Goal: Contribute content: Contribute content

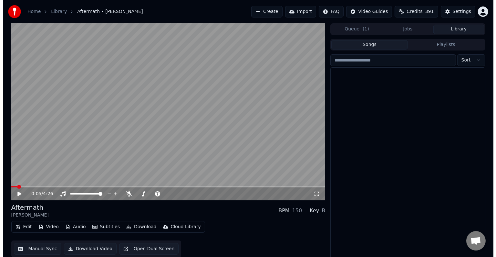
scroll to position [283, 0]
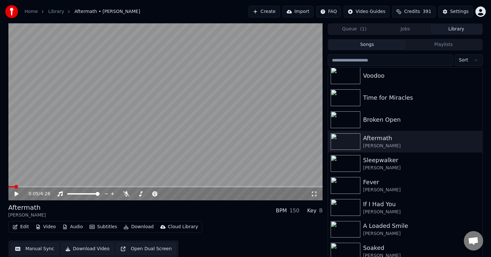
click at [19, 225] on button "Edit" at bounding box center [21, 226] width 22 height 9
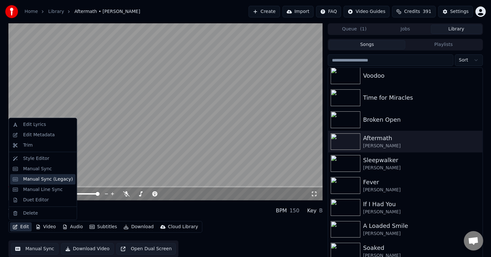
click at [35, 180] on div "Manual Sync (Legacy)" at bounding box center [48, 179] width 50 height 6
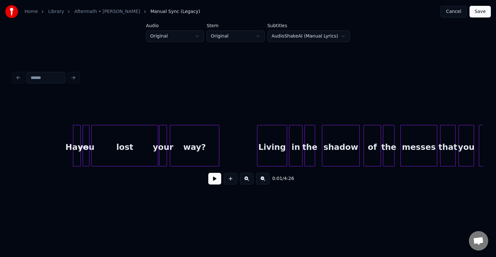
click at [213, 184] on button at bounding box center [214, 179] width 13 height 12
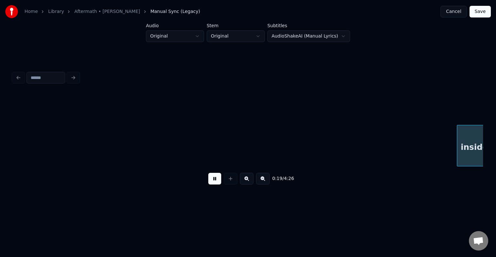
scroll to position [0, 942]
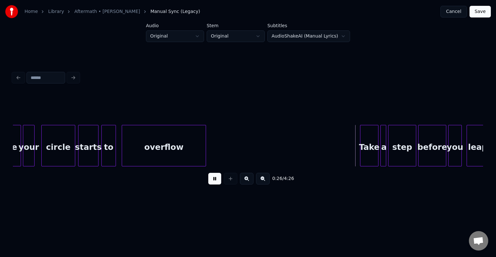
click at [218, 178] on button at bounding box center [214, 179] width 13 height 12
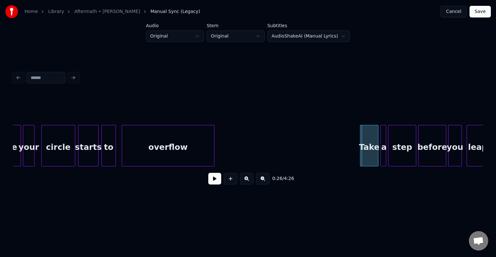
click at [212, 147] on div at bounding box center [213, 145] width 2 height 41
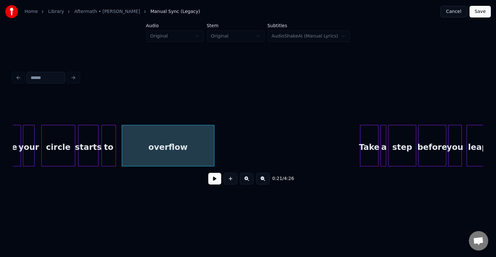
click at [213, 182] on button at bounding box center [214, 179] width 13 height 12
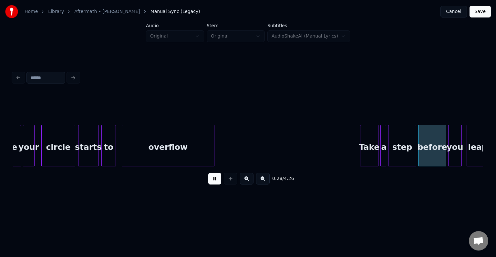
click at [213, 182] on button at bounding box center [214, 179] width 13 height 12
click at [354, 138] on div at bounding box center [355, 145] width 2 height 41
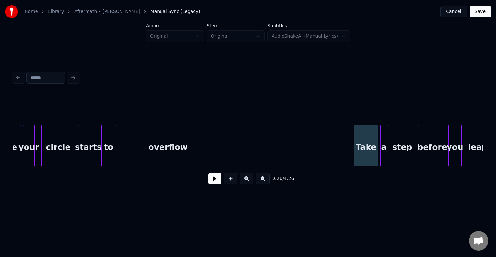
click at [211, 180] on button at bounding box center [214, 179] width 13 height 12
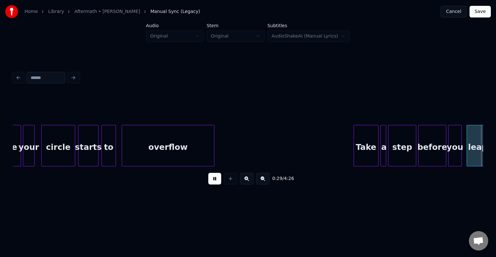
scroll to position [0, 1413]
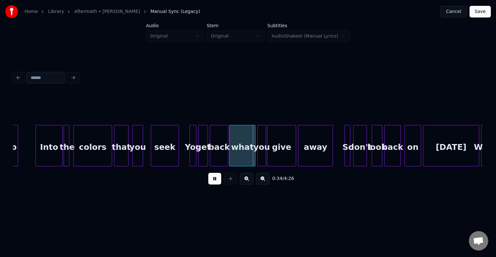
click at [210, 181] on button at bounding box center [214, 179] width 13 height 12
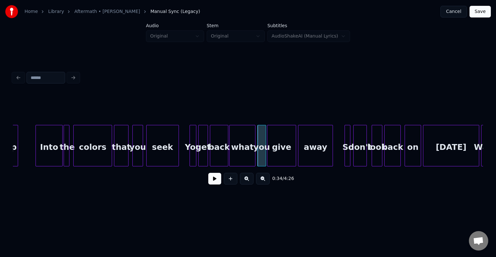
click at [147, 150] on div at bounding box center [148, 145] width 2 height 41
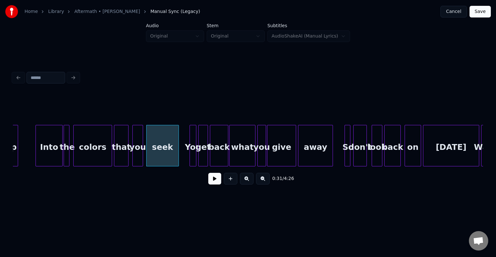
click at [218, 181] on button at bounding box center [214, 179] width 13 height 12
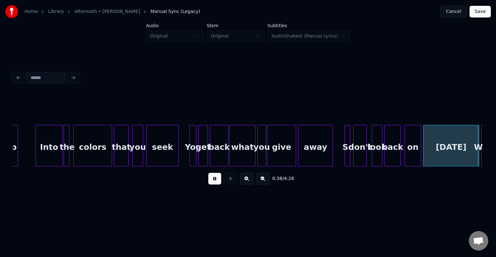
scroll to position [0, 1884]
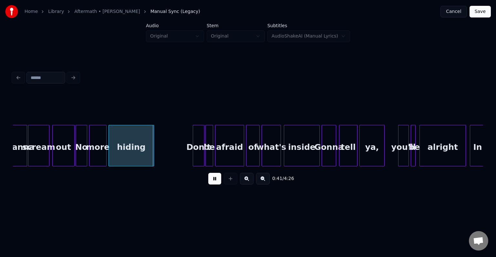
drag, startPoint x: 218, startPoint y: 181, endPoint x: 131, endPoint y: 154, distance: 91.3
click at [218, 181] on button at bounding box center [214, 179] width 13 height 12
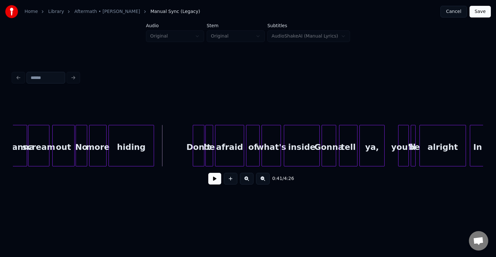
click at [60, 160] on div "out" at bounding box center [64, 147] width 22 height 44
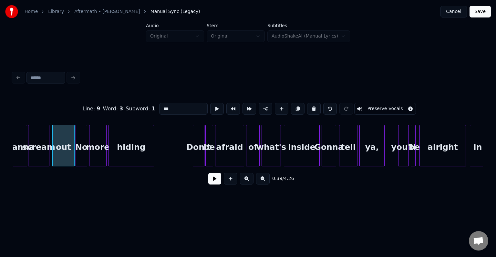
click at [211, 184] on button at bounding box center [214, 179] width 13 height 12
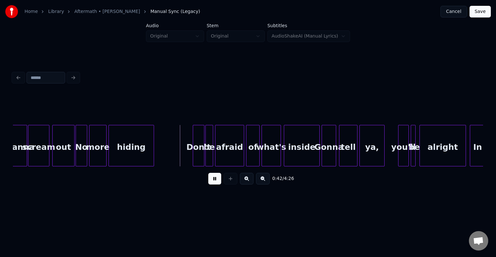
click at [83, 144] on div "No" at bounding box center [81, 147] width 11 height 44
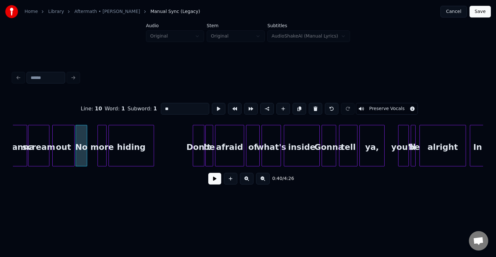
click at [98, 148] on div at bounding box center [99, 145] width 2 height 41
click at [91, 155] on div "No" at bounding box center [89, 147] width 11 height 44
click at [215, 182] on button at bounding box center [214, 179] width 13 height 12
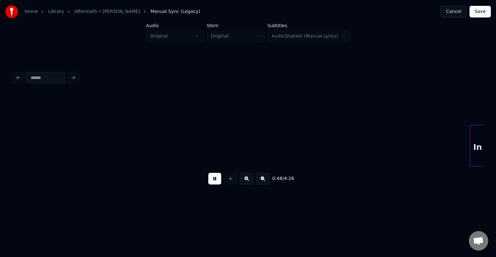
scroll to position [0, 2355]
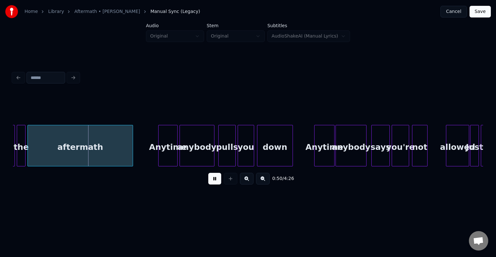
click at [215, 182] on button at bounding box center [214, 179] width 13 height 12
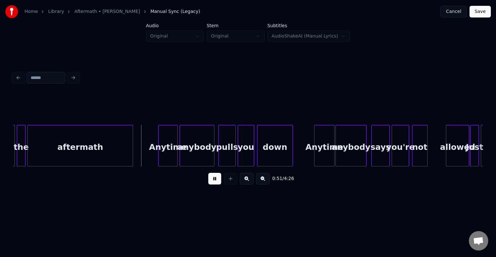
click at [21, 150] on div "the" at bounding box center [21, 147] width 8 height 44
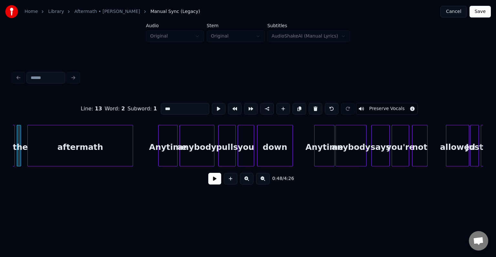
click at [19, 147] on div at bounding box center [20, 145] width 2 height 41
click at [24, 148] on div at bounding box center [25, 145] width 2 height 41
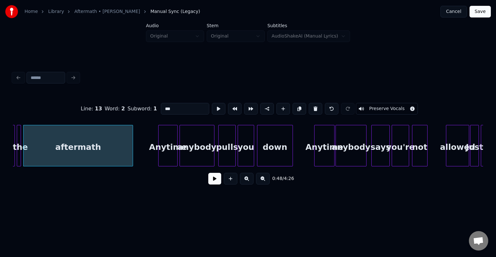
click at [215, 184] on button at bounding box center [214, 179] width 13 height 12
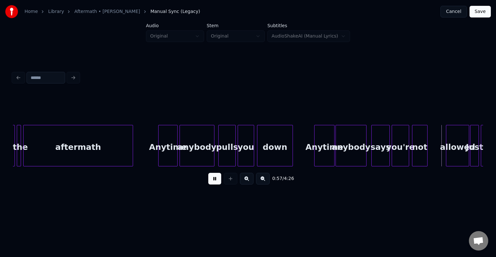
click at [215, 184] on button at bounding box center [214, 179] width 13 height 12
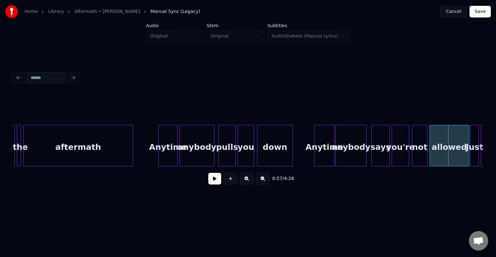
click at [431, 148] on div at bounding box center [431, 145] width 2 height 41
click at [221, 176] on div "0:57 / 4:26" at bounding box center [248, 178] width 460 height 14
click at [217, 181] on button at bounding box center [214, 179] width 13 height 12
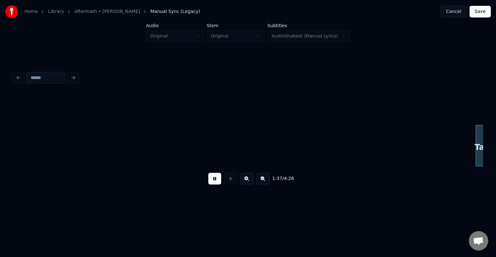
scroll to position [0, 4711]
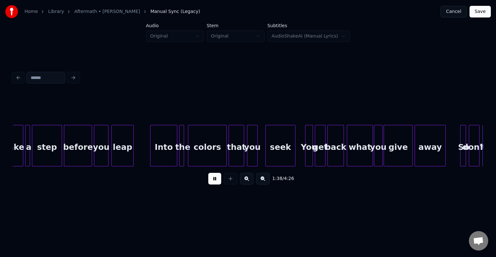
click at [217, 181] on button at bounding box center [214, 179] width 13 height 12
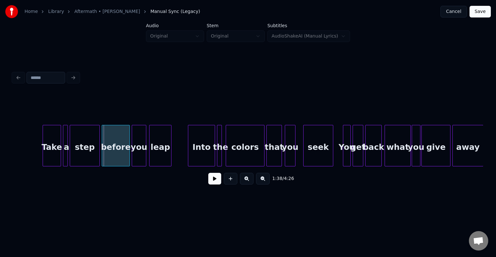
scroll to position [0, 4672]
click at [40, 147] on div at bounding box center [40, 145] width 2 height 41
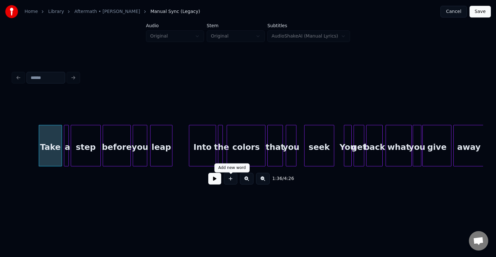
click at [216, 181] on button at bounding box center [214, 179] width 13 height 12
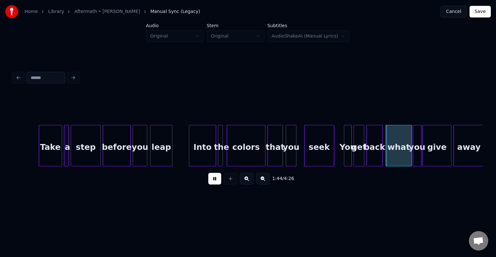
click at [212, 180] on button at bounding box center [214, 179] width 13 height 12
click at [301, 159] on div at bounding box center [300, 145] width 2 height 41
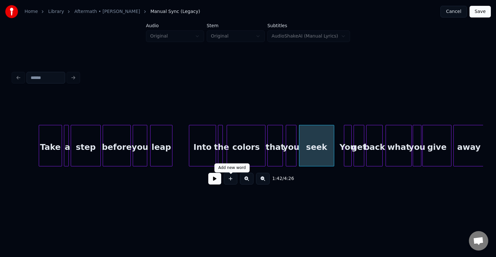
click at [215, 179] on button at bounding box center [214, 179] width 13 height 12
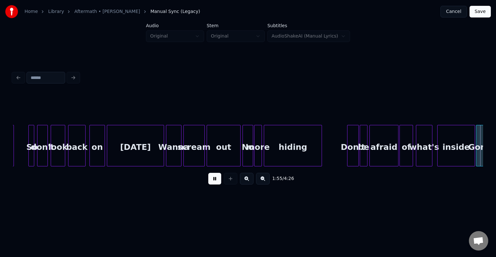
scroll to position [0, 5614]
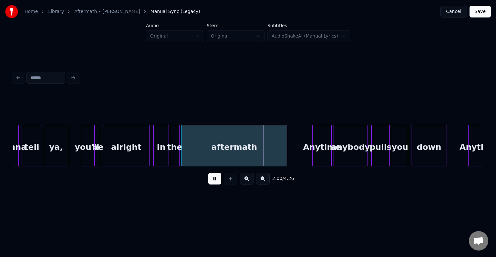
click at [217, 144] on div "aftermath" at bounding box center [234, 147] width 105 height 44
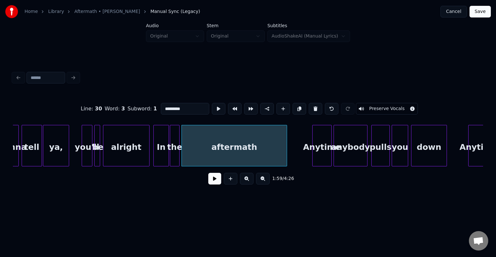
click at [214, 180] on button at bounding box center [214, 179] width 13 height 12
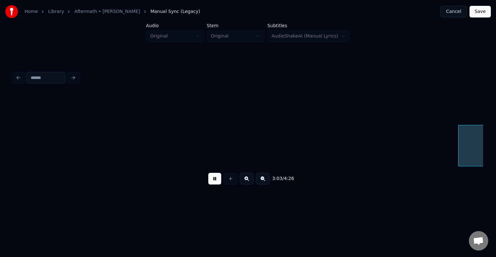
scroll to position [0, 8912]
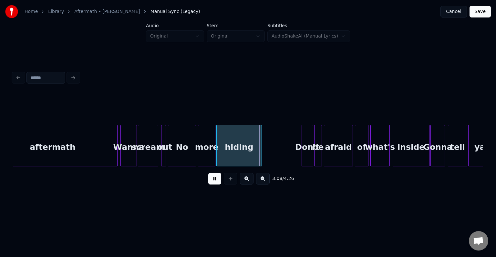
click at [214, 180] on button at bounding box center [214, 179] width 13 height 12
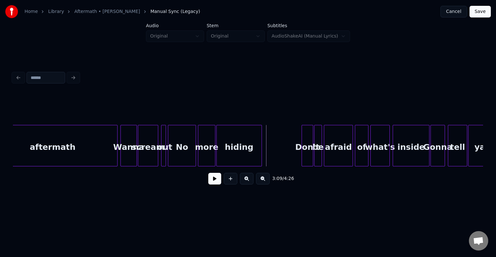
click at [206, 141] on div "more" at bounding box center [206, 147] width 17 height 44
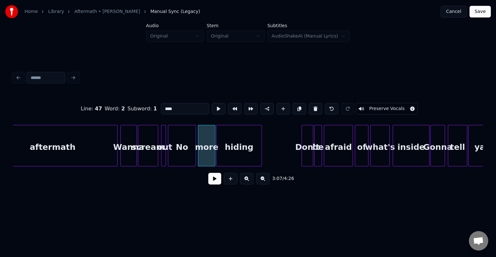
click at [215, 184] on button at bounding box center [214, 179] width 13 height 12
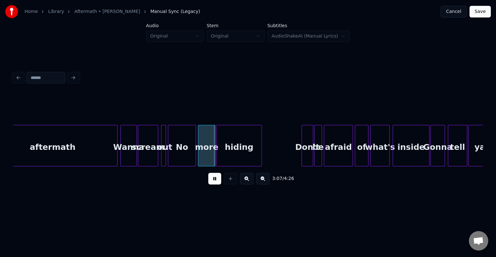
click at [215, 184] on button at bounding box center [214, 179] width 13 height 12
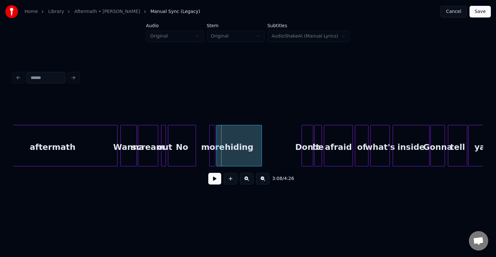
click at [210, 154] on div at bounding box center [211, 145] width 2 height 41
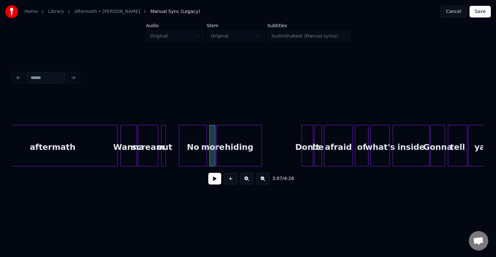
click at [194, 156] on div "No" at bounding box center [192, 147] width 27 height 44
click at [197, 158] on div at bounding box center [198, 145] width 2 height 41
click at [213, 181] on button at bounding box center [214, 179] width 13 height 12
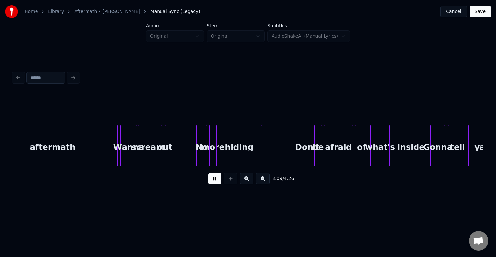
click at [203, 152] on div "No" at bounding box center [202, 147] width 10 height 44
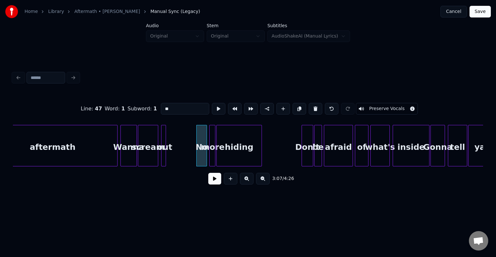
click at [219, 182] on button at bounding box center [214, 179] width 13 height 12
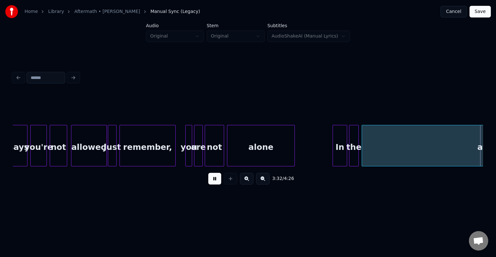
scroll to position [0, 10326]
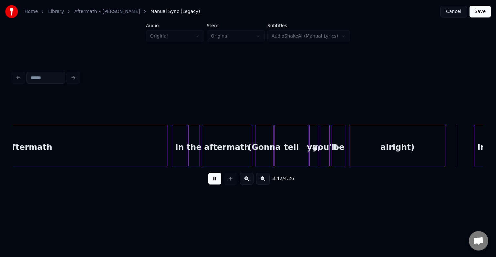
click at [215, 182] on button at bounding box center [214, 179] width 13 height 12
click at [275, 147] on div at bounding box center [276, 145] width 2 height 41
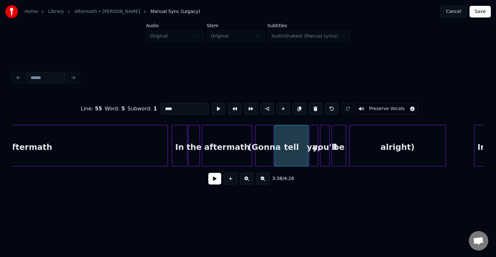
click at [218, 184] on button at bounding box center [214, 179] width 13 height 12
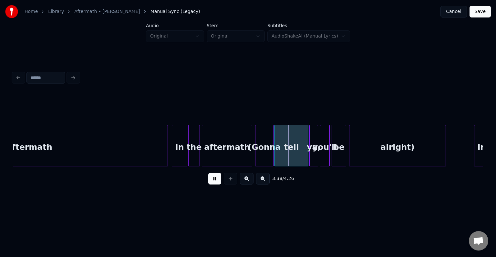
click at [218, 184] on button at bounding box center [214, 179] width 13 height 12
click at [288, 162] on div at bounding box center [287, 145] width 2 height 41
click at [296, 158] on div "ya," at bounding box center [295, 147] width 8 height 44
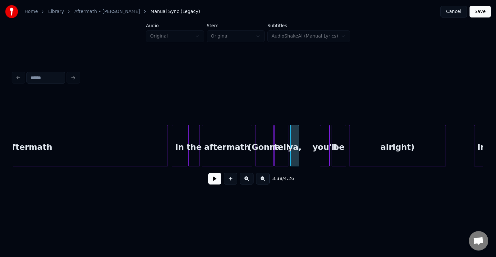
click at [264, 158] on div "(Gonna" at bounding box center [265, 147] width 18 height 44
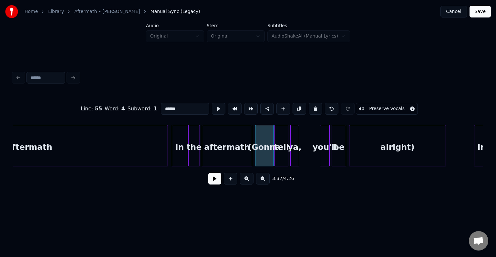
click at [216, 180] on button at bounding box center [214, 179] width 13 height 12
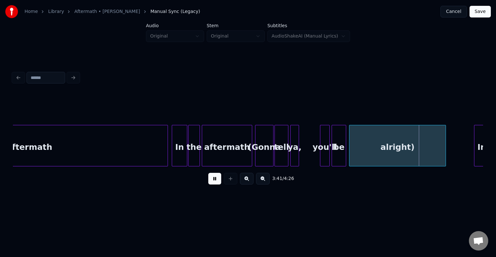
click at [273, 154] on div at bounding box center [273, 145] width 2 height 41
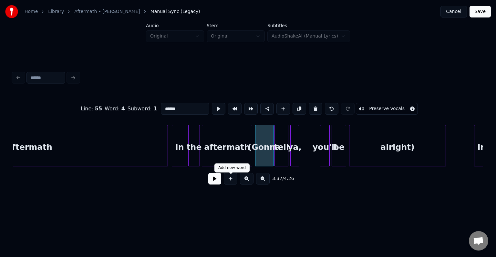
click at [212, 184] on button at bounding box center [214, 179] width 13 height 12
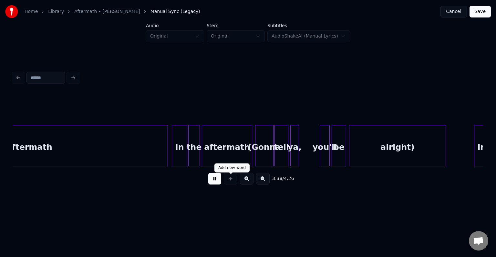
click at [212, 184] on button at bounding box center [214, 179] width 13 height 12
click at [235, 156] on div "aftermath" at bounding box center [227, 147] width 50 height 44
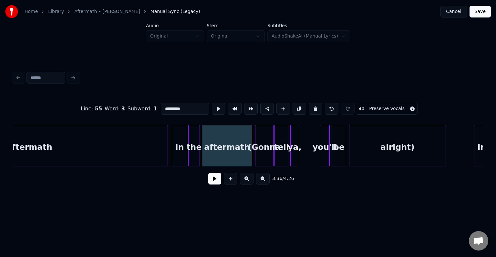
click at [214, 183] on button at bounding box center [214, 179] width 13 height 12
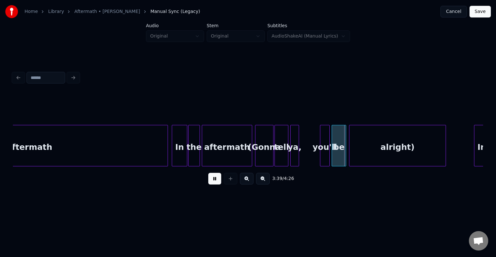
click at [214, 183] on button at bounding box center [214, 179] width 13 height 12
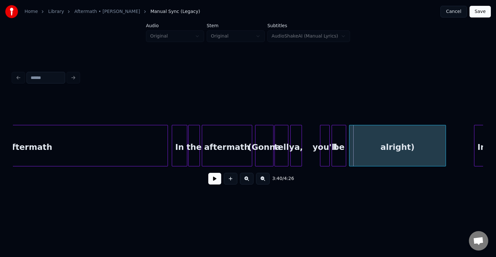
click at [301, 154] on div at bounding box center [301, 145] width 2 height 41
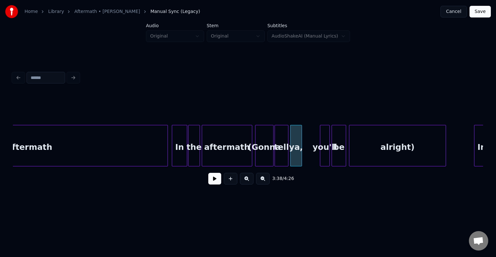
click at [376, 144] on div "alright)" at bounding box center [398, 147] width 96 height 44
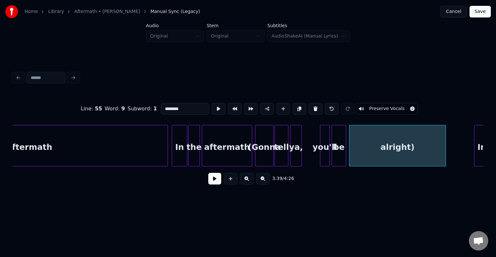
click at [380, 103] on button "Preserve Vocals" at bounding box center [387, 109] width 62 height 12
click at [338, 141] on div "be" at bounding box center [339, 147] width 14 height 44
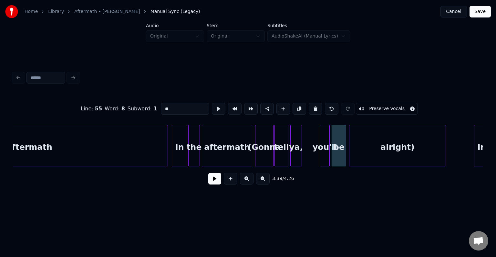
click at [380, 103] on button "Preserve Vocals" at bounding box center [387, 109] width 62 height 12
click at [323, 144] on div "you'll" at bounding box center [325, 147] width 9 height 44
click at [392, 103] on button "Preserve Vocals" at bounding box center [387, 109] width 62 height 12
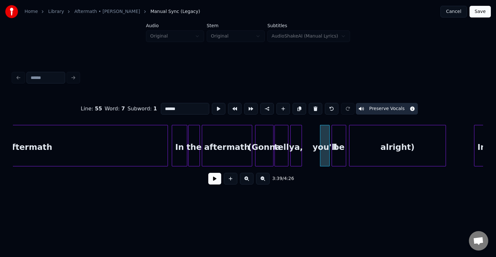
click at [292, 144] on div at bounding box center [292, 145] width 2 height 41
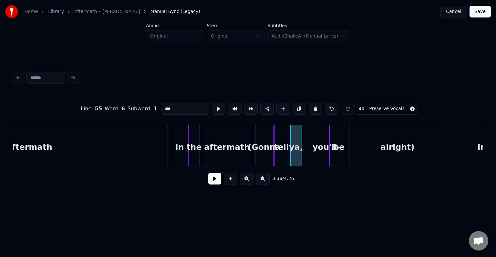
click at [384, 103] on button "Preserve Vocals" at bounding box center [387, 109] width 62 height 12
click at [279, 152] on div "tell" at bounding box center [281, 147] width 13 height 44
click at [385, 108] on button "Preserve Vocals" at bounding box center [387, 109] width 62 height 12
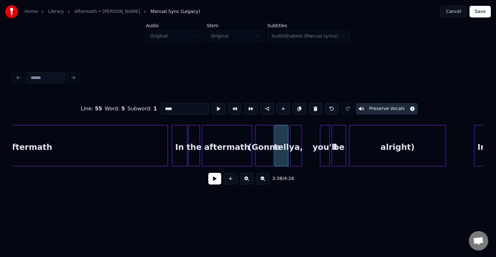
click at [265, 151] on div "(Gonna" at bounding box center [265, 147] width 18 height 44
type input "******"
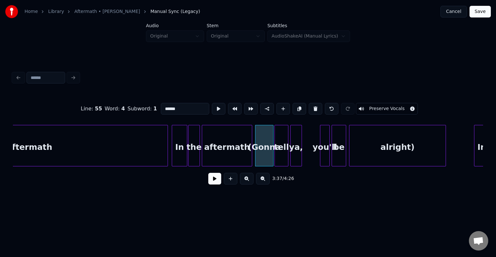
click at [364, 105] on button "Preserve Vocals" at bounding box center [387, 109] width 62 height 12
click at [216, 184] on button at bounding box center [214, 179] width 13 height 12
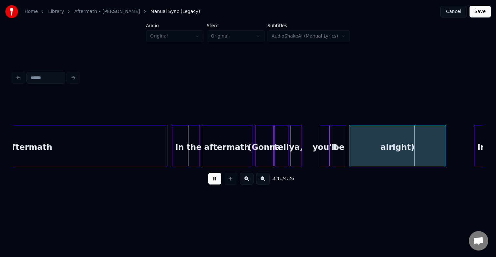
click at [215, 184] on button at bounding box center [214, 179] width 13 height 12
click at [268, 146] on div "(Gonna" at bounding box center [265, 147] width 18 height 44
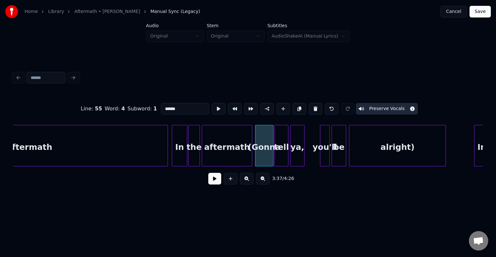
click at [303, 154] on div at bounding box center [304, 145] width 2 height 41
click at [216, 181] on button at bounding box center [214, 179] width 13 height 12
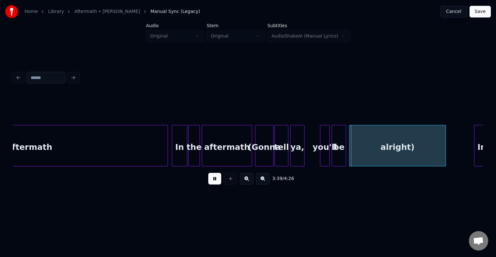
click at [216, 181] on button at bounding box center [214, 179] width 13 height 12
click at [233, 161] on div "aftermath" at bounding box center [227, 147] width 50 height 44
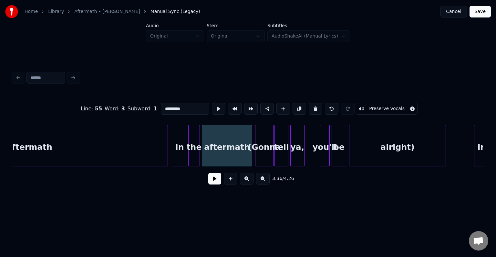
click at [216, 176] on button at bounding box center [214, 179] width 13 height 12
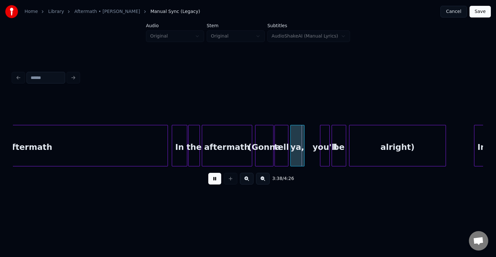
click at [216, 180] on button at bounding box center [214, 179] width 13 height 12
click at [124, 157] on div "aftermath" at bounding box center [29, 147] width 277 height 44
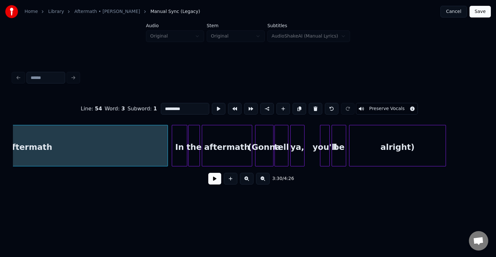
scroll to position [0, 10203]
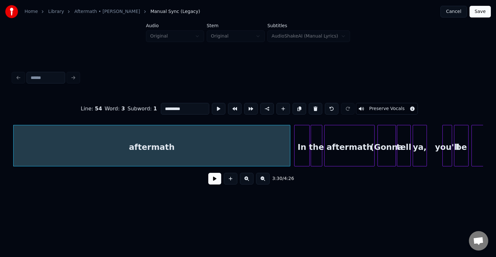
click at [216, 186] on div "3:30 / 4:26" at bounding box center [248, 178] width 460 height 14
click at [216, 175] on button at bounding box center [214, 179] width 13 height 12
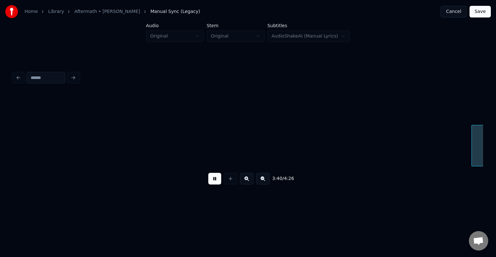
scroll to position [0, 10674]
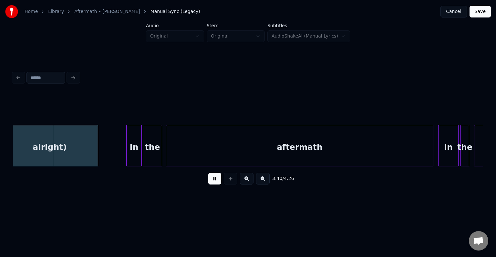
click at [212, 181] on button at bounding box center [214, 179] width 13 height 12
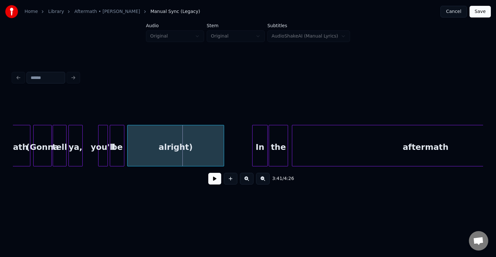
scroll to position [0, 10545]
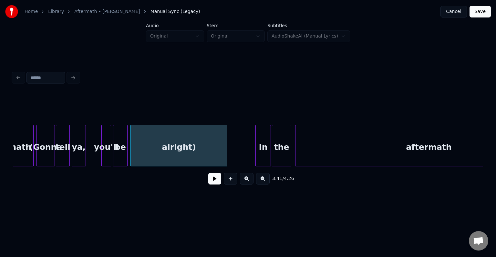
click at [102, 148] on div at bounding box center [103, 145] width 2 height 41
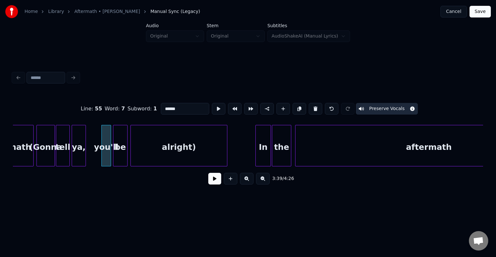
click at [216, 184] on button at bounding box center [214, 179] width 13 height 12
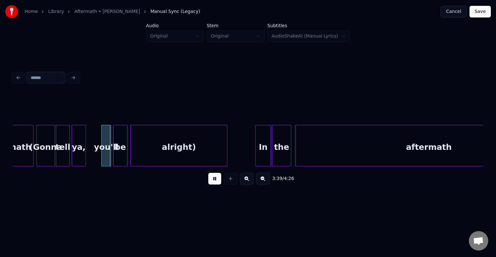
click at [216, 184] on button at bounding box center [214, 179] width 13 height 12
click at [121, 158] on div at bounding box center [122, 145] width 2 height 41
click at [116, 155] on div at bounding box center [117, 145] width 2 height 41
click at [212, 181] on button at bounding box center [214, 179] width 13 height 12
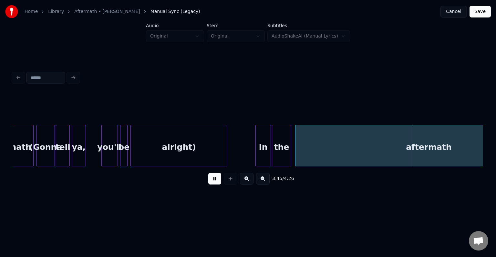
click at [212, 181] on button at bounding box center [214, 179] width 13 height 12
click at [286, 149] on div at bounding box center [287, 145] width 2 height 41
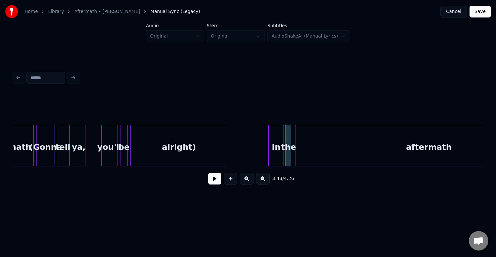
click at [272, 149] on div "In" at bounding box center [276, 147] width 15 height 44
click at [213, 180] on button at bounding box center [214, 179] width 13 height 12
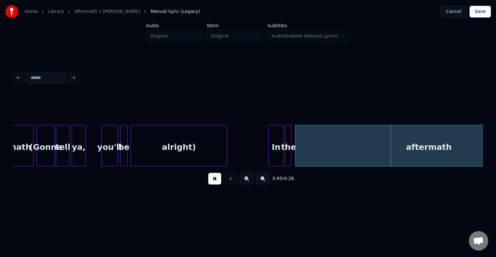
click at [213, 180] on button at bounding box center [214, 179] width 13 height 12
click at [292, 157] on div at bounding box center [292, 145] width 2 height 41
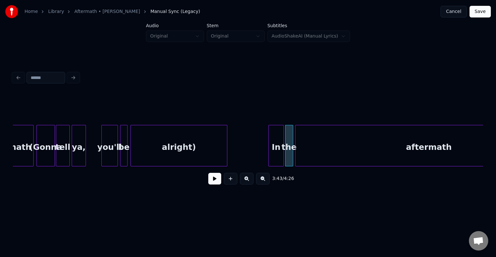
click at [210, 182] on button at bounding box center [214, 179] width 13 height 12
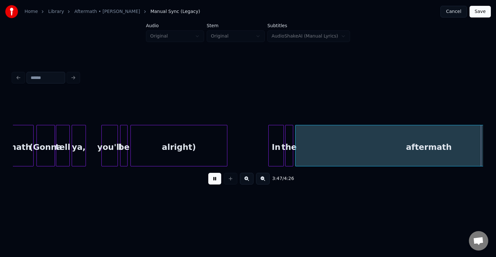
scroll to position [0, 11016]
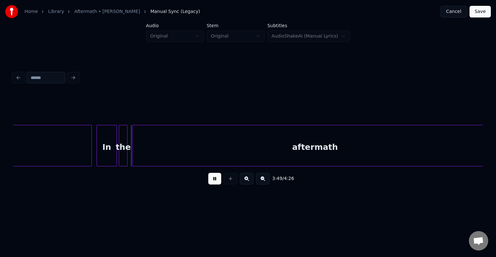
click at [210, 182] on button at bounding box center [214, 179] width 13 height 12
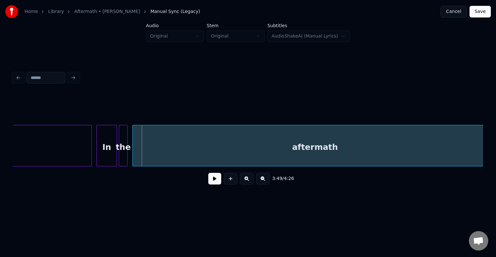
click at [106, 137] on div "In" at bounding box center [107, 147] width 20 height 44
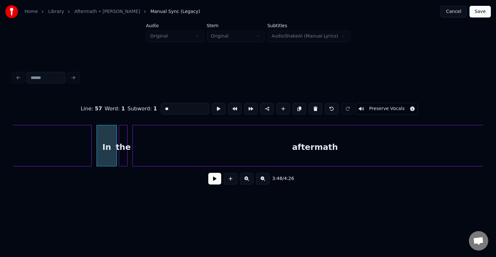
click at [218, 182] on button at bounding box center [214, 179] width 13 height 12
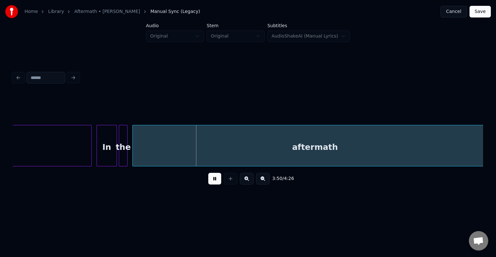
click at [218, 182] on button at bounding box center [214, 179] width 13 height 12
click at [105, 145] on div "In" at bounding box center [107, 147] width 20 height 44
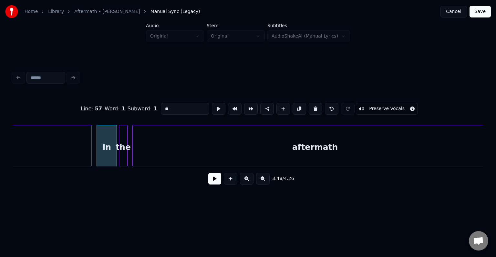
click at [213, 183] on button at bounding box center [214, 179] width 13 height 12
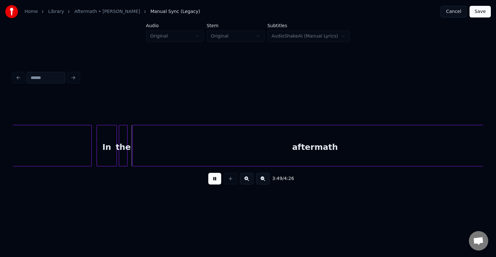
click at [213, 183] on button at bounding box center [214, 179] width 13 height 12
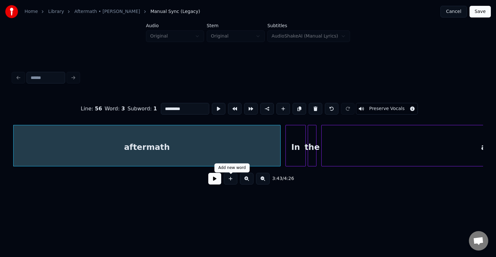
click at [211, 179] on button at bounding box center [214, 179] width 13 height 12
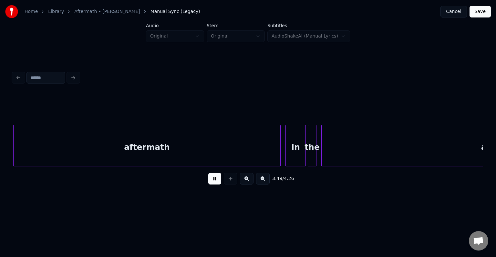
click at [215, 179] on button at bounding box center [214, 179] width 13 height 12
click at [294, 143] on div "In" at bounding box center [296, 147] width 20 height 44
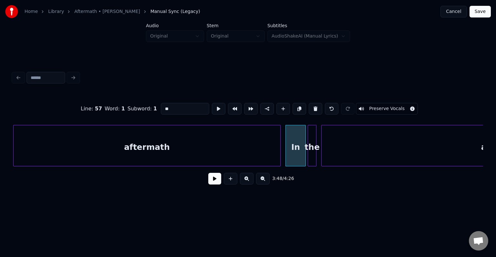
click at [214, 177] on button at bounding box center [214, 179] width 13 height 12
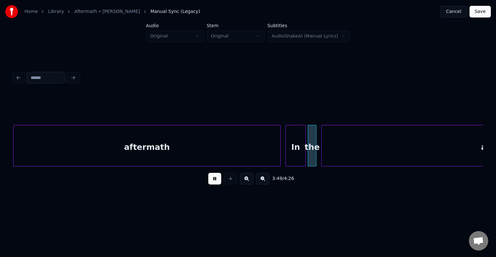
click at [214, 177] on button at bounding box center [214, 179] width 13 height 12
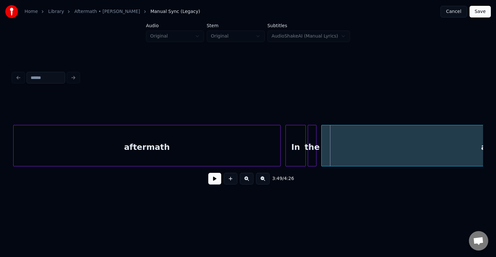
click at [209, 153] on div "aftermath" at bounding box center [147, 147] width 267 height 44
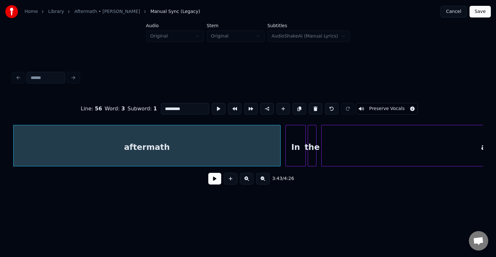
click at [211, 184] on button at bounding box center [214, 179] width 13 height 12
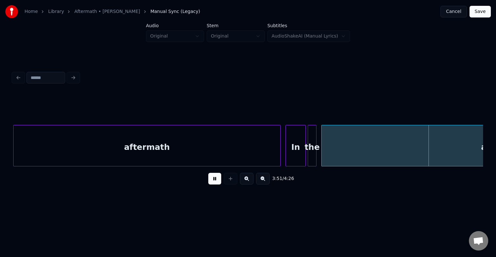
click at [351, 143] on div "aftermath" at bounding box center [504, 147] width 365 height 44
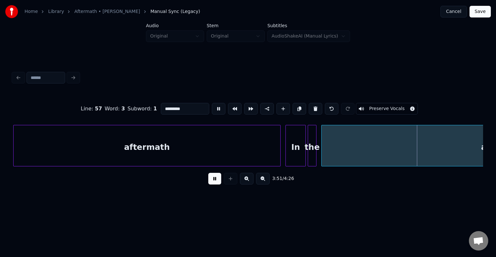
click at [313, 142] on div "the" at bounding box center [312, 147] width 8 height 44
type input "***"
click at [313, 142] on div "the" at bounding box center [312, 147] width 8 height 44
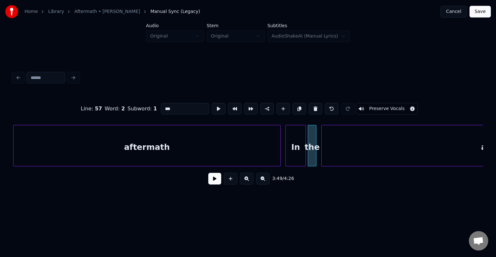
click at [313, 142] on div "the" at bounding box center [312, 147] width 8 height 44
click at [212, 173] on div "3:49 / 4:26" at bounding box center [248, 178] width 471 height 25
click at [212, 179] on button at bounding box center [214, 179] width 13 height 12
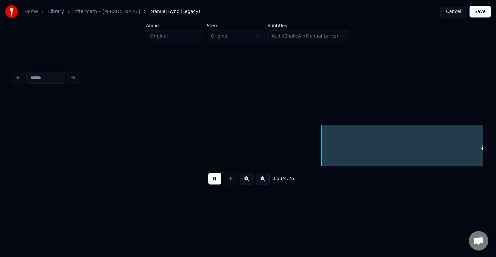
scroll to position [0, 11298]
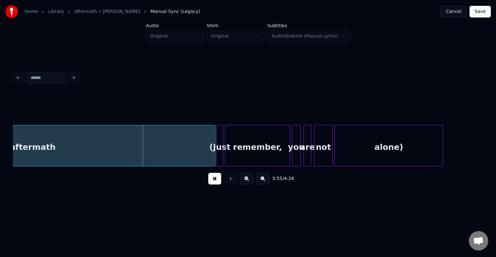
click at [212, 179] on button at bounding box center [214, 179] width 13 height 12
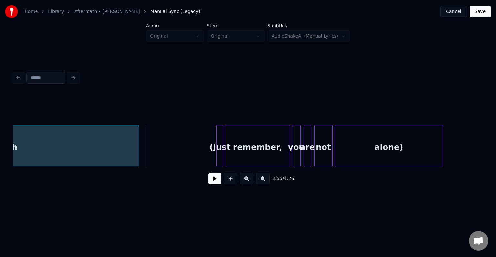
click at [138, 157] on div at bounding box center [138, 145] width 2 height 41
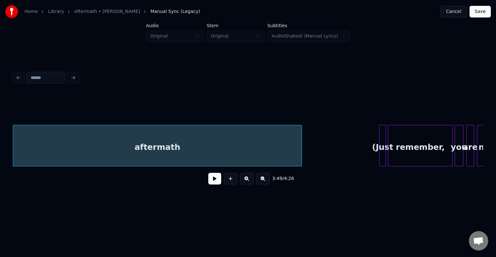
click at [216, 184] on button at bounding box center [214, 179] width 13 height 12
click at [213, 178] on button at bounding box center [214, 179] width 13 height 12
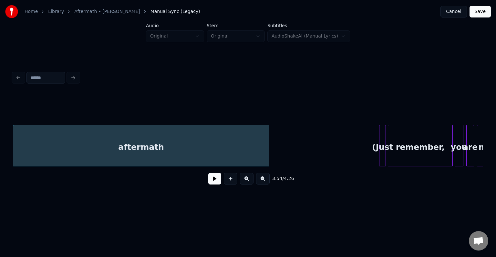
click at [269, 147] on div at bounding box center [268, 145] width 2 height 41
click at [219, 183] on button at bounding box center [214, 179] width 13 height 12
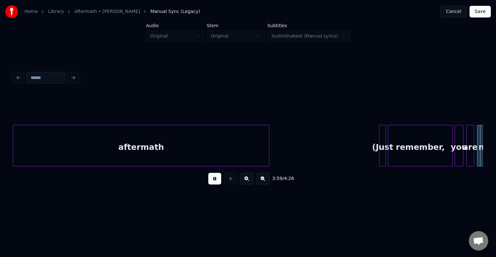
scroll to position [0, 11606]
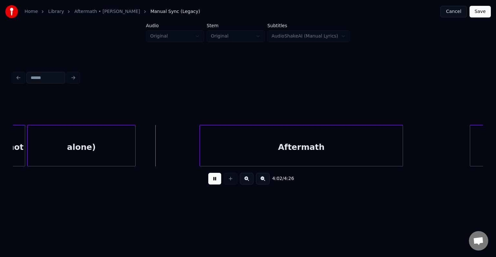
click at [214, 178] on button at bounding box center [214, 179] width 13 height 12
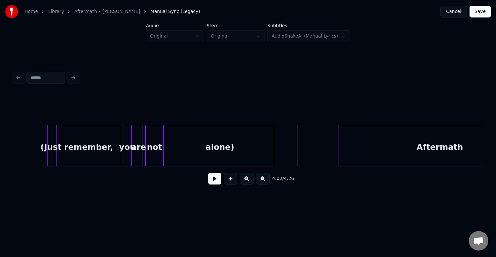
scroll to position [0, 11464]
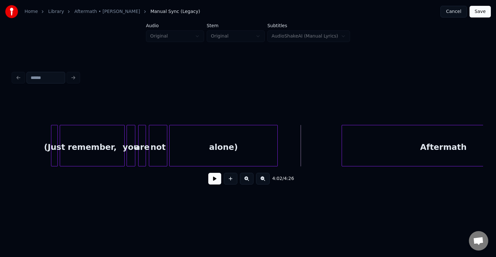
click at [192, 136] on div "alone)" at bounding box center [224, 147] width 108 height 44
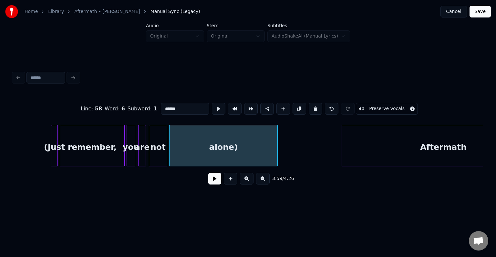
click at [381, 107] on button "Preserve Vocals" at bounding box center [387, 109] width 62 height 12
click at [154, 144] on div "not" at bounding box center [158, 147] width 18 height 44
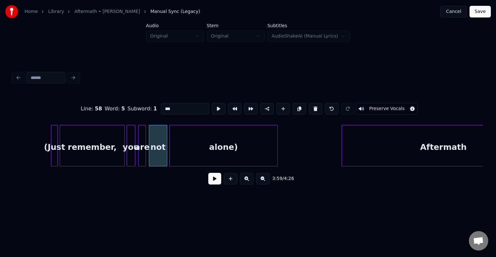
click at [378, 107] on button "Preserve Vocals" at bounding box center [387, 109] width 62 height 12
click at [142, 146] on div "are" at bounding box center [142, 147] width 7 height 44
click at [388, 107] on button "Preserve Vocals" at bounding box center [387, 109] width 62 height 12
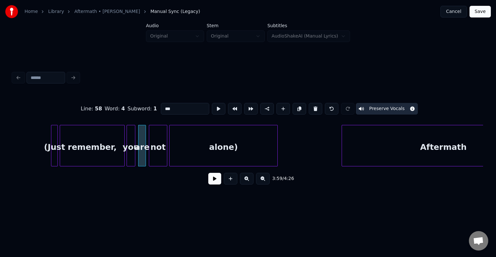
click at [128, 136] on div at bounding box center [128, 145] width 2 height 41
click at [364, 109] on button "Preserve Vocals" at bounding box center [387, 109] width 62 height 12
click at [74, 137] on div "remember," at bounding box center [92, 147] width 64 height 44
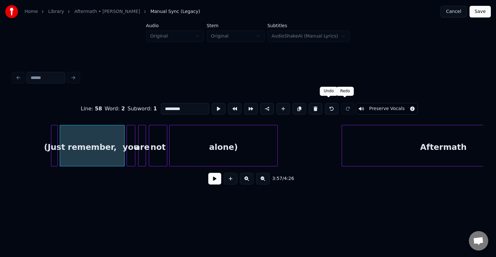
click at [372, 106] on button "Preserve Vocals" at bounding box center [387, 109] width 62 height 12
click at [54, 155] on div "(Just" at bounding box center [54, 147] width 6 height 44
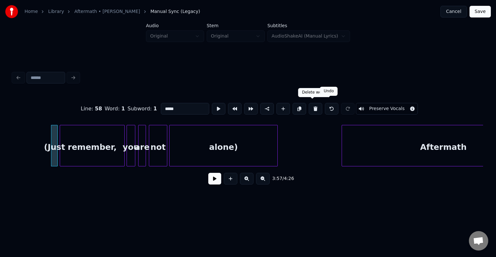
click at [375, 104] on button "Preserve Vocals" at bounding box center [387, 109] width 62 height 12
click at [152, 149] on div "not" at bounding box center [158, 147] width 18 height 44
type input "***"
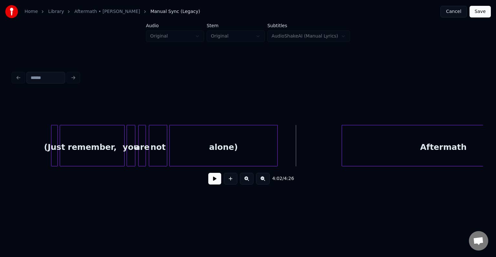
click at [211, 180] on button at bounding box center [214, 179] width 13 height 12
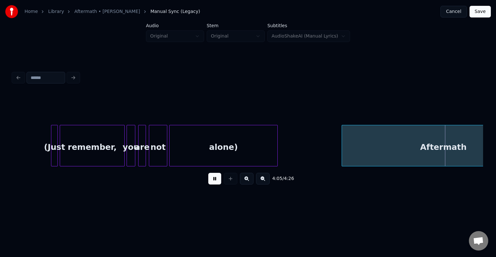
click at [212, 181] on button at bounding box center [214, 179] width 13 height 12
click at [409, 135] on div "Aftermath" at bounding box center [443, 147] width 203 height 44
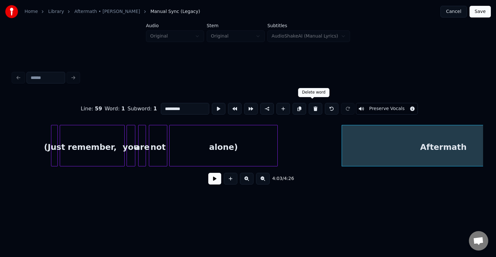
click at [309, 106] on button at bounding box center [316, 109] width 14 height 12
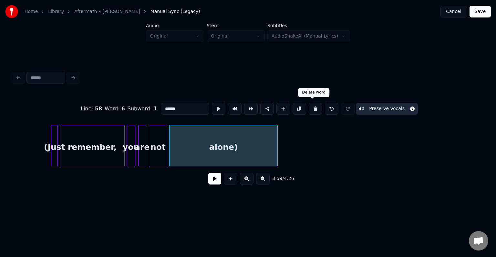
type input "******"
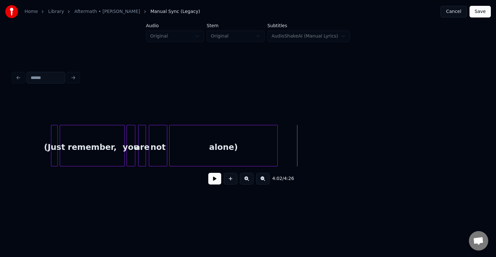
click at [218, 177] on button at bounding box center [214, 179] width 13 height 12
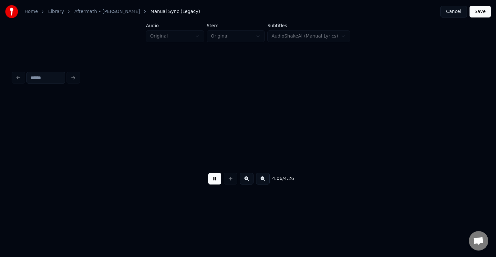
scroll to position [0, 11935]
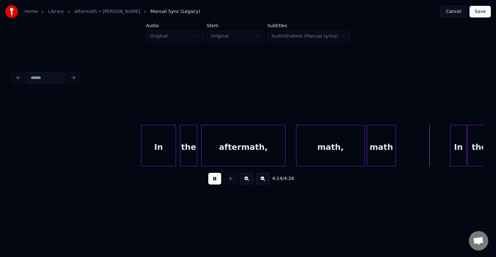
click at [215, 181] on button at bounding box center [214, 179] width 13 height 12
click at [216, 184] on button at bounding box center [214, 179] width 13 height 12
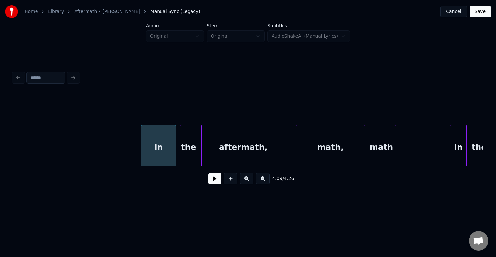
click at [216, 184] on button at bounding box center [214, 179] width 13 height 12
click at [215, 183] on button at bounding box center [214, 179] width 13 height 12
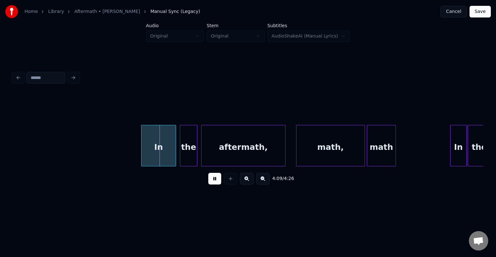
click at [220, 182] on button at bounding box center [214, 179] width 13 height 12
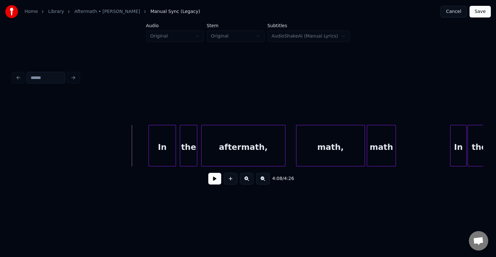
click at [150, 151] on div at bounding box center [150, 145] width 2 height 41
click at [217, 184] on button at bounding box center [214, 179] width 13 height 12
click at [215, 182] on button at bounding box center [214, 179] width 13 height 12
click at [442, 153] on div at bounding box center [443, 145] width 2 height 41
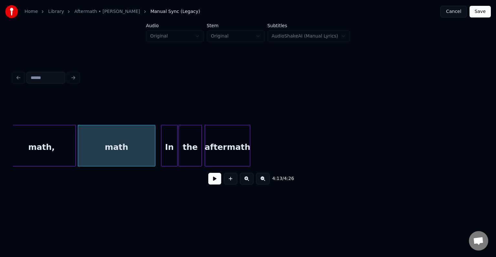
scroll to position [0, 12057]
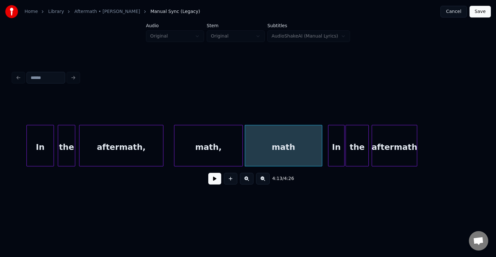
click at [218, 180] on button at bounding box center [214, 179] width 13 height 12
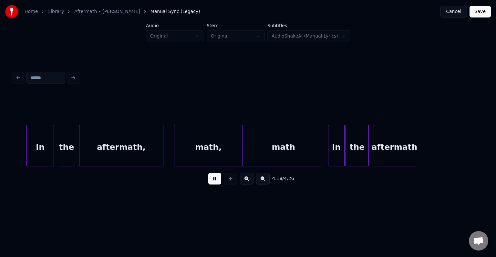
scroll to position [0, 12450]
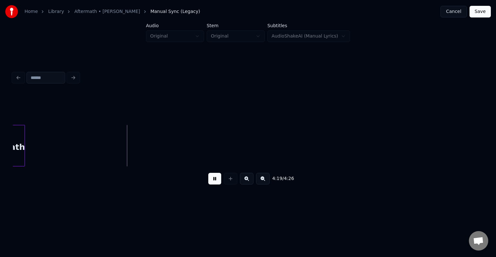
click at [218, 180] on button at bounding box center [214, 179] width 13 height 12
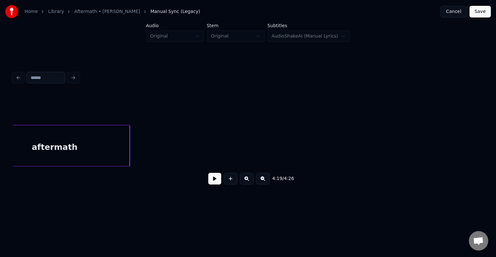
click at [128, 153] on div at bounding box center [129, 145] width 2 height 41
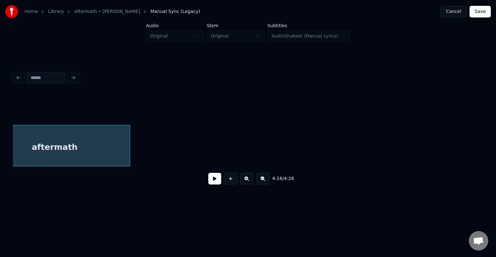
click at [482, 12] on button "Save" at bounding box center [480, 12] width 21 height 12
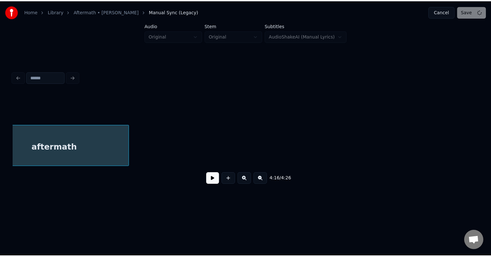
scroll to position [0, 12416]
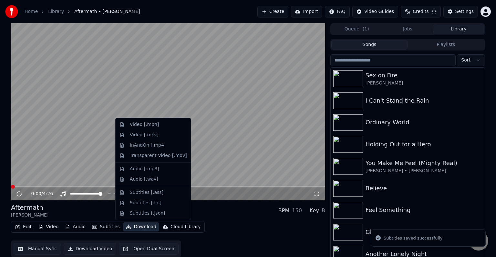
click at [130, 224] on button "Download" at bounding box center [141, 226] width 36 height 9
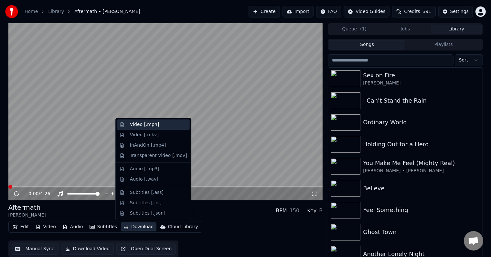
click at [140, 126] on div "Video [.mp4]" at bounding box center [144, 124] width 29 height 6
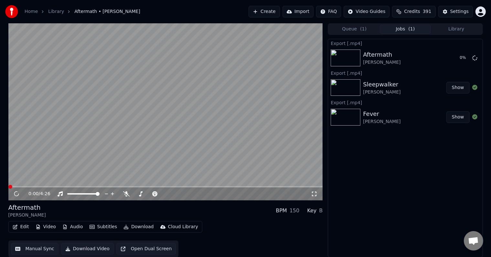
click at [16, 193] on icon at bounding box center [16, 193] width 9 height 9
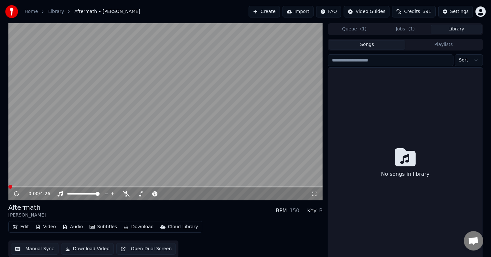
click at [468, 27] on button "Library" at bounding box center [456, 29] width 51 height 9
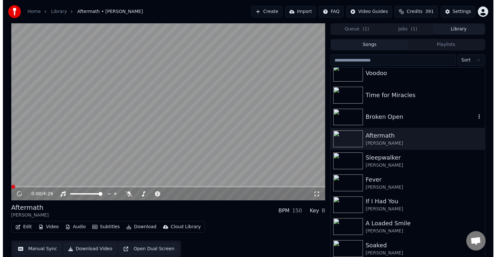
scroll to position [259, 0]
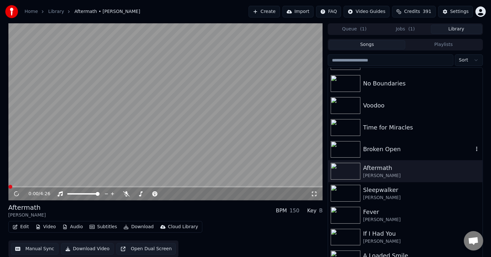
click at [416, 144] on div "Broken Open" at bounding box center [418, 148] width 110 height 9
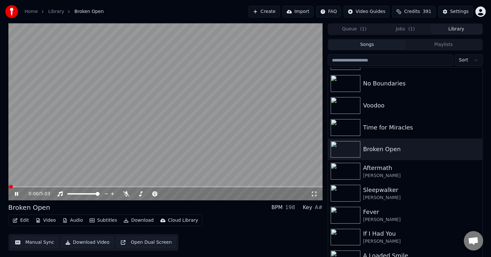
click at [15, 193] on icon at bounding box center [16, 194] width 3 height 4
click at [23, 222] on button "Edit" at bounding box center [21, 220] width 22 height 9
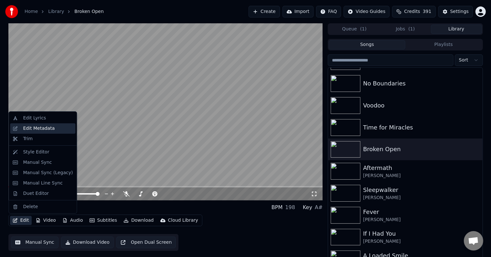
click at [43, 125] on div "Edit Metadata" at bounding box center [39, 128] width 32 height 6
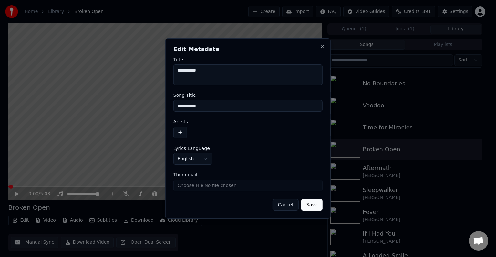
click at [181, 134] on button "button" at bounding box center [181, 132] width 14 height 12
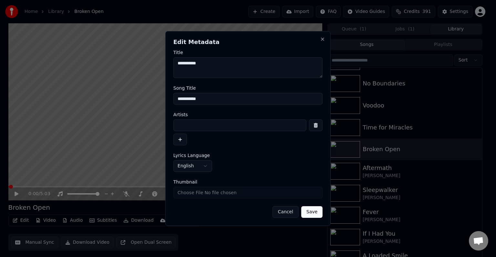
click at [236, 129] on input at bounding box center [240, 125] width 133 height 12
click at [287, 127] on input "**********" at bounding box center [240, 125] width 133 height 12
type input "**********"
click at [302, 206] on button "Save" at bounding box center [312, 212] width 21 height 12
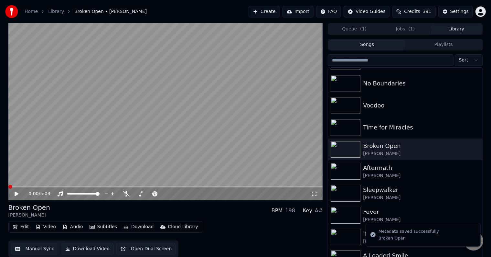
click at [23, 224] on button "Edit" at bounding box center [21, 226] width 22 height 9
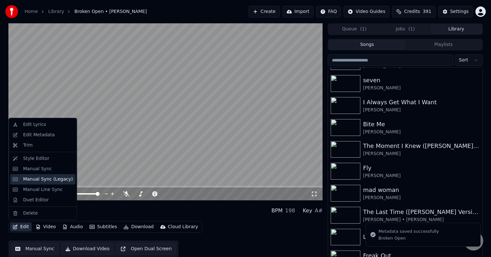
click at [40, 180] on div "Manual Sync (Legacy)" at bounding box center [48, 179] width 50 height 6
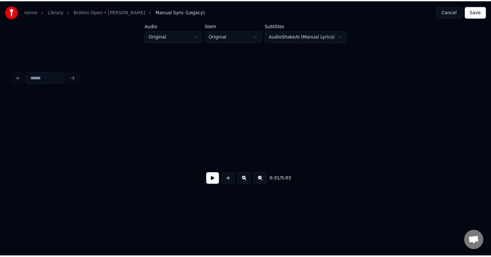
scroll to position [0, 1550]
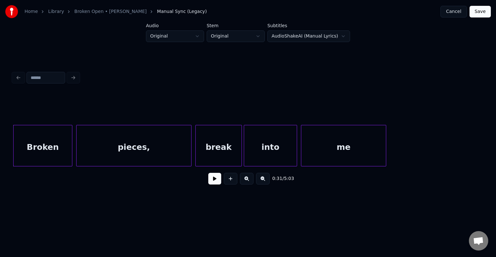
click at [210, 180] on button at bounding box center [214, 179] width 13 height 12
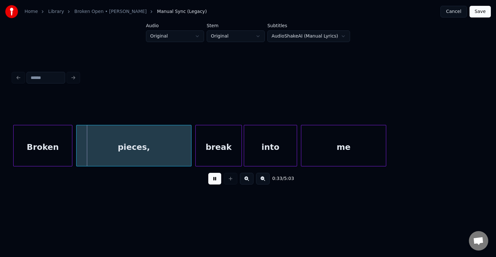
click at [210, 180] on button at bounding box center [214, 179] width 13 height 12
click at [460, 12] on button "Cancel" at bounding box center [454, 12] width 26 height 12
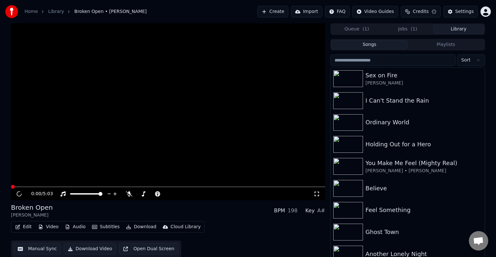
click at [411, 30] on span "( 1 )" at bounding box center [414, 29] width 6 height 6
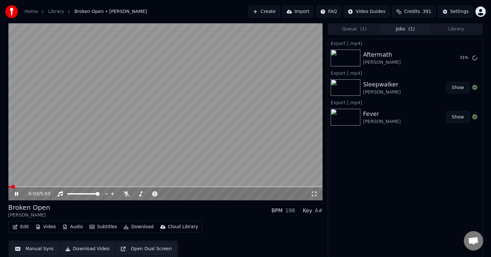
click at [17, 193] on icon at bounding box center [16, 194] width 3 height 4
click at [480, 240] on span "Open chat" at bounding box center [473, 240] width 19 height 19
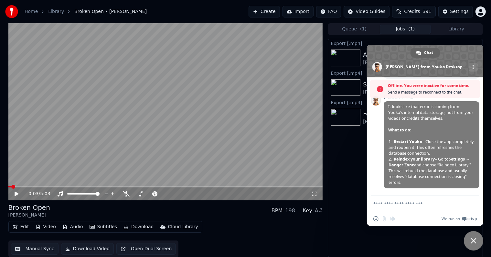
scroll to position [304, 0]
click at [435, 205] on textarea "Compose your message..." at bounding box center [418, 203] width 91 height 16
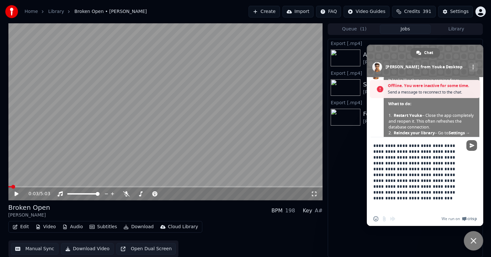
type textarea "**********"
click at [470, 146] on span "Send" at bounding box center [472, 145] width 5 height 5
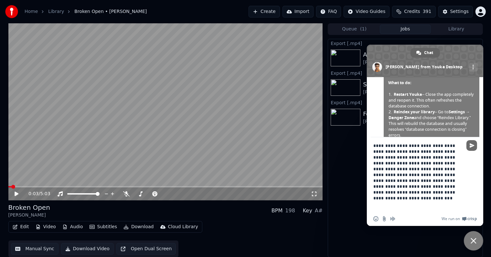
click at [471, 146] on span "Send" at bounding box center [472, 145] width 5 height 5
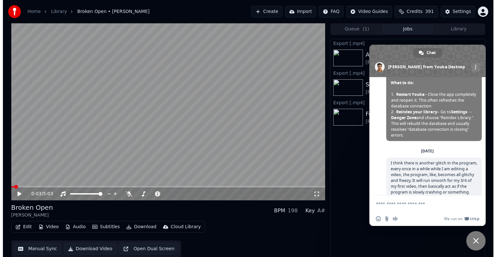
scroll to position [367, 0]
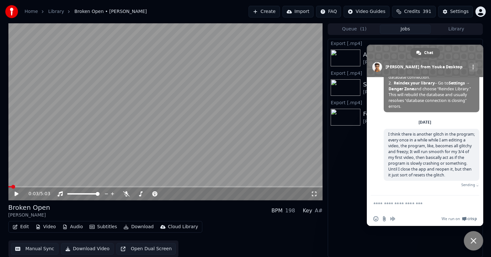
click at [474, 239] on span "Close chat" at bounding box center [474, 241] width 6 height 6
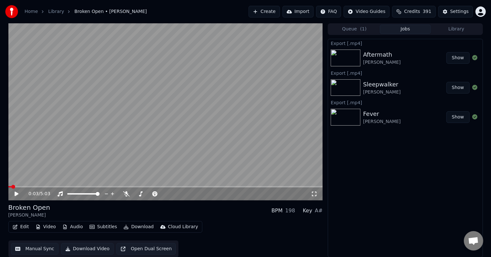
click at [23, 223] on button "Edit" at bounding box center [21, 226] width 22 height 9
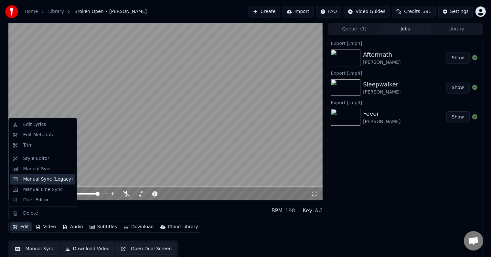
click at [40, 180] on div "Manual Sync (Legacy)" at bounding box center [48, 179] width 50 height 6
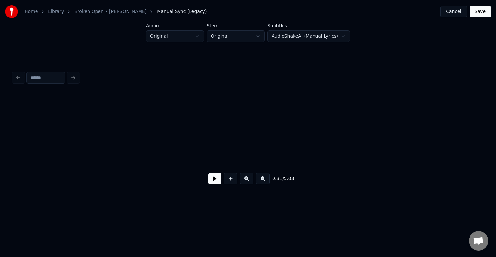
scroll to position [0, 1550]
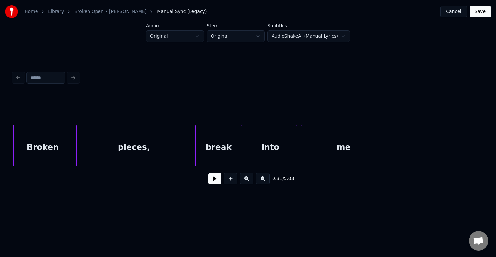
click at [214, 179] on button at bounding box center [214, 179] width 13 height 12
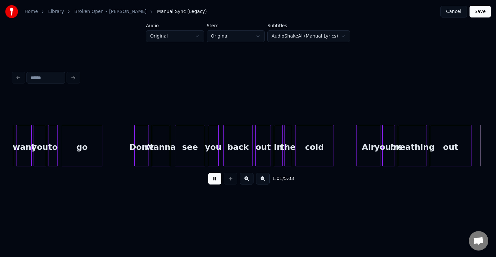
scroll to position [0, 2963]
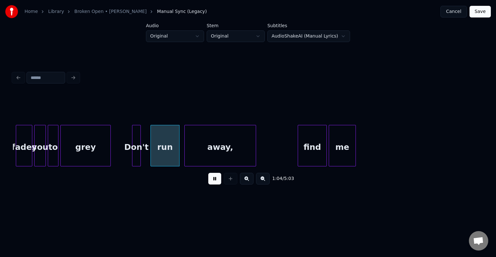
click at [214, 179] on button at bounding box center [214, 179] width 13 height 12
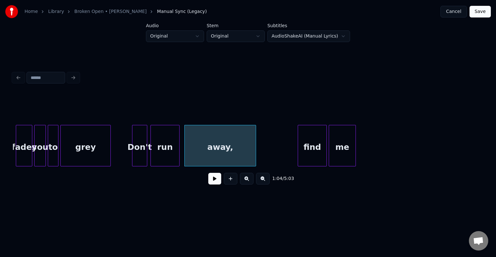
click at [146, 157] on div at bounding box center [146, 145] width 2 height 41
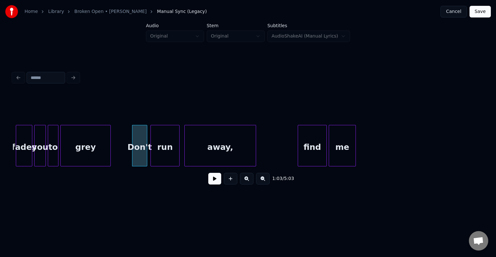
click at [216, 182] on button at bounding box center [214, 179] width 13 height 12
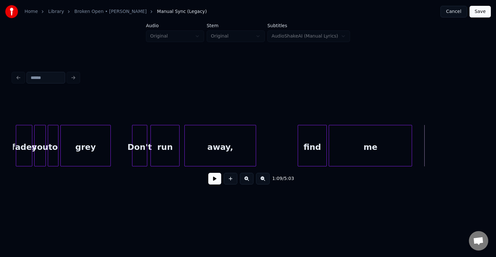
click at [411, 153] on div at bounding box center [411, 145] width 2 height 41
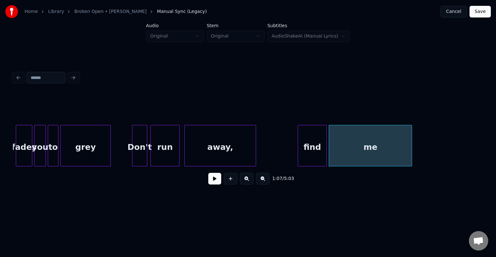
click at [215, 183] on button at bounding box center [214, 179] width 13 height 12
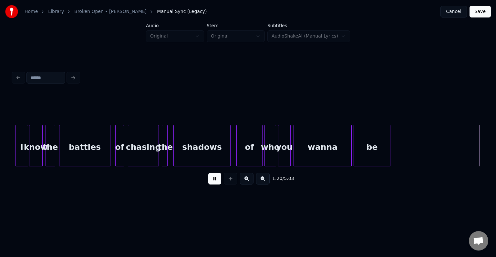
scroll to position [0, 3906]
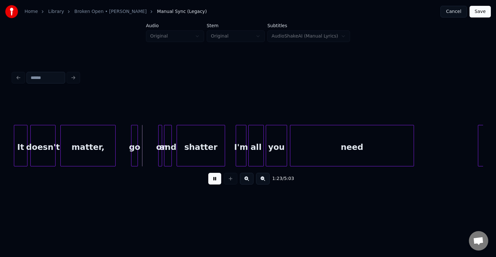
click at [215, 183] on button at bounding box center [214, 179] width 13 height 12
click at [148, 159] on div at bounding box center [148, 145] width 2 height 41
click at [144, 160] on div at bounding box center [145, 145] width 2 height 41
click at [214, 183] on button at bounding box center [214, 179] width 13 height 12
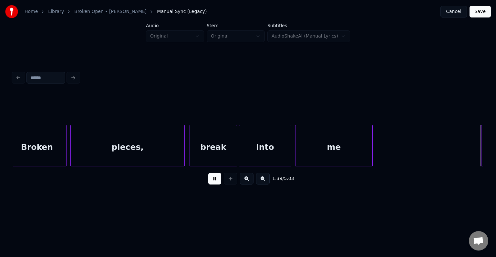
scroll to position [0, 4848]
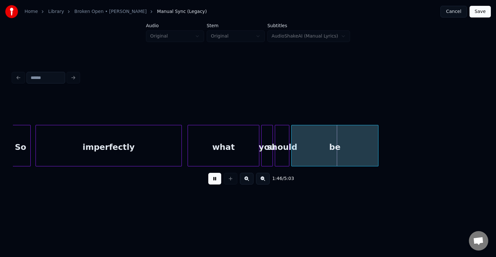
click at [216, 180] on button at bounding box center [214, 179] width 13 height 12
click at [228, 159] on div at bounding box center [227, 145] width 2 height 41
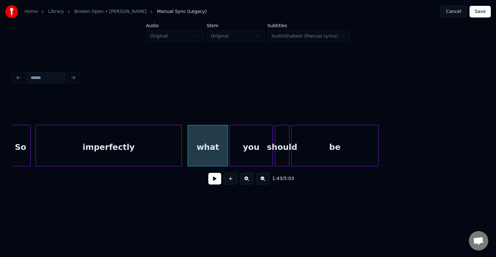
click at [231, 159] on div at bounding box center [231, 145] width 2 height 41
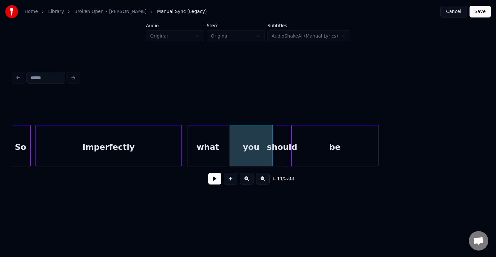
click at [214, 154] on div "what" at bounding box center [208, 147] width 40 height 44
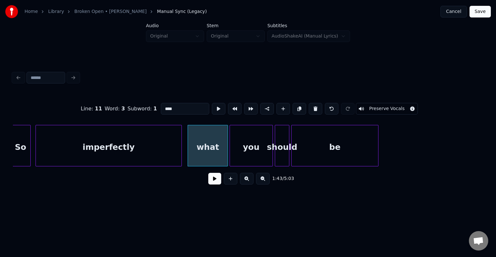
click at [215, 184] on button at bounding box center [214, 179] width 13 height 12
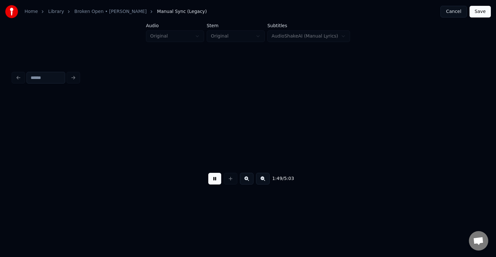
scroll to position [0, 5319]
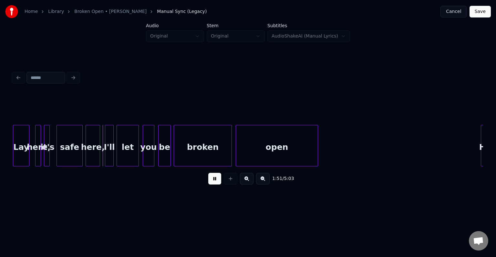
click at [216, 184] on button at bounding box center [214, 179] width 13 height 12
click at [14, 156] on div at bounding box center [14, 145] width 2 height 41
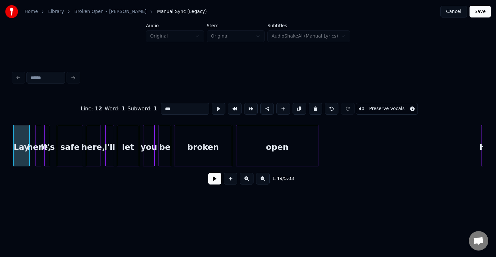
click at [212, 180] on button at bounding box center [214, 179] width 13 height 12
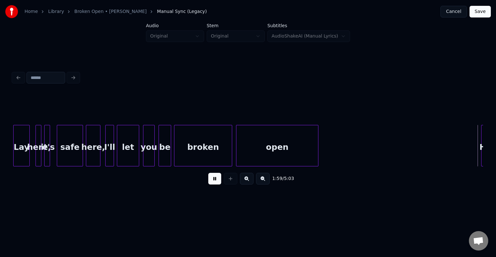
scroll to position [0, 5789]
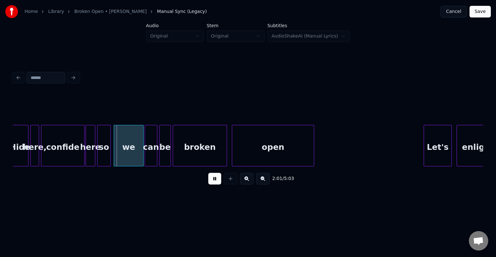
click at [212, 180] on button at bounding box center [214, 179] width 13 height 12
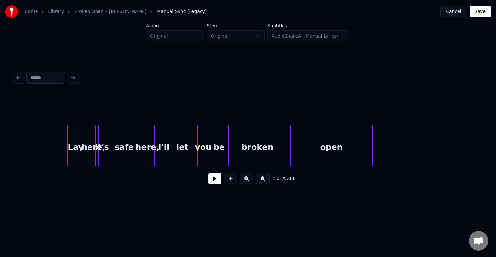
scroll to position [0, 5259]
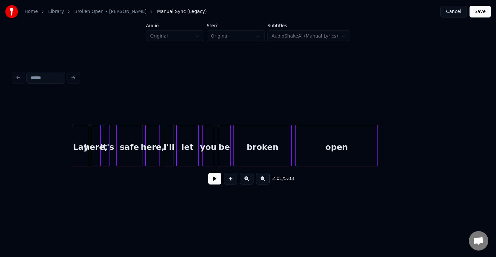
click at [92, 158] on div at bounding box center [92, 145] width 2 height 41
click at [112, 157] on div at bounding box center [113, 145] width 2 height 41
click at [78, 158] on div "Lay" at bounding box center [81, 147] width 16 height 44
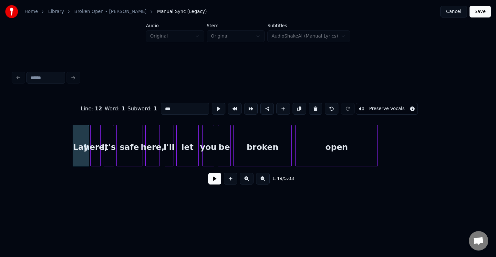
click at [216, 183] on button at bounding box center [214, 179] width 13 height 12
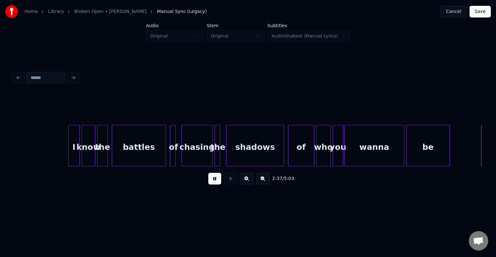
scroll to position [0, 7614]
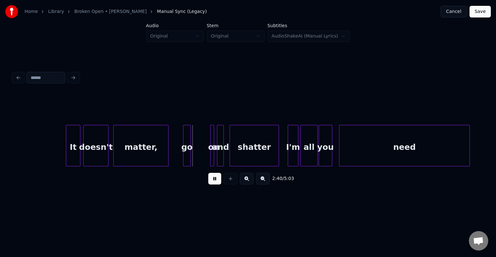
click at [216, 183] on button at bounding box center [214, 179] width 13 height 12
click at [197, 161] on div at bounding box center [198, 145] width 2 height 41
click at [201, 159] on div at bounding box center [202, 145] width 2 height 41
click at [212, 184] on button at bounding box center [214, 179] width 13 height 12
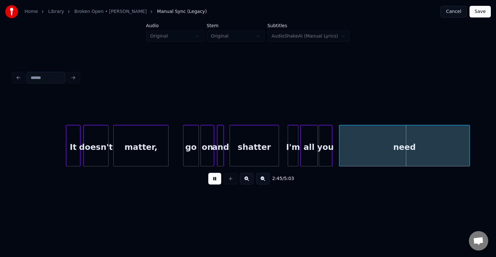
click at [212, 184] on button at bounding box center [214, 179] width 13 height 12
click at [335, 151] on div at bounding box center [336, 145] width 2 height 41
click at [211, 184] on button at bounding box center [214, 179] width 13 height 12
click at [350, 150] on div "need" at bounding box center [402, 147] width 135 height 44
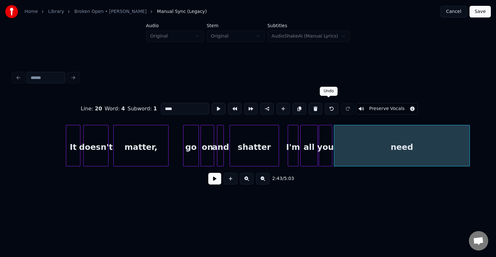
click at [327, 107] on button at bounding box center [332, 109] width 14 height 12
type input "***"
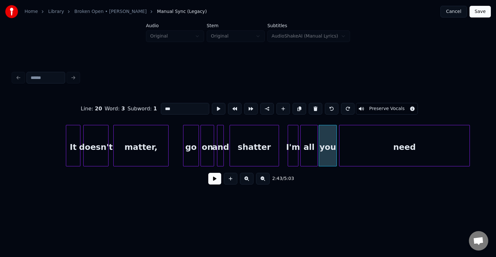
click at [336, 159] on div at bounding box center [336, 145] width 2 height 41
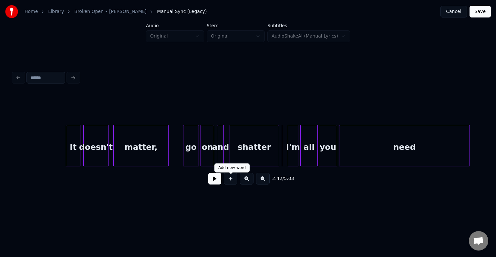
click at [216, 181] on button at bounding box center [214, 179] width 13 height 12
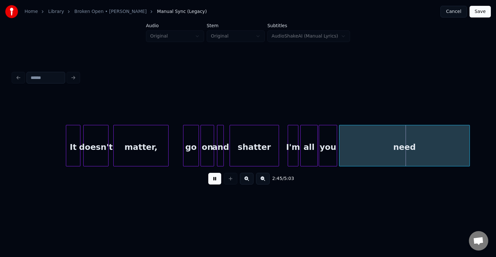
click at [389, 134] on div "need" at bounding box center [405, 147] width 130 height 44
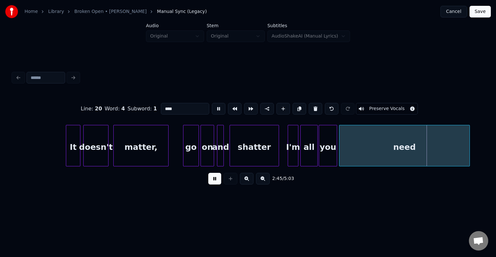
click at [217, 184] on button at bounding box center [214, 179] width 13 height 12
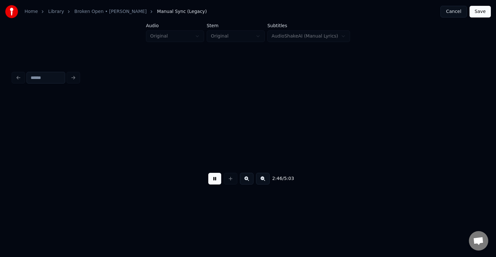
scroll to position [0, 8085]
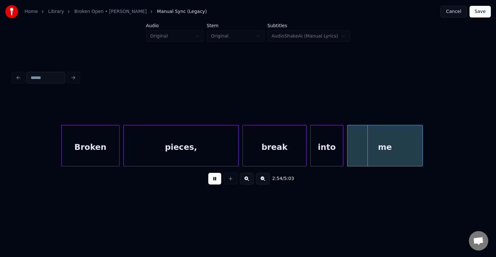
click at [217, 184] on button at bounding box center [214, 179] width 13 height 12
click at [283, 155] on div at bounding box center [284, 145] width 2 height 41
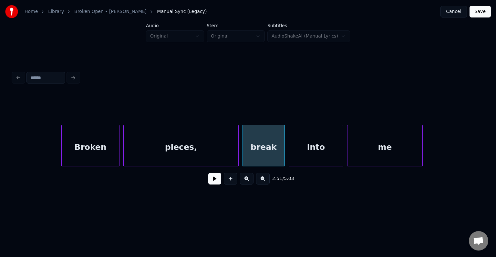
click at [289, 157] on div at bounding box center [290, 145] width 2 height 41
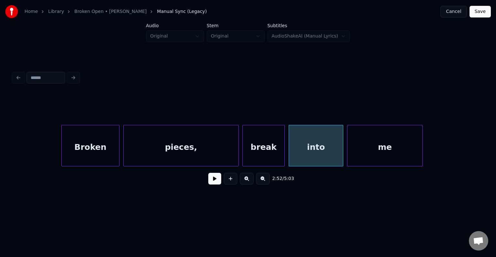
click at [257, 155] on div "break" at bounding box center [264, 147] width 42 height 44
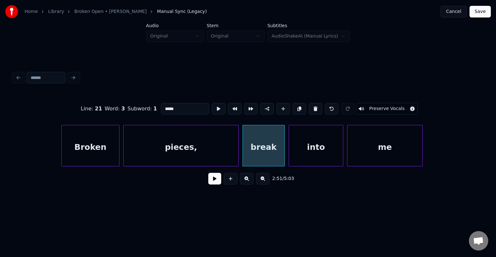
click at [210, 184] on button at bounding box center [214, 179] width 13 height 12
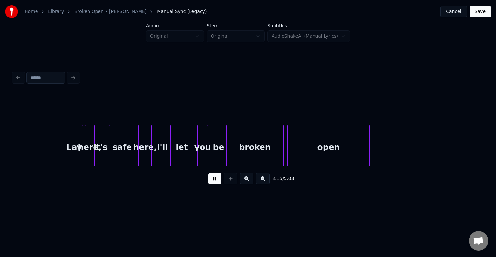
scroll to position [0, 9497]
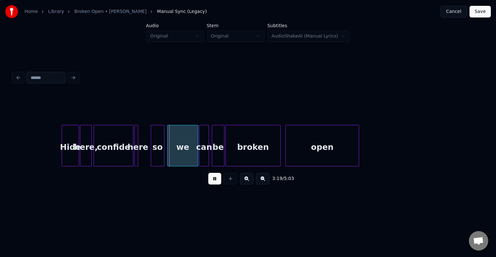
click at [210, 184] on button at bounding box center [214, 179] width 13 height 12
click at [148, 161] on div at bounding box center [147, 145] width 2 height 41
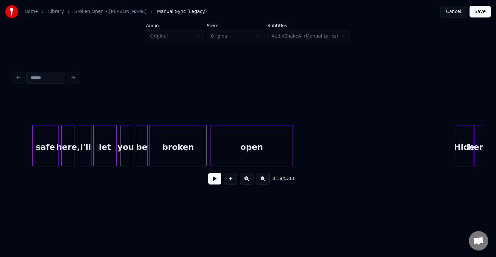
scroll to position [0, 9097]
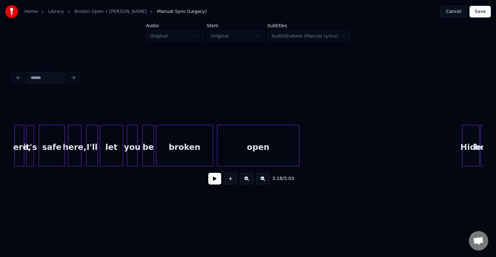
click at [219, 181] on button at bounding box center [214, 179] width 13 height 12
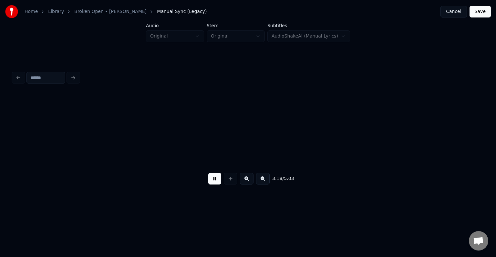
scroll to position [0, 9619]
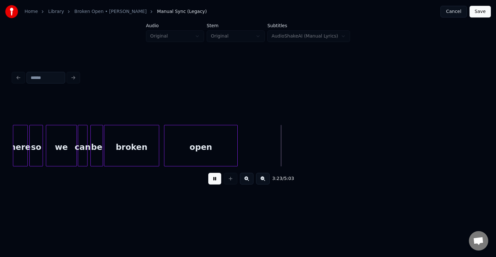
click at [219, 181] on button at bounding box center [214, 179] width 13 height 12
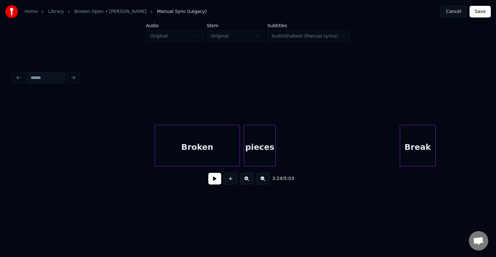
scroll to position [0, 10255]
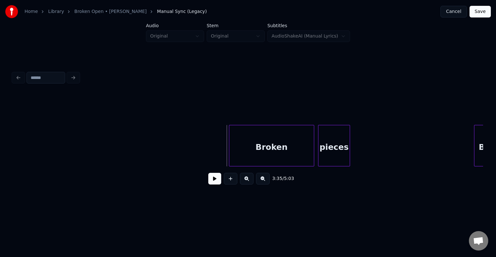
click at [212, 183] on button at bounding box center [214, 179] width 13 height 12
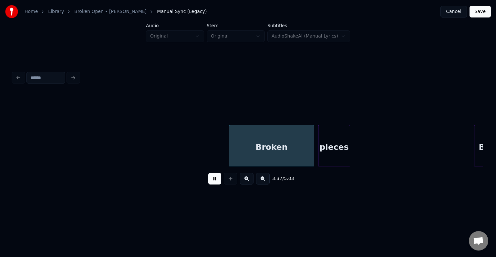
click at [213, 181] on button at bounding box center [214, 179] width 13 height 12
click at [229, 149] on div "Broken" at bounding box center [271, 145] width 85 height 41
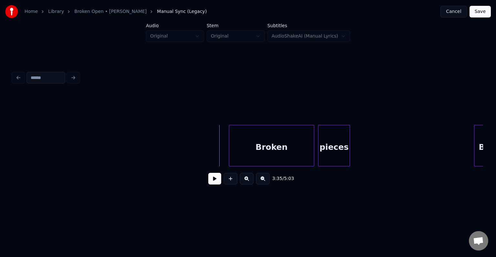
click at [216, 176] on button at bounding box center [214, 179] width 13 height 12
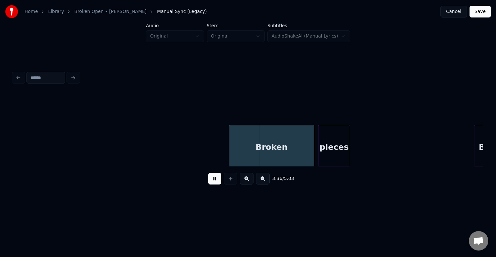
click at [215, 180] on button at bounding box center [214, 179] width 13 height 12
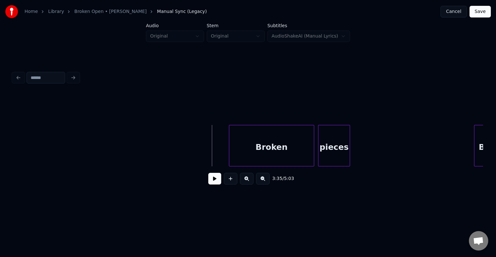
click at [212, 183] on button at bounding box center [214, 179] width 13 height 12
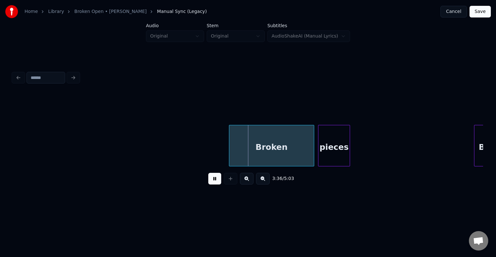
click at [212, 183] on button at bounding box center [214, 179] width 13 height 12
click at [255, 156] on div at bounding box center [256, 145] width 2 height 41
click at [212, 180] on button at bounding box center [214, 179] width 13 height 12
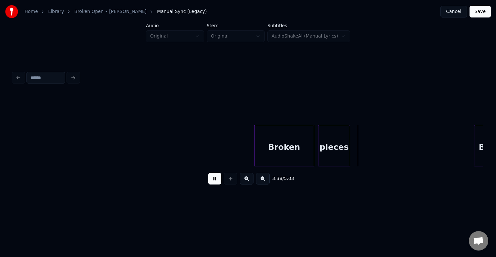
click at [260, 146] on div "Broken" at bounding box center [284, 147] width 59 height 44
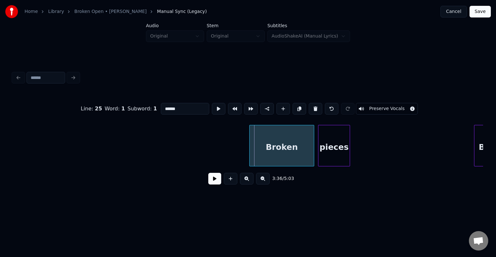
click at [250, 151] on div at bounding box center [251, 145] width 2 height 41
click at [214, 182] on button at bounding box center [214, 179] width 13 height 12
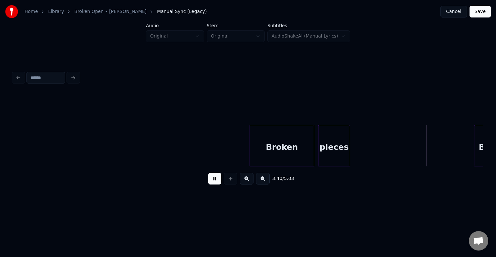
click at [214, 182] on button at bounding box center [214, 179] width 13 height 12
click at [367, 150] on div at bounding box center [366, 145] width 2 height 41
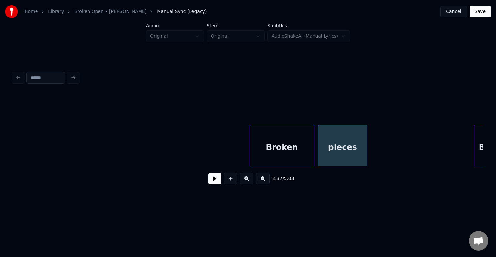
click at [214, 184] on button at bounding box center [214, 179] width 13 height 12
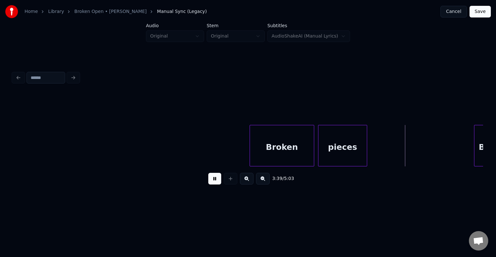
click at [214, 184] on button at bounding box center [214, 179] width 13 height 12
click at [421, 154] on div at bounding box center [421, 145] width 2 height 41
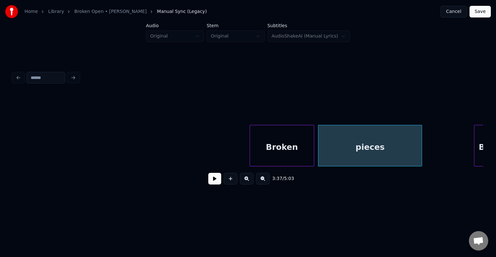
click at [213, 183] on button at bounding box center [214, 179] width 13 height 12
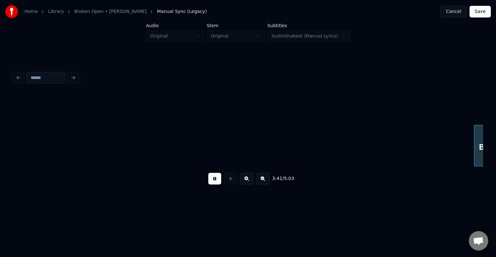
scroll to position [0, 10737]
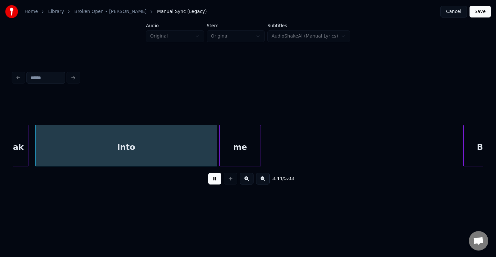
click at [213, 183] on button at bounding box center [214, 179] width 13 height 12
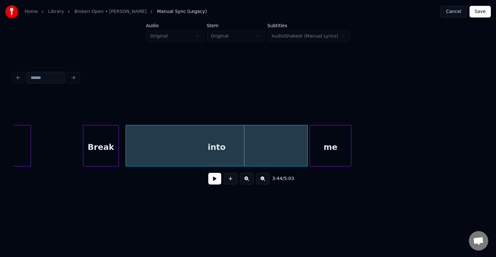
scroll to position [0, 10634]
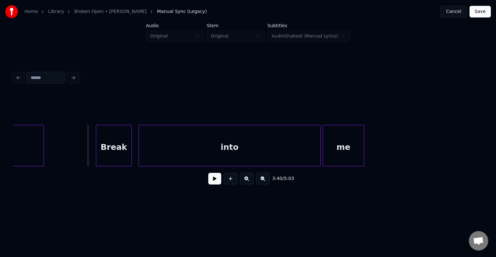
click at [209, 184] on button at bounding box center [214, 179] width 13 height 12
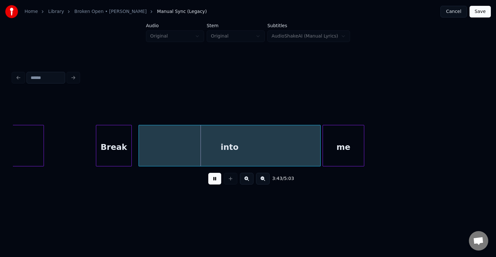
click at [209, 184] on button at bounding box center [214, 179] width 13 height 12
click at [329, 149] on div "me" at bounding box center [343, 147] width 41 height 44
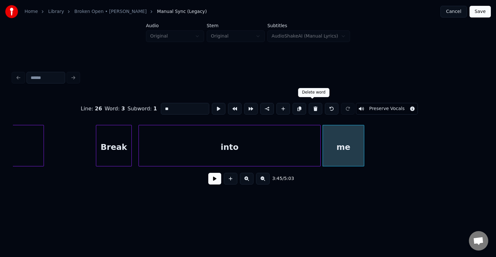
click at [313, 109] on button at bounding box center [316, 109] width 14 height 12
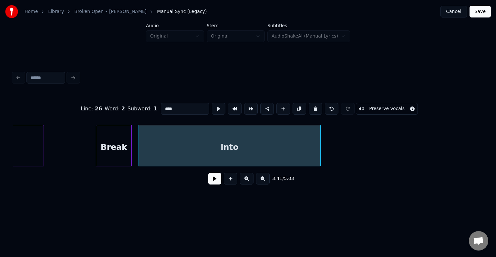
click at [313, 109] on button at bounding box center [316, 109] width 14 height 12
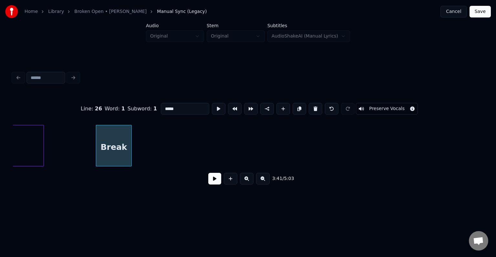
click at [313, 109] on button at bounding box center [316, 109] width 14 height 12
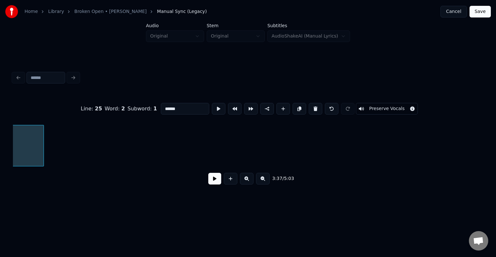
scroll to position [0, 10560]
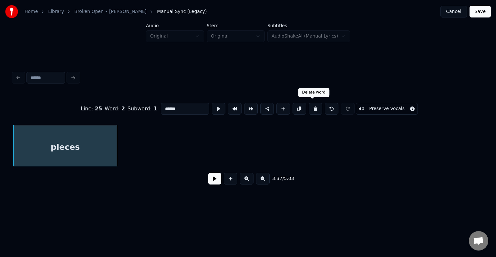
click at [313, 104] on button at bounding box center [316, 109] width 14 height 12
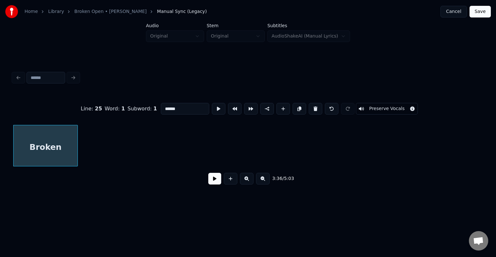
click at [313, 104] on button at bounding box center [316, 109] width 14 height 12
type input "****"
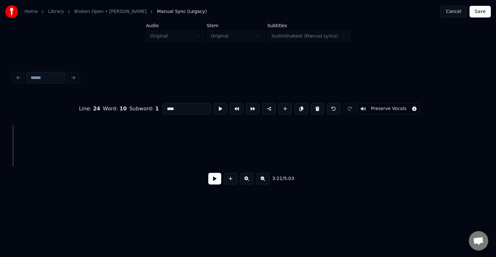
scroll to position [0, 10875]
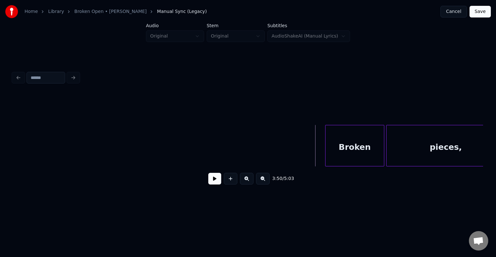
click at [211, 181] on button at bounding box center [214, 179] width 13 height 12
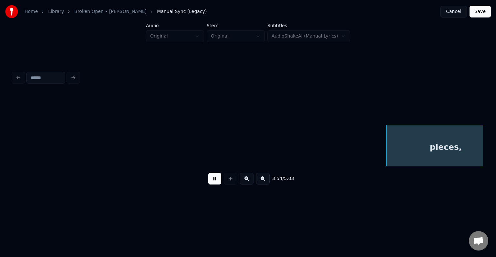
scroll to position [0, 11346]
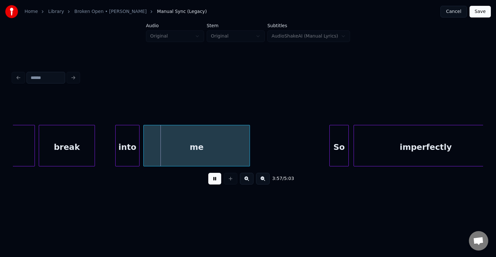
click at [214, 182] on button at bounding box center [214, 179] width 13 height 12
click at [77, 144] on div at bounding box center [77, 145] width 2 height 41
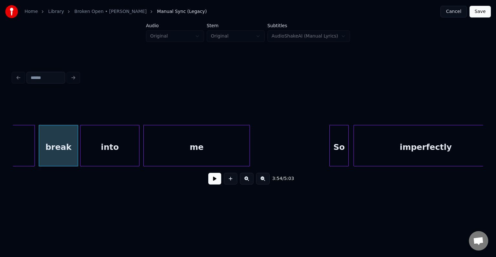
click at [81, 155] on div at bounding box center [81, 145] width 2 height 41
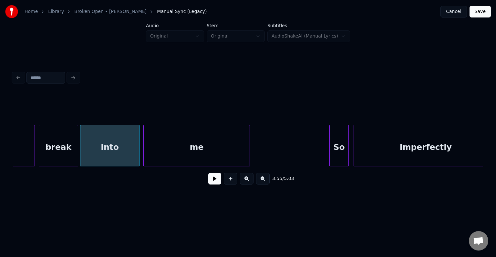
click at [217, 183] on button at bounding box center [214, 179] width 13 height 12
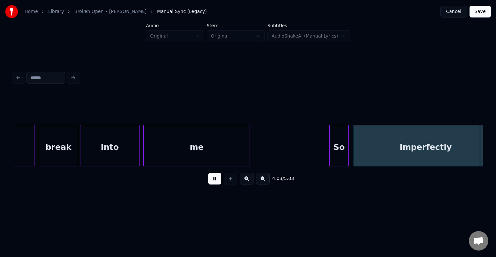
scroll to position [0, 11817]
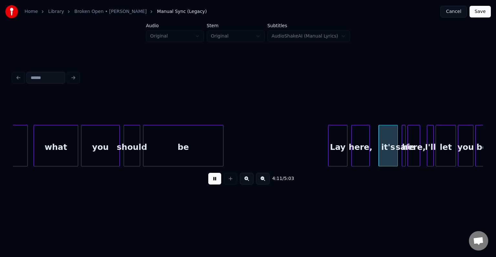
click at [217, 183] on button at bounding box center [214, 179] width 13 height 12
click at [374, 157] on div at bounding box center [374, 145] width 2 height 41
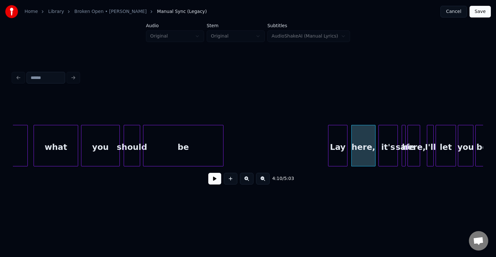
click at [215, 181] on button at bounding box center [214, 179] width 13 height 12
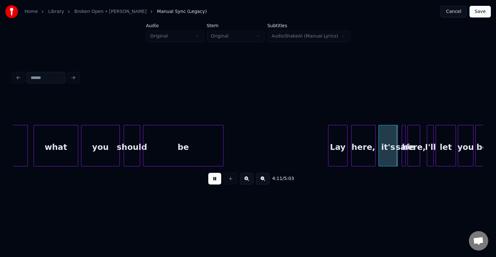
click at [215, 181] on button at bounding box center [214, 179] width 13 height 12
click at [363, 154] on div at bounding box center [363, 145] width 2 height 41
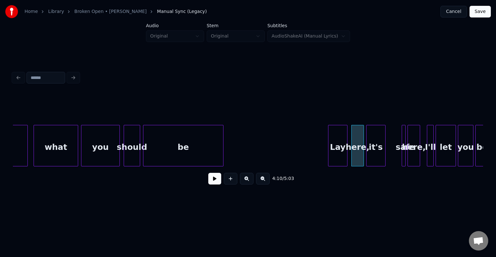
click at [378, 154] on div "it's" at bounding box center [376, 147] width 19 height 44
click at [375, 156] on div at bounding box center [375, 145] width 2 height 41
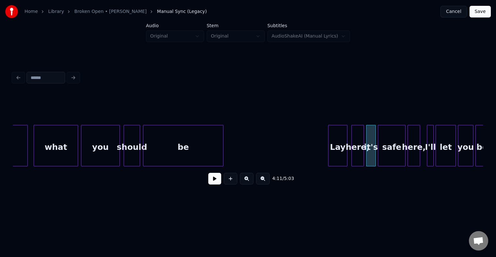
click at [379, 158] on div at bounding box center [379, 145] width 2 height 41
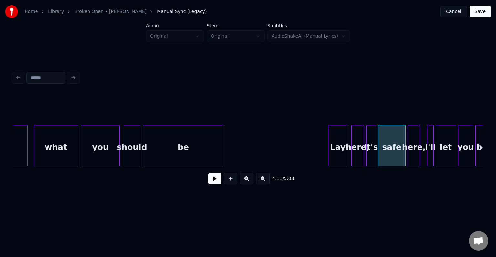
click at [217, 181] on button at bounding box center [214, 179] width 13 height 12
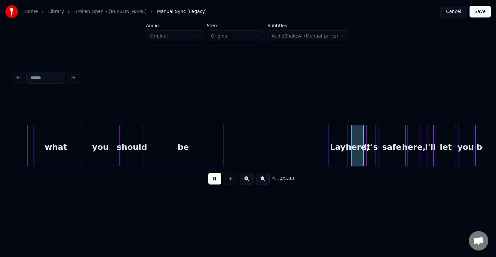
click at [217, 181] on button at bounding box center [214, 179] width 13 height 12
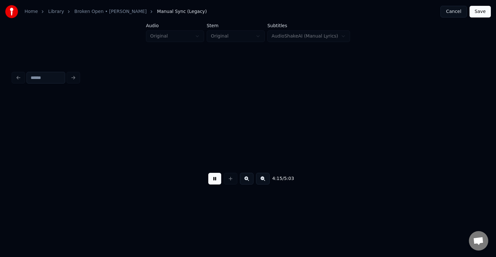
scroll to position [0, 12293]
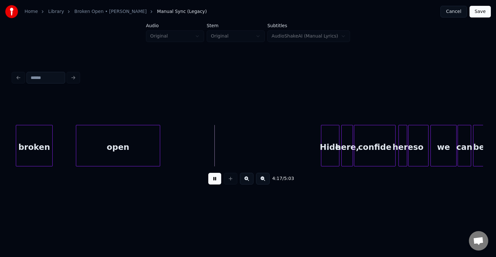
click at [217, 181] on button at bounding box center [214, 179] width 13 height 12
click at [31, 154] on div "broken" at bounding box center [34, 147] width 36 height 44
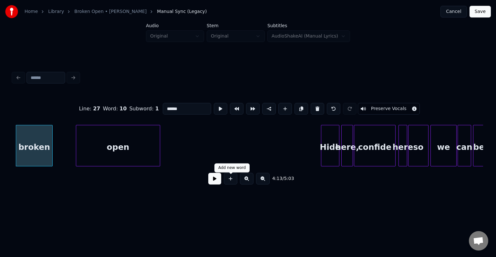
click at [213, 184] on button at bounding box center [214, 179] width 13 height 12
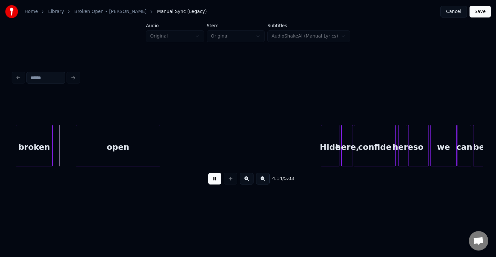
click at [213, 184] on button at bounding box center [214, 179] width 13 height 12
click at [68, 150] on div at bounding box center [68, 145] width 2 height 41
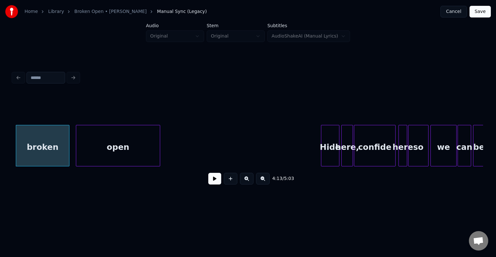
click at [216, 181] on button at bounding box center [214, 179] width 13 height 12
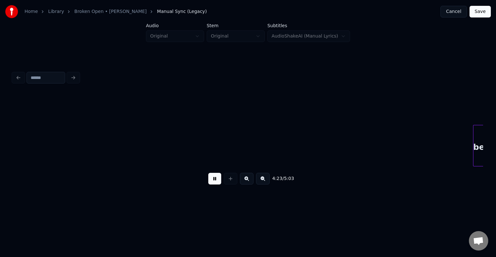
scroll to position [0, 12764]
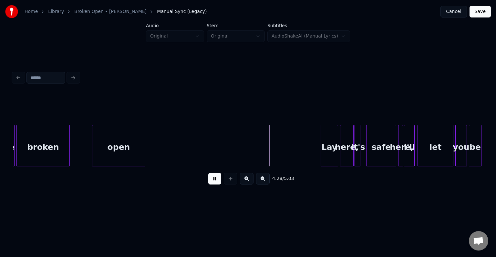
click at [216, 181] on button at bounding box center [214, 179] width 13 height 12
click at [51, 148] on div "broken" at bounding box center [43, 147] width 53 height 44
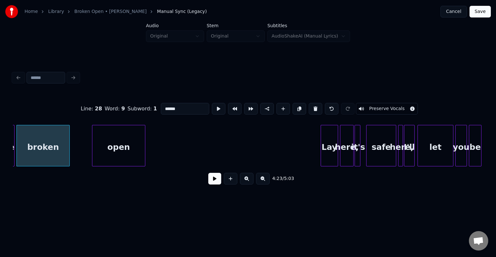
click at [213, 183] on button at bounding box center [214, 179] width 13 height 12
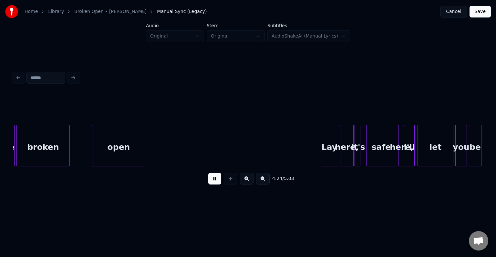
click at [213, 183] on button at bounding box center [214, 179] width 13 height 12
click at [79, 155] on div at bounding box center [80, 145] width 2 height 41
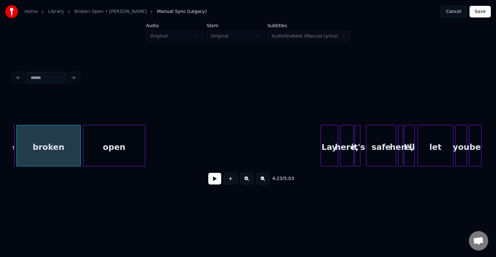
click at [84, 155] on div at bounding box center [84, 145] width 2 height 41
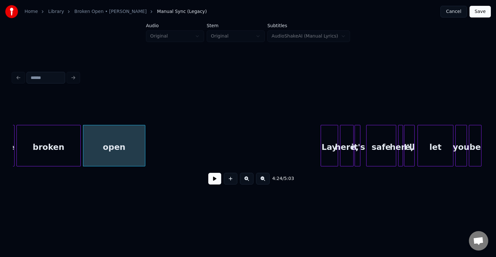
click at [26, 147] on div "broken" at bounding box center [49, 147] width 64 height 44
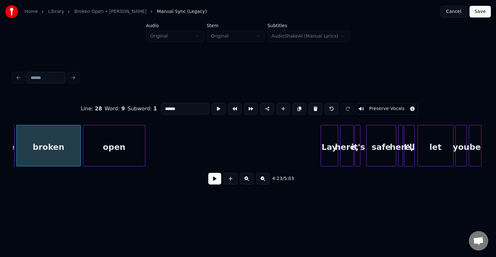
click at [214, 181] on button at bounding box center [214, 179] width 13 height 12
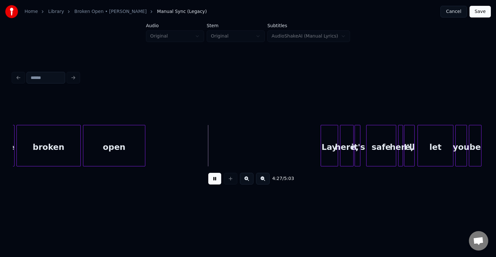
click at [214, 181] on button at bounding box center [214, 179] width 13 height 12
click at [363, 154] on div at bounding box center [363, 145] width 2 height 41
click at [211, 180] on button at bounding box center [214, 179] width 13 height 12
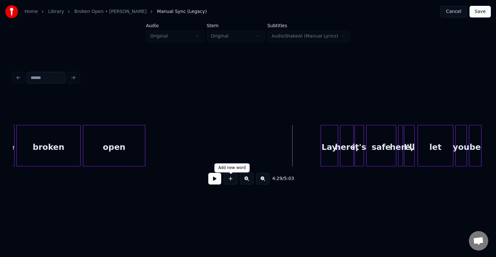
click at [214, 184] on button at bounding box center [214, 179] width 13 height 12
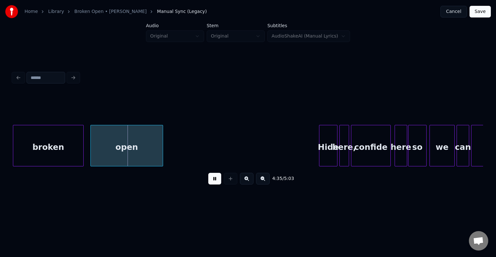
click at [214, 184] on button at bounding box center [214, 179] width 13 height 12
click at [48, 153] on div "broken" at bounding box center [48, 147] width 70 height 44
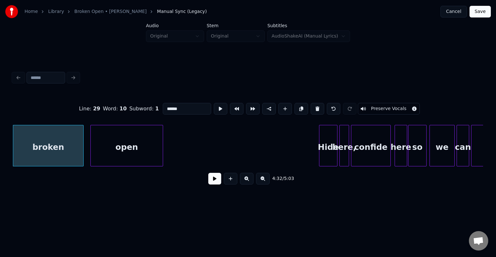
scroll to position [0, 13235]
click at [216, 180] on button at bounding box center [214, 179] width 13 height 12
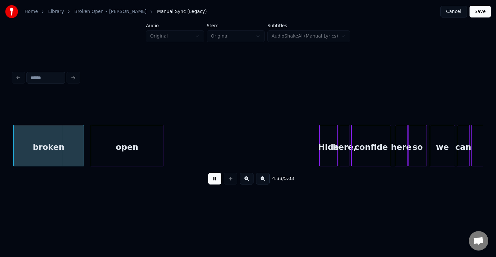
click at [216, 180] on button at bounding box center [214, 179] width 13 height 12
click at [67, 137] on div at bounding box center [67, 145] width 2 height 41
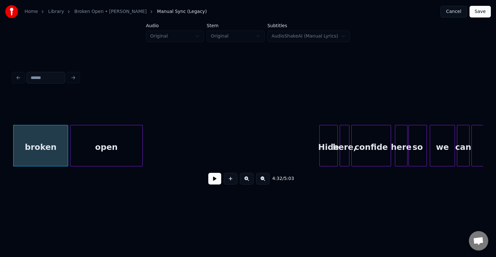
click at [93, 147] on div "open" at bounding box center [106, 147] width 72 height 44
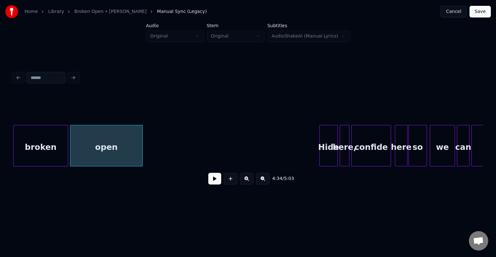
click at [59, 157] on div "broken" at bounding box center [41, 147] width 54 height 44
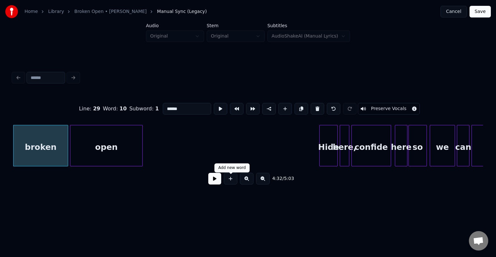
click at [213, 181] on button at bounding box center [214, 179] width 13 height 12
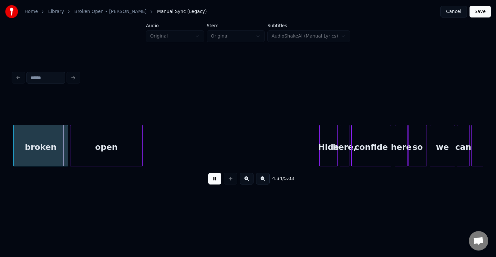
click at [213, 181] on button at bounding box center [214, 179] width 13 height 12
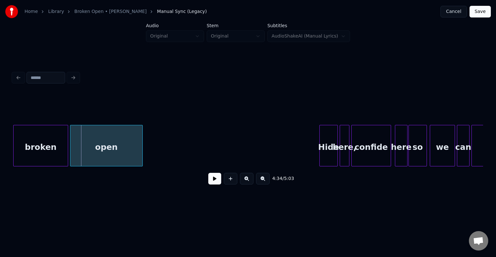
click at [215, 180] on button at bounding box center [214, 179] width 13 height 12
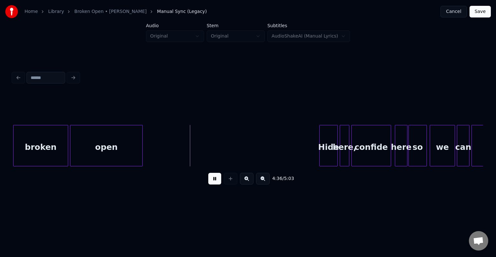
click at [215, 180] on button at bounding box center [214, 179] width 13 height 12
click at [178, 148] on div at bounding box center [178, 145] width 2 height 41
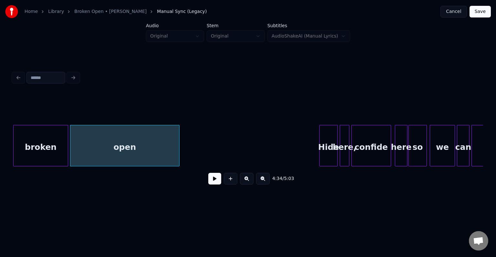
click at [214, 182] on button at bounding box center [214, 179] width 13 height 12
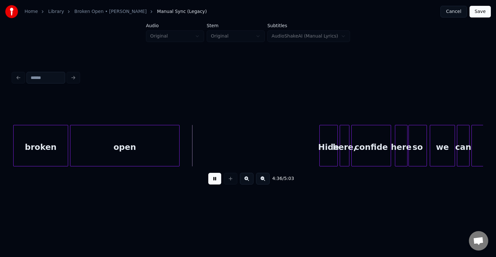
click at [214, 182] on button at bounding box center [214, 179] width 13 height 12
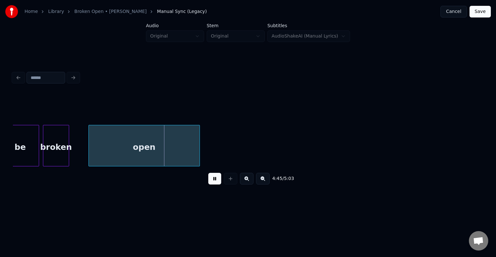
click at [51, 149] on div "broken" at bounding box center [56, 147] width 26 height 44
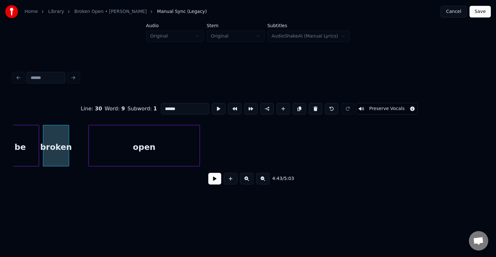
click at [212, 182] on button at bounding box center [214, 179] width 13 height 12
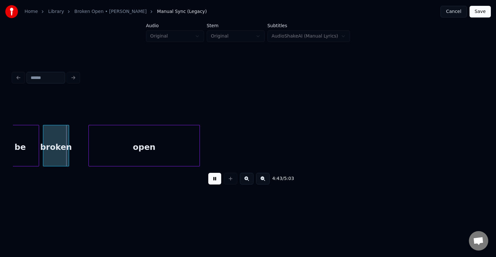
click at [212, 182] on button at bounding box center [214, 179] width 13 height 12
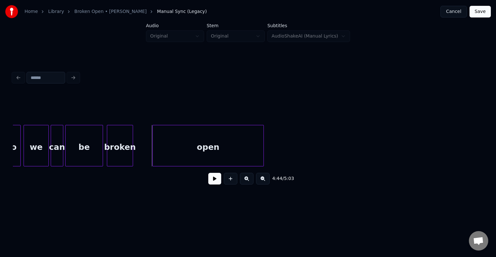
scroll to position [0, 13628]
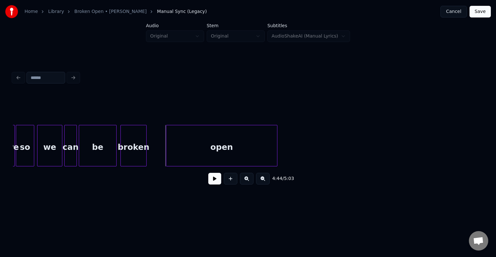
click at [53, 153] on div "we" at bounding box center [49, 147] width 25 height 44
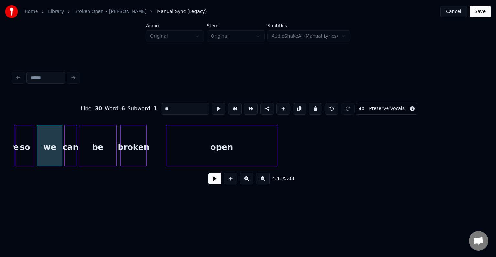
click at [214, 183] on button at bounding box center [214, 179] width 13 height 12
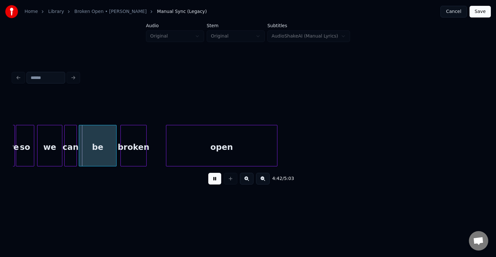
click at [214, 183] on button at bounding box center [214, 179] width 13 height 12
click at [89, 144] on div at bounding box center [90, 145] width 2 height 41
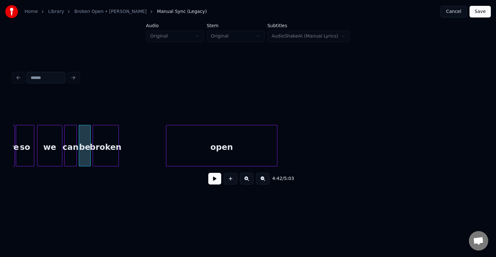
click at [104, 136] on div "broken" at bounding box center [106, 147] width 26 height 44
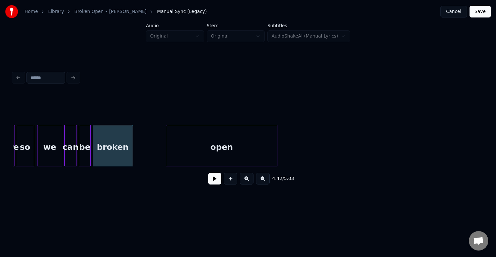
click at [133, 136] on div at bounding box center [132, 145] width 2 height 41
click at [215, 179] on button at bounding box center [214, 179] width 13 height 12
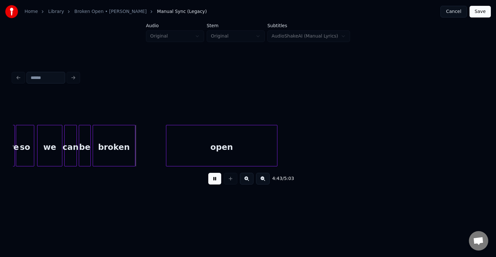
click at [215, 179] on button at bounding box center [214, 179] width 13 height 12
click at [149, 141] on div at bounding box center [149, 145] width 2 height 41
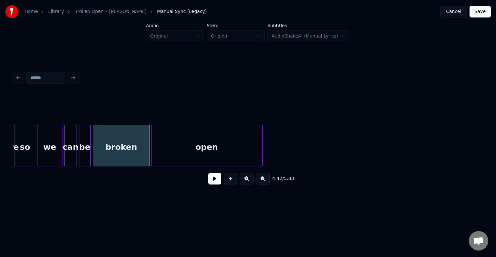
click at [176, 148] on div "open" at bounding box center [207, 147] width 111 height 44
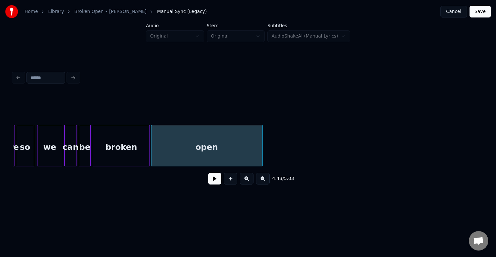
click at [147, 147] on div "broken" at bounding box center [121, 147] width 57 height 44
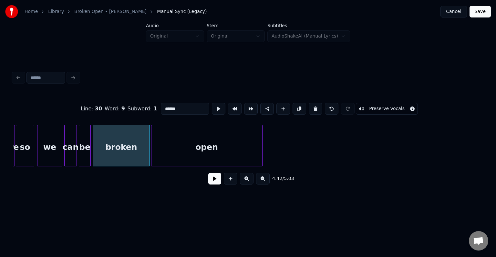
click at [211, 181] on button at bounding box center [214, 179] width 13 height 12
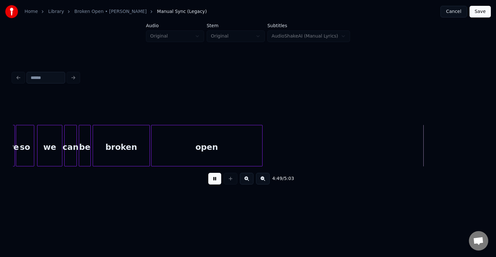
click at [218, 178] on button at bounding box center [214, 179] width 13 height 12
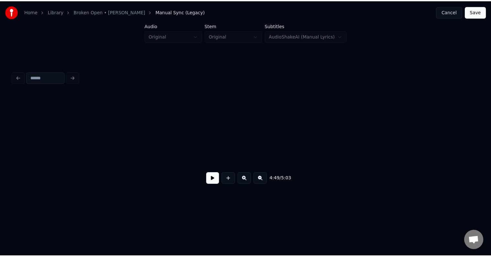
scroll to position [0, 14233]
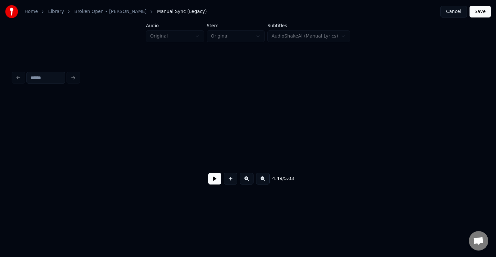
click at [481, 15] on button "Save" at bounding box center [480, 12] width 21 height 12
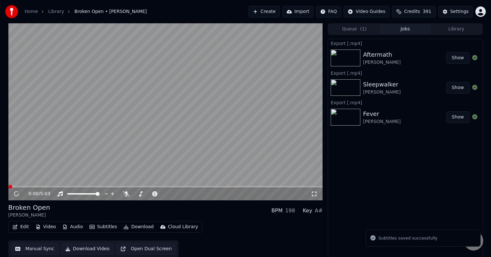
click at [134, 225] on button "Download" at bounding box center [139, 226] width 36 height 9
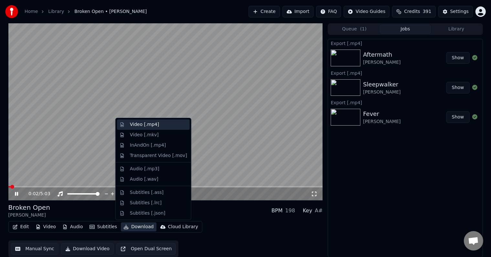
click at [136, 123] on div "Video [.mp4]" at bounding box center [144, 124] width 29 height 6
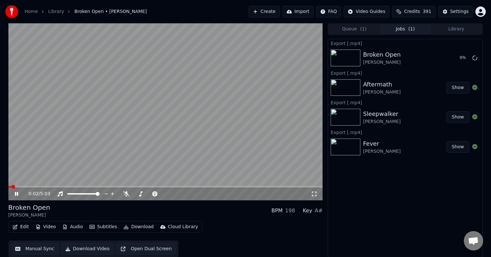
click at [17, 194] on icon at bounding box center [16, 194] width 3 height 4
click at [459, 27] on button "Library" at bounding box center [456, 29] width 51 height 9
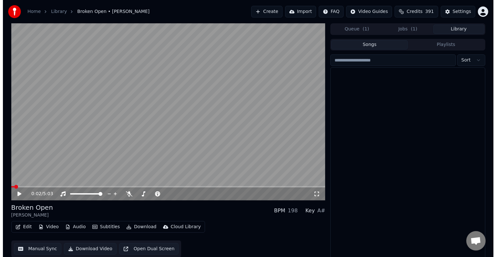
scroll to position [203, 0]
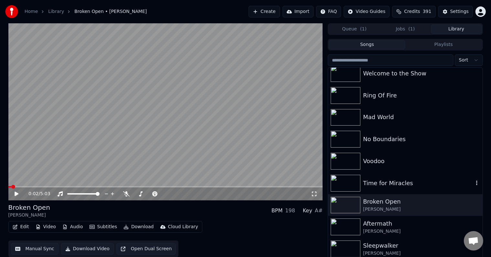
click at [399, 183] on div "Time for Miracles" at bounding box center [418, 182] width 110 height 9
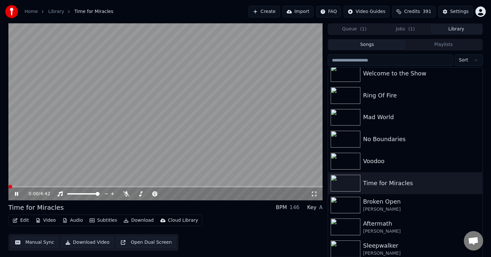
click at [16, 194] on icon at bounding box center [21, 193] width 15 height 5
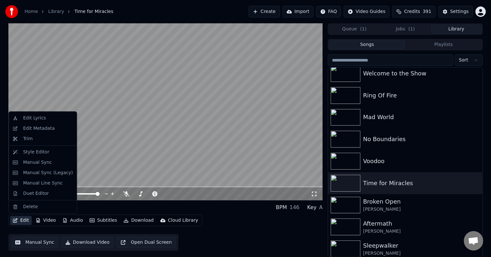
click at [11, 220] on button "Edit" at bounding box center [21, 220] width 22 height 9
click at [39, 126] on div "Edit Metadata" at bounding box center [39, 128] width 32 height 6
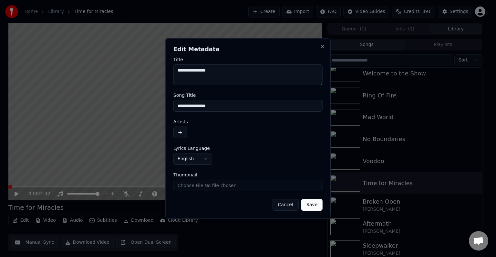
click at [184, 131] on button "button" at bounding box center [181, 132] width 14 height 12
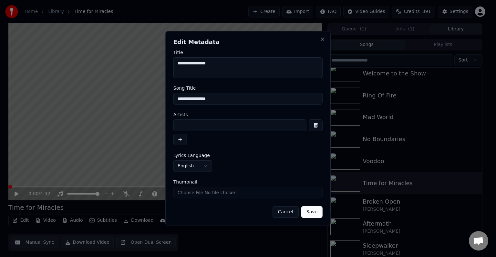
click at [200, 124] on input at bounding box center [240, 125] width 133 height 12
type input "**********"
click at [302, 206] on button "Save" at bounding box center [312, 212] width 21 height 12
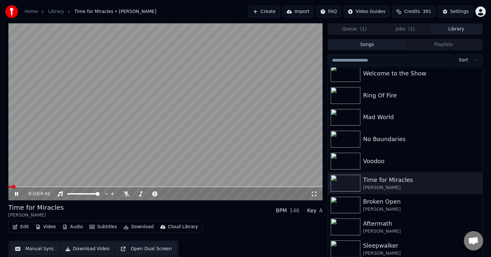
click at [18, 226] on button "Edit" at bounding box center [21, 226] width 22 height 9
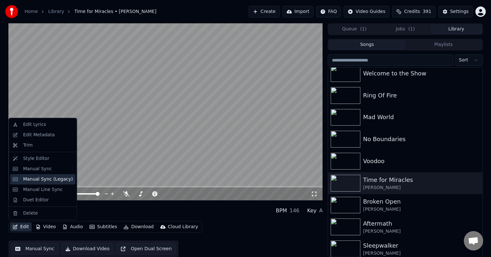
click at [44, 177] on div "Manual Sync (Legacy)" at bounding box center [48, 179] width 50 height 6
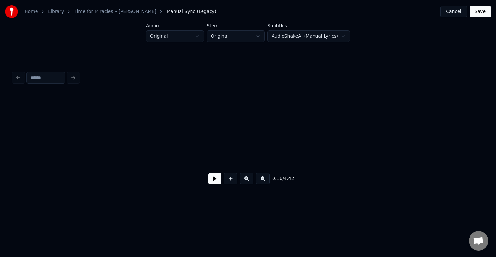
scroll to position [0, 805]
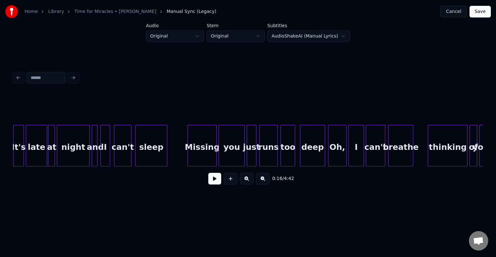
click at [215, 184] on button at bounding box center [214, 179] width 13 height 12
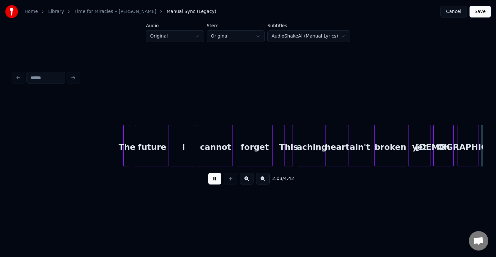
scroll to position [0, 5987]
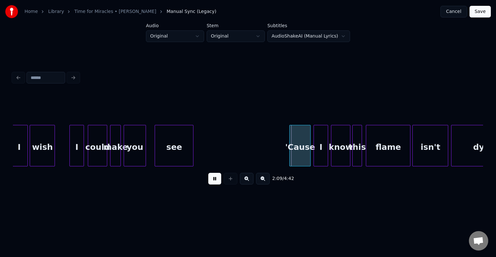
click at [216, 184] on button at bounding box center [214, 179] width 13 height 12
click at [149, 152] on div at bounding box center [150, 145] width 2 height 41
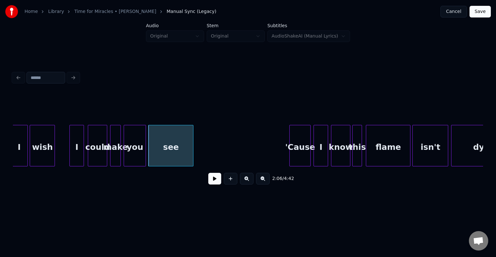
click at [219, 181] on button at bounding box center [214, 179] width 13 height 12
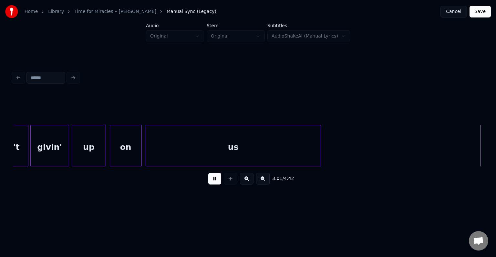
scroll to position [0, 8814]
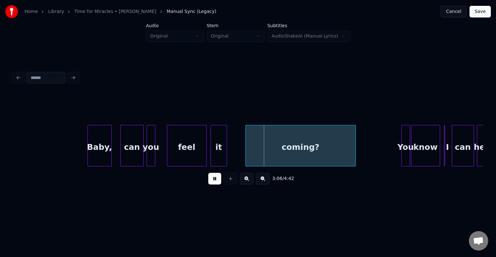
click at [216, 183] on button at bounding box center [214, 179] width 13 height 12
click at [165, 156] on div at bounding box center [164, 145] width 2 height 41
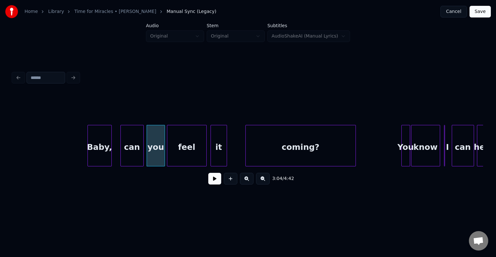
click at [213, 183] on button at bounding box center [214, 179] width 13 height 12
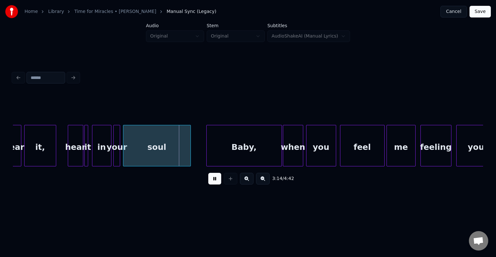
click at [216, 184] on button at bounding box center [214, 179] width 13 height 12
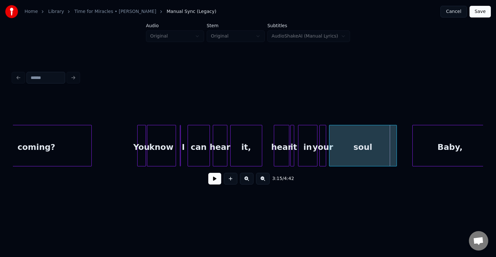
scroll to position [0, 9077]
click at [185, 153] on div at bounding box center [186, 145] width 2 height 41
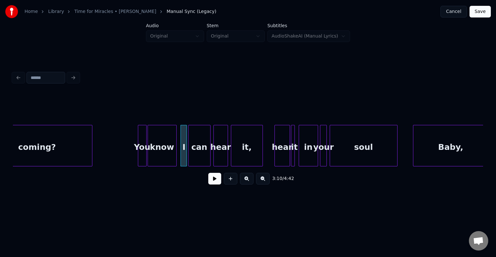
click at [214, 184] on button at bounding box center [214, 179] width 13 height 12
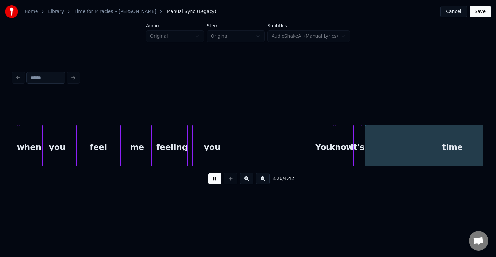
scroll to position [0, 10019]
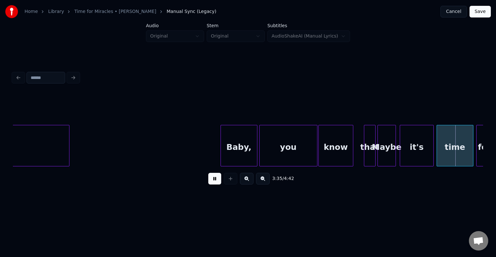
click at [216, 183] on button at bounding box center [214, 179] width 13 height 12
click at [231, 142] on div "Baby," at bounding box center [239, 147] width 36 height 44
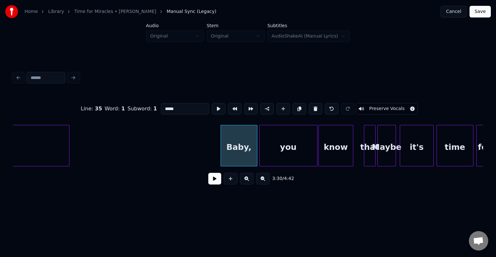
click at [214, 181] on button at bounding box center [214, 179] width 13 height 12
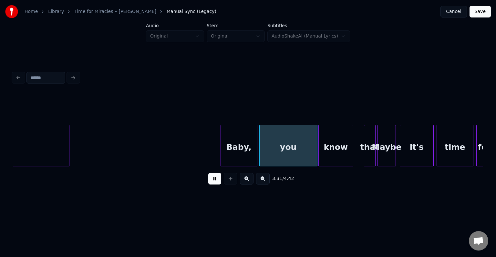
click at [214, 181] on button at bounding box center [214, 179] width 13 height 12
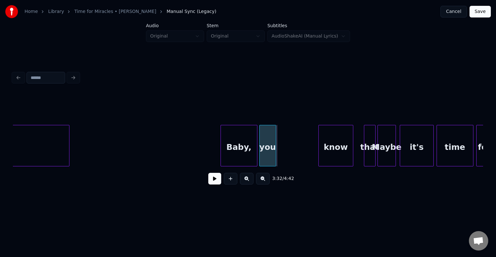
click at [275, 156] on div at bounding box center [275, 145] width 2 height 41
click at [293, 152] on div "know" at bounding box center [296, 147] width 34 height 44
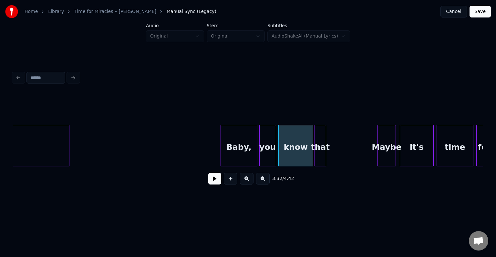
click at [322, 158] on div "that" at bounding box center [320, 147] width 11 height 44
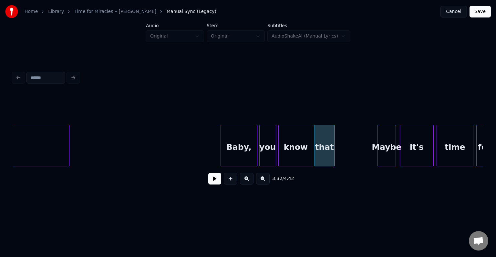
click at [335, 154] on div at bounding box center [334, 145] width 2 height 41
click at [211, 184] on button at bounding box center [214, 179] width 13 height 12
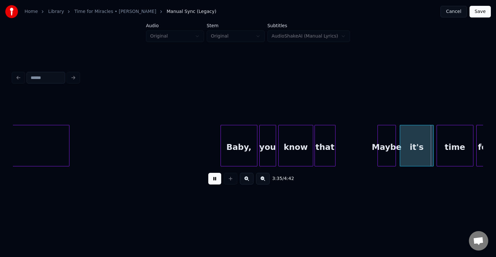
click at [211, 184] on button at bounding box center [214, 179] width 13 height 12
click at [421, 152] on div at bounding box center [421, 145] width 2 height 41
click at [415, 151] on div at bounding box center [415, 145] width 2 height 41
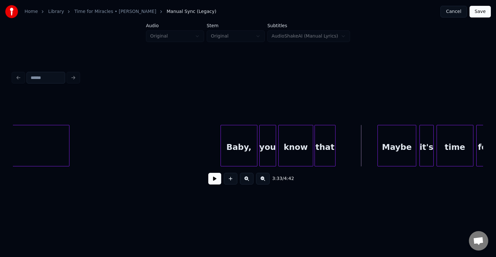
click at [211, 183] on button at bounding box center [214, 179] width 13 height 12
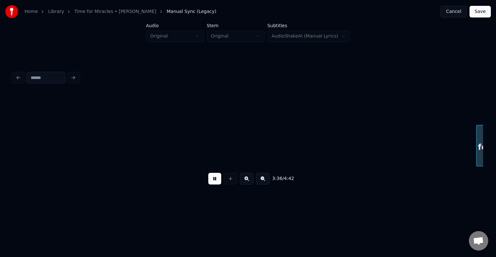
scroll to position [0, 10491]
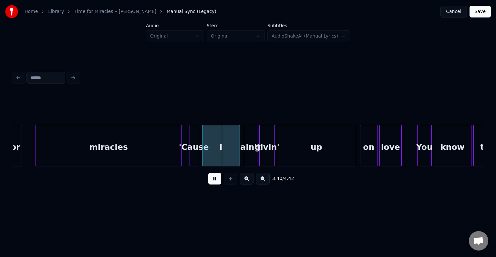
click at [211, 183] on button at bounding box center [214, 179] width 13 height 12
click at [224, 152] on div at bounding box center [224, 145] width 2 height 41
click at [234, 154] on div "ain't" at bounding box center [233, 147] width 13 height 44
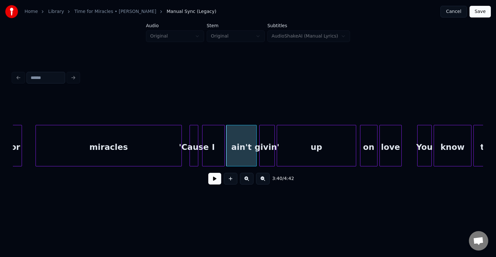
click at [256, 155] on div at bounding box center [256, 145] width 2 height 41
click at [214, 179] on button at bounding box center [214, 179] width 13 height 12
click at [214, 151] on div at bounding box center [215, 145] width 2 height 41
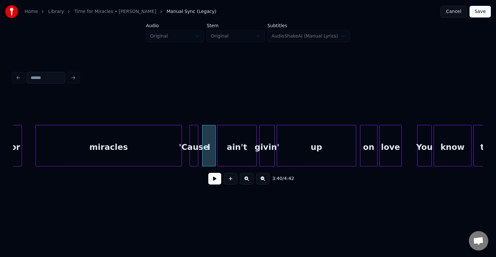
click at [218, 152] on div at bounding box center [219, 145] width 2 height 41
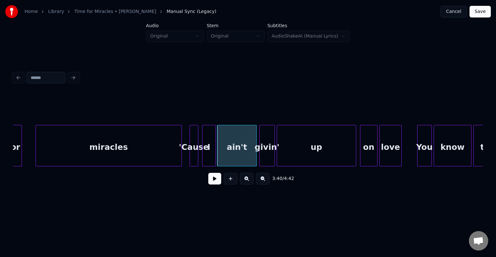
click at [214, 180] on button at bounding box center [214, 179] width 13 height 12
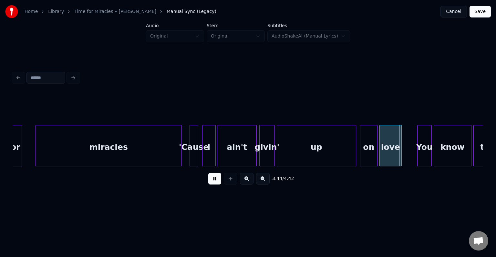
click at [214, 180] on button at bounding box center [214, 179] width 13 height 12
click at [346, 145] on div at bounding box center [347, 145] width 2 height 41
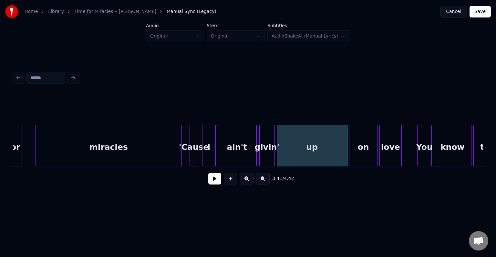
click at [351, 146] on div at bounding box center [351, 145] width 2 height 41
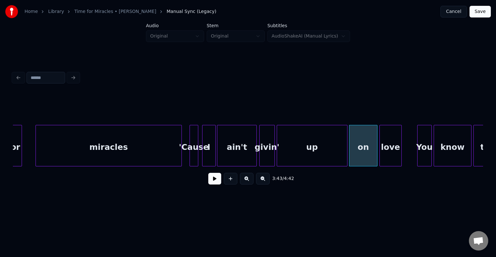
click at [216, 181] on button at bounding box center [214, 179] width 13 height 12
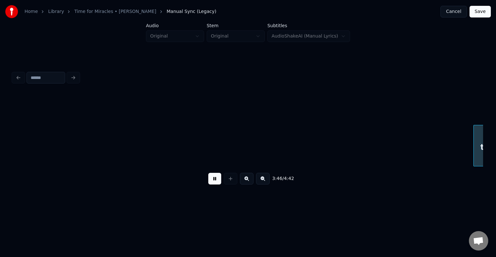
scroll to position [0, 10962]
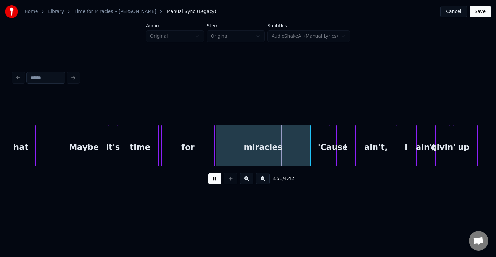
click at [216, 181] on button at bounding box center [214, 179] width 13 height 12
click at [196, 157] on div "for" at bounding box center [188, 147] width 53 height 44
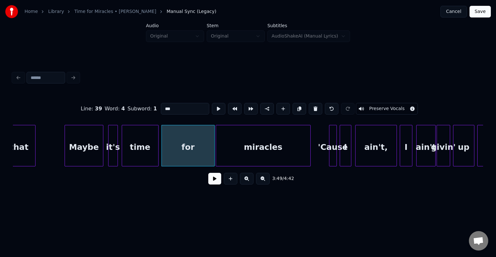
click at [217, 181] on button at bounding box center [214, 179] width 13 height 12
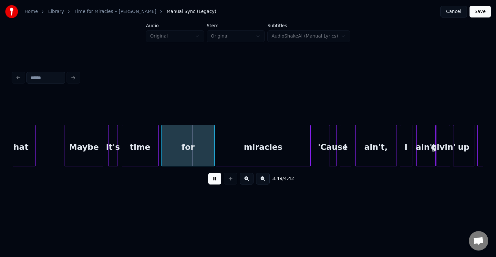
click at [217, 181] on button at bounding box center [214, 179] width 13 height 12
click at [196, 148] on div at bounding box center [196, 145] width 2 height 41
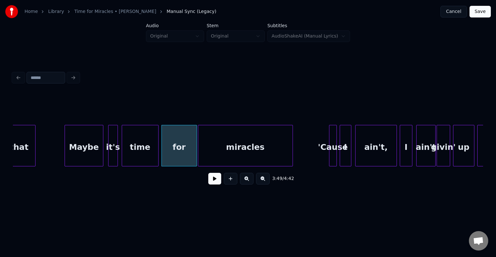
click at [219, 150] on div "miracles" at bounding box center [245, 147] width 94 height 44
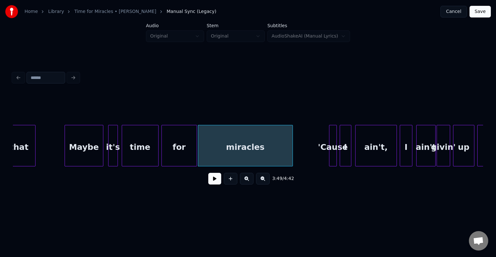
click at [213, 182] on button at bounding box center [214, 179] width 13 height 12
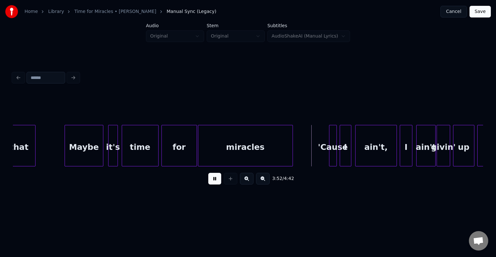
click at [213, 182] on button at bounding box center [214, 179] width 13 height 12
click at [315, 146] on div at bounding box center [315, 145] width 2 height 41
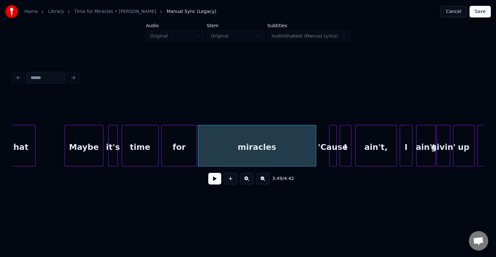
click at [215, 180] on button at bounding box center [214, 179] width 13 height 12
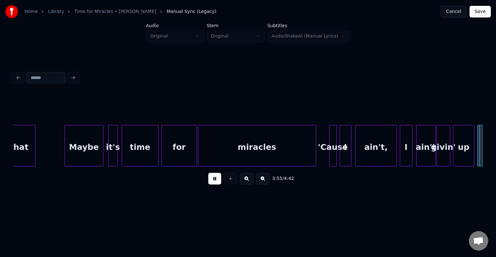
scroll to position [0, 11433]
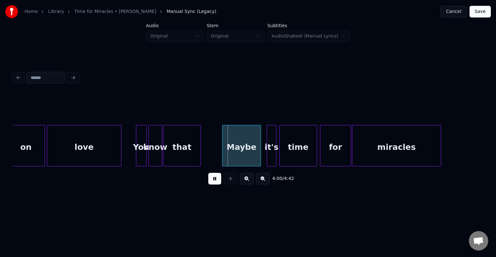
click at [215, 179] on button at bounding box center [214, 179] width 13 height 12
click at [87, 144] on div "love" at bounding box center [84, 147] width 74 height 44
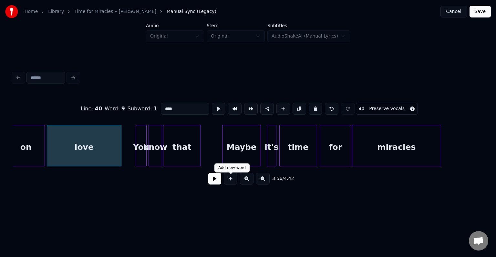
click at [219, 184] on button at bounding box center [214, 179] width 13 height 12
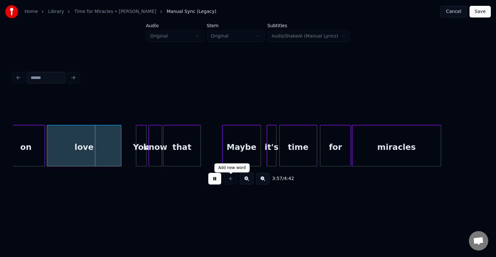
click at [214, 184] on button at bounding box center [214, 179] width 13 height 12
click at [101, 152] on div at bounding box center [102, 145] width 2 height 41
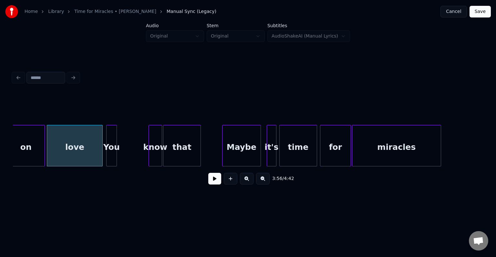
click at [111, 151] on div "You" at bounding box center [112, 147] width 10 height 44
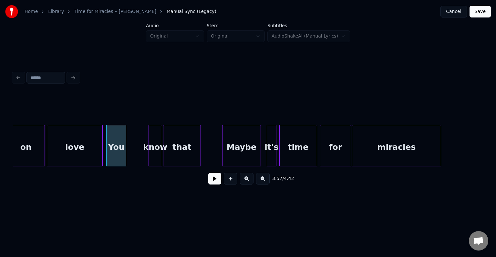
click at [124, 155] on div at bounding box center [125, 145] width 2 height 41
click at [136, 156] on div "know" at bounding box center [134, 147] width 13 height 44
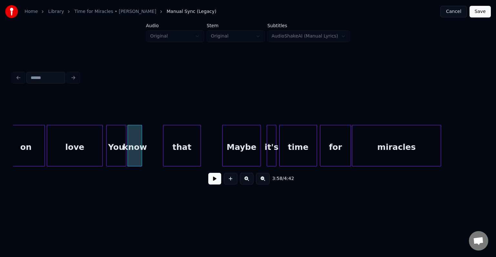
click at [142, 157] on div at bounding box center [141, 145] width 2 height 41
click at [165, 153] on div "that" at bounding box center [164, 147] width 37 height 44
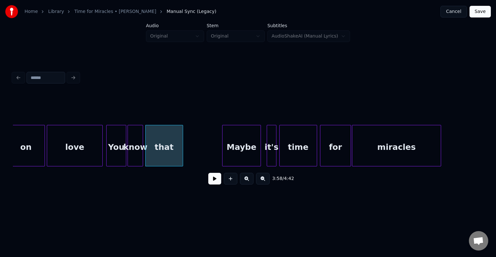
click at [110, 152] on div "You" at bounding box center [117, 147] width 20 height 44
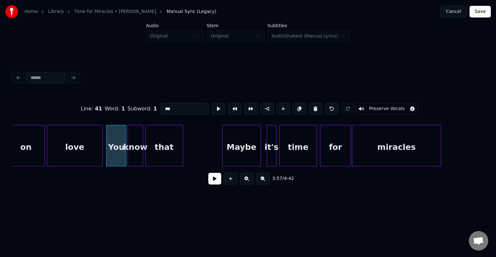
click at [215, 184] on button at bounding box center [214, 179] width 13 height 12
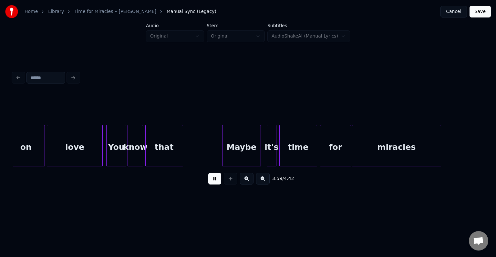
click at [215, 184] on button at bounding box center [214, 179] width 13 height 12
click at [97, 148] on div "love" at bounding box center [74, 147] width 55 height 44
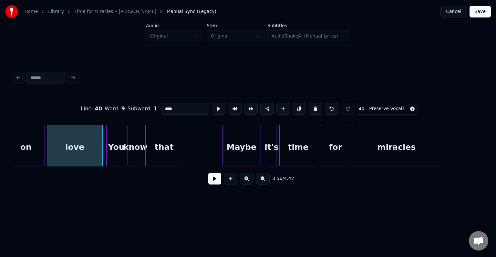
click at [218, 183] on button at bounding box center [214, 179] width 13 height 12
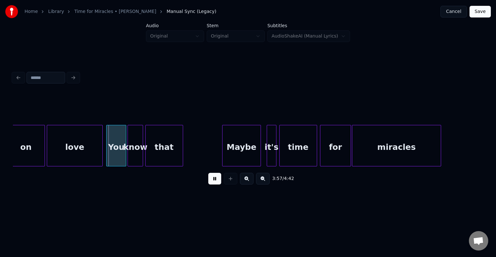
click at [212, 184] on button at bounding box center [214, 179] width 13 height 12
click at [31, 153] on div "on" at bounding box center [25, 147] width 37 height 44
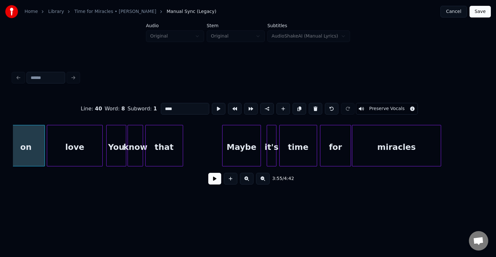
type input "**"
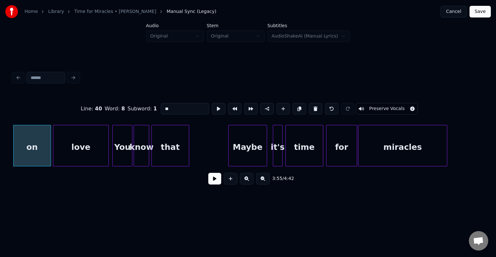
click at [217, 184] on button at bounding box center [214, 179] width 13 height 12
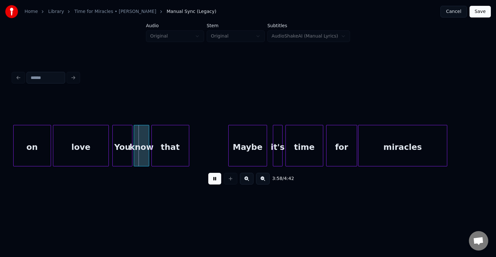
click at [217, 184] on button at bounding box center [214, 179] width 13 height 12
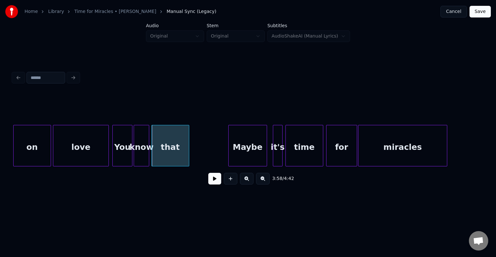
click at [43, 149] on div "on" at bounding box center [32, 147] width 37 height 44
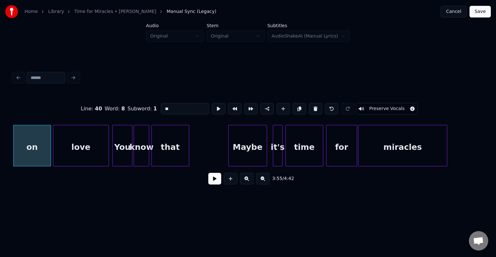
click at [211, 181] on button at bounding box center [214, 179] width 13 height 12
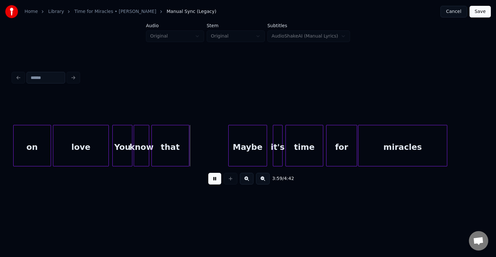
click at [216, 182] on button at bounding box center [214, 179] width 13 height 12
click at [197, 154] on div "that" at bounding box center [187, 147] width 37 height 44
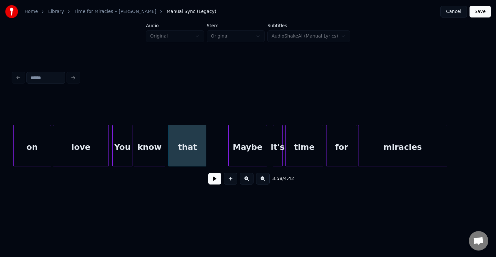
click at [165, 152] on div at bounding box center [164, 145] width 2 height 41
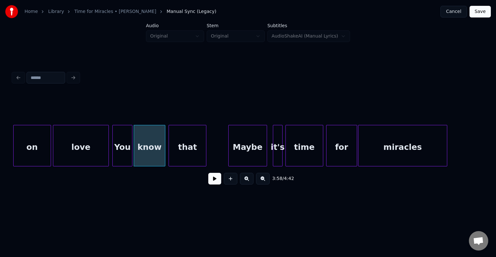
click at [82, 152] on div "love" at bounding box center [80, 147] width 55 height 44
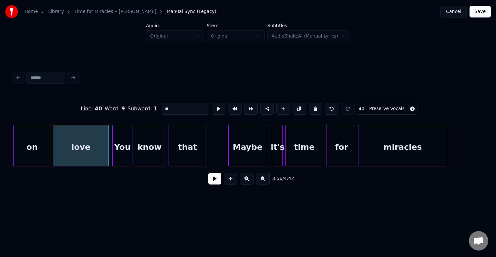
type input "****"
click at [211, 178] on button at bounding box center [214, 179] width 13 height 12
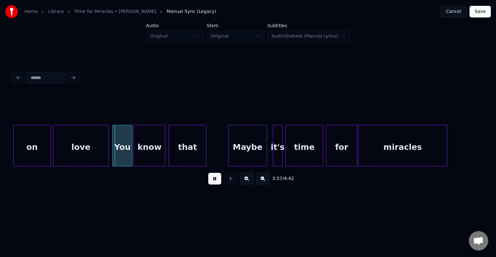
click at [216, 180] on button at bounding box center [214, 179] width 13 height 12
click at [120, 153] on div at bounding box center [120, 145] width 2 height 41
click at [124, 153] on div at bounding box center [124, 145] width 2 height 41
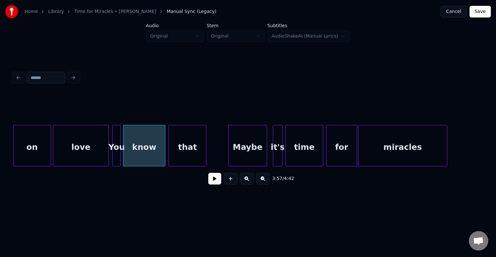
click at [101, 149] on div "love" at bounding box center [80, 147] width 55 height 44
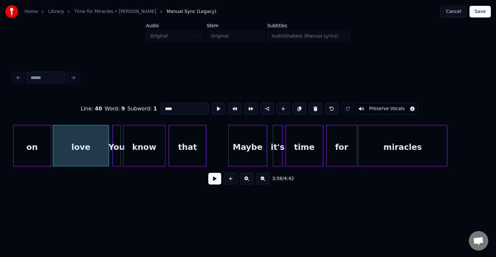
click at [215, 184] on button at bounding box center [214, 179] width 13 height 12
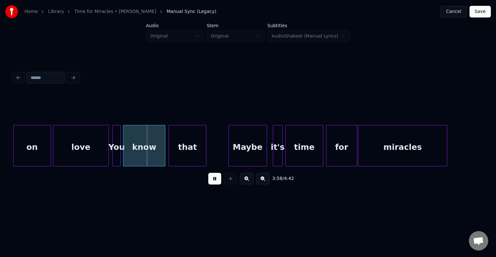
click at [216, 184] on button at bounding box center [214, 179] width 13 height 12
click at [158, 150] on div at bounding box center [158, 145] width 2 height 41
click at [162, 149] on div at bounding box center [163, 145] width 2 height 41
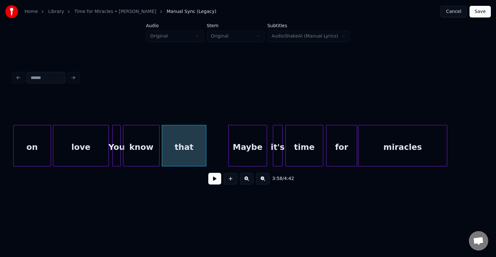
click at [101, 145] on div "love" at bounding box center [80, 147] width 55 height 44
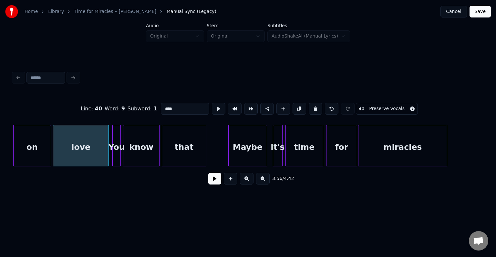
click at [215, 184] on button at bounding box center [214, 179] width 13 height 12
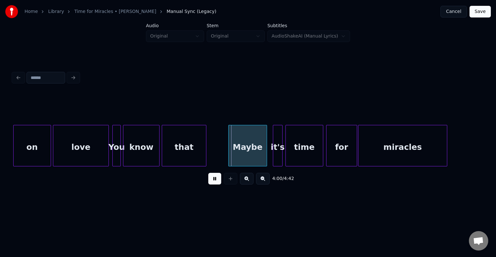
click at [215, 183] on button at bounding box center [214, 179] width 13 height 12
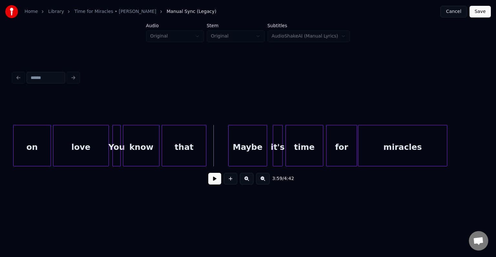
click at [218, 180] on button at bounding box center [214, 179] width 13 height 12
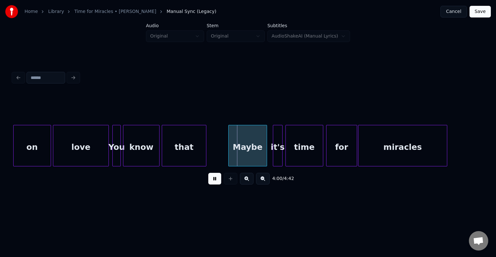
click at [218, 180] on button at bounding box center [214, 179] width 13 height 12
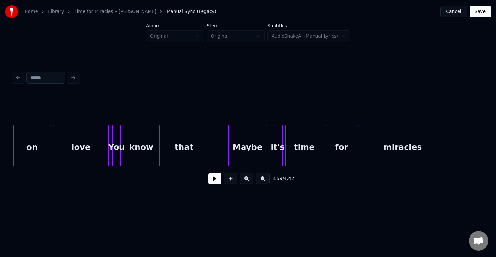
click at [248, 147] on div "Maybe" at bounding box center [248, 147] width 38 height 44
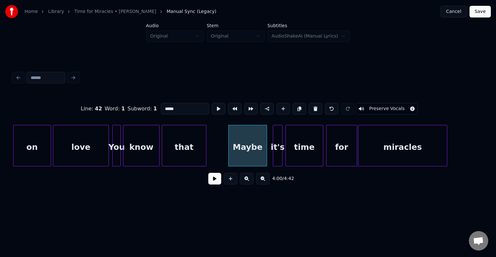
click at [218, 183] on button at bounding box center [214, 179] width 13 height 12
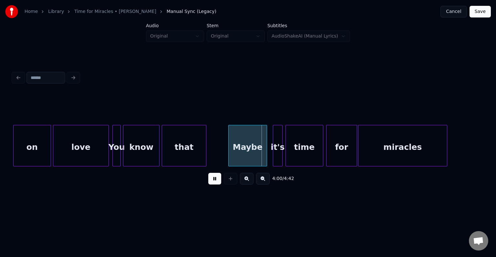
click at [218, 183] on button at bounding box center [214, 179] width 13 height 12
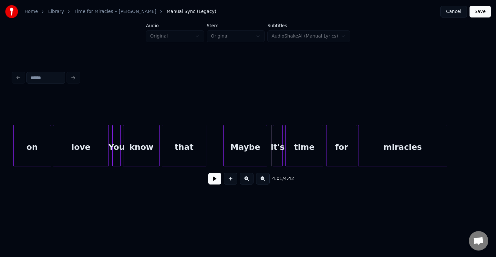
click at [225, 153] on div at bounding box center [225, 145] width 2 height 41
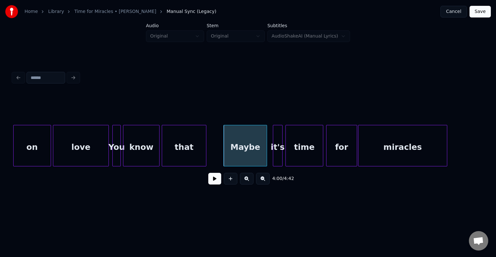
click at [215, 176] on button at bounding box center [214, 179] width 13 height 12
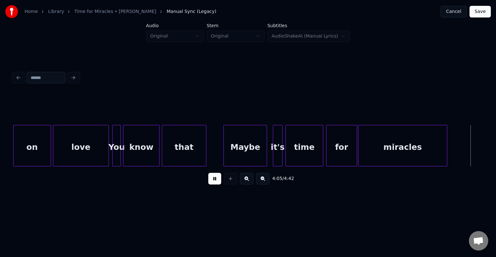
click at [215, 178] on button at bounding box center [214, 179] width 13 height 12
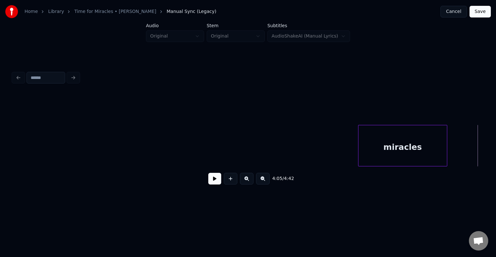
scroll to position [0, 11817]
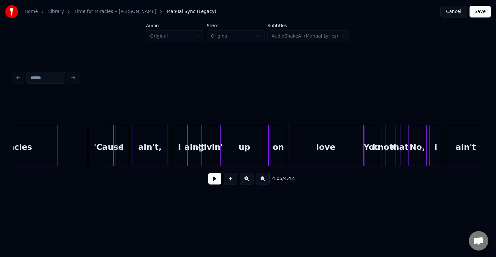
click at [18, 152] on div "miracles" at bounding box center [13, 147] width 89 height 44
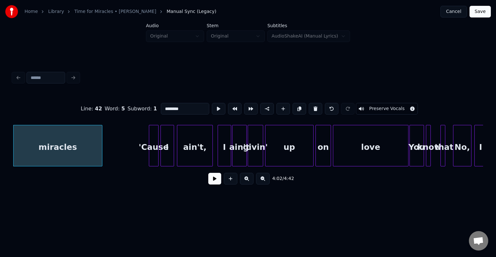
click at [216, 180] on button at bounding box center [214, 179] width 13 height 12
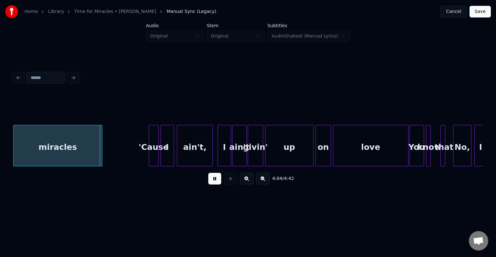
click at [216, 180] on button at bounding box center [214, 179] width 13 height 12
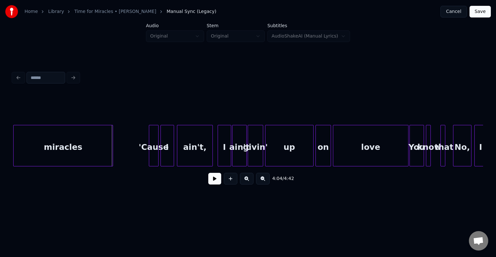
click at [112, 143] on div at bounding box center [112, 145] width 2 height 41
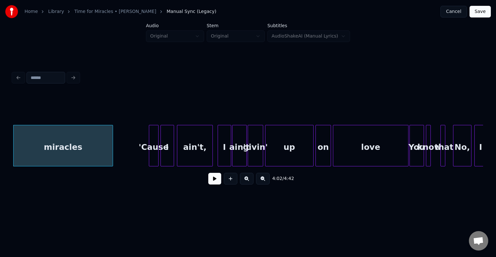
click at [213, 179] on button at bounding box center [214, 179] width 13 height 12
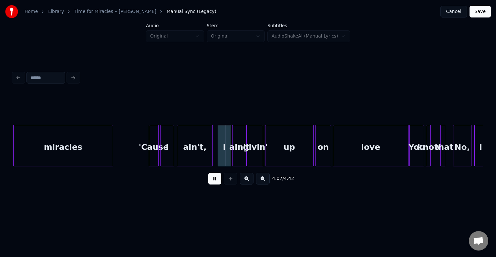
click at [213, 179] on button at bounding box center [214, 179] width 13 height 12
click at [107, 147] on div at bounding box center [107, 145] width 2 height 41
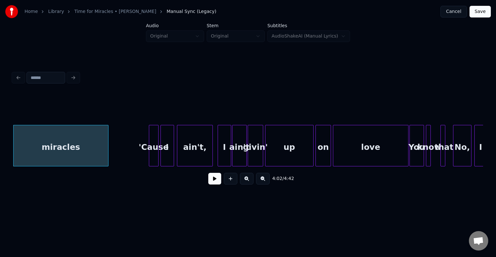
click at [217, 183] on button at bounding box center [214, 179] width 13 height 12
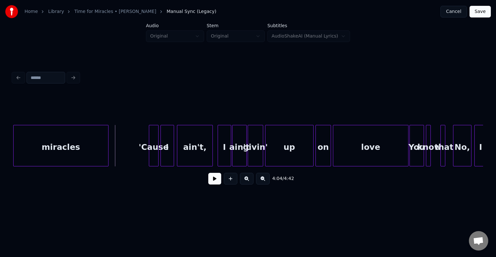
click at [66, 154] on div "miracles" at bounding box center [61, 147] width 95 height 44
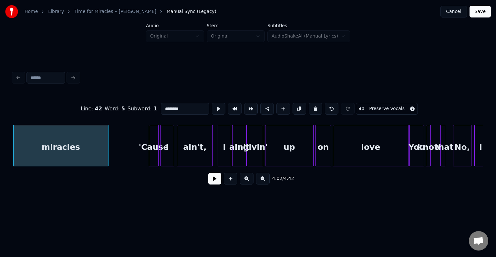
click at [211, 183] on button at bounding box center [214, 179] width 13 height 12
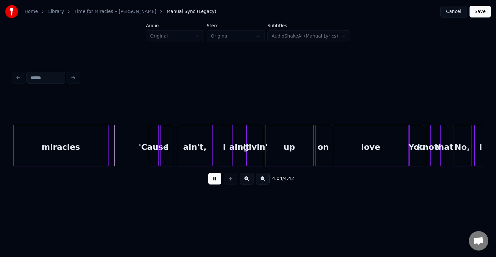
click at [211, 183] on button at bounding box center [214, 179] width 13 height 12
click at [51, 148] on div "miracles" at bounding box center [61, 147] width 95 height 44
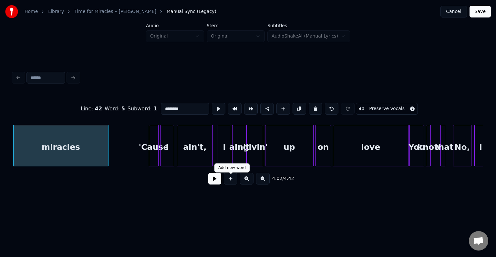
click at [210, 182] on button at bounding box center [214, 179] width 13 height 12
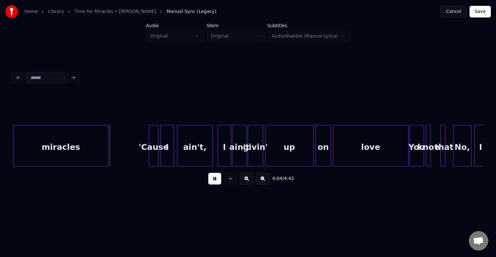
click at [209, 181] on button at bounding box center [214, 179] width 13 height 12
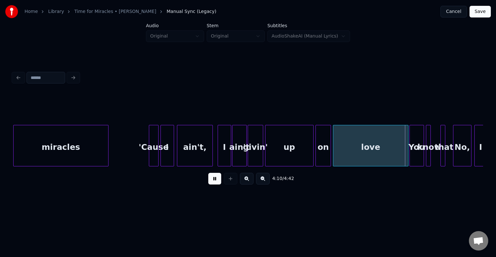
click at [209, 181] on button at bounding box center [214, 179] width 13 height 12
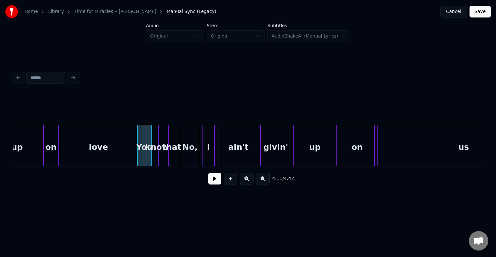
scroll to position [0, 12044]
click at [211, 182] on button at bounding box center [214, 179] width 13 height 12
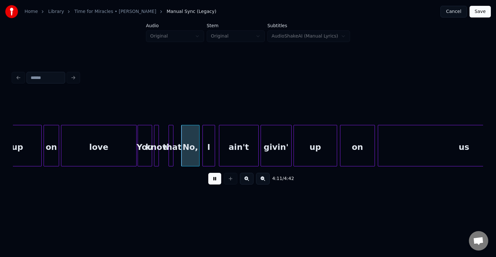
click at [211, 182] on button at bounding box center [214, 179] width 13 height 12
click at [173, 153] on div at bounding box center [172, 145] width 2 height 41
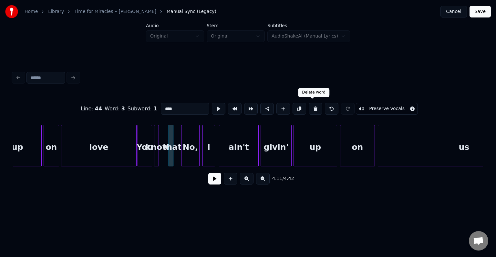
click at [313, 105] on button at bounding box center [316, 109] width 14 height 12
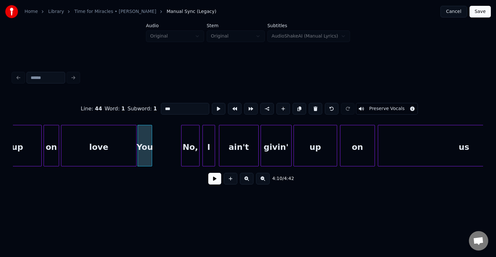
click at [313, 105] on button at bounding box center [316, 109] width 14 height 12
type input "****"
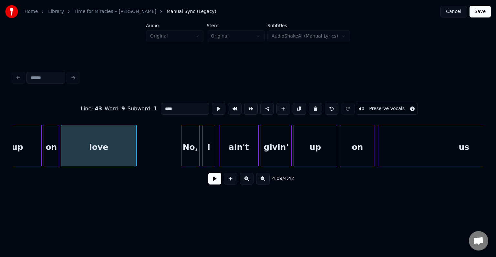
click at [214, 179] on button at bounding box center [214, 179] width 13 height 12
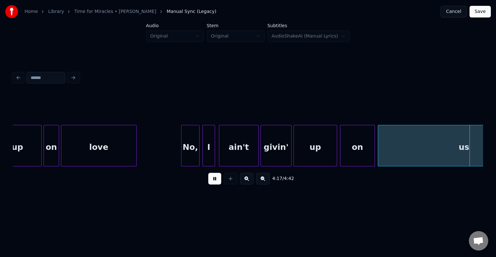
click at [216, 184] on button at bounding box center [214, 179] width 13 height 12
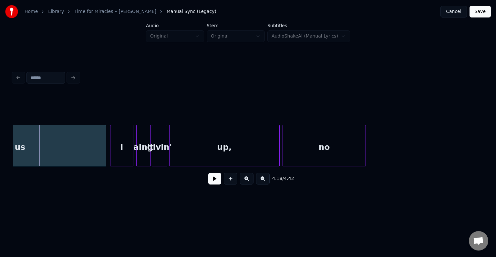
scroll to position [0, 12359]
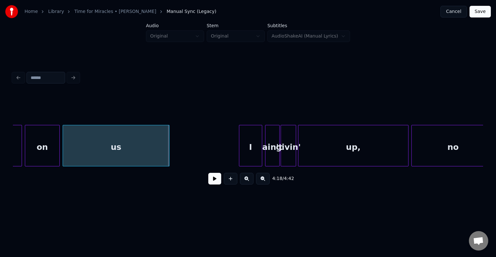
click at [168, 151] on div at bounding box center [168, 145] width 2 height 41
click at [214, 184] on button at bounding box center [214, 179] width 13 height 12
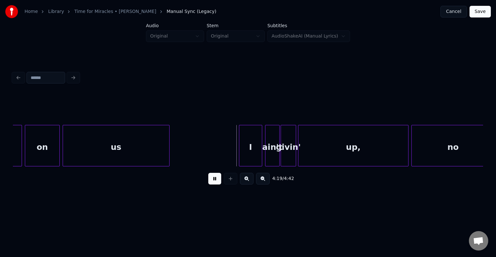
click at [214, 184] on button at bounding box center [214, 179] width 13 height 12
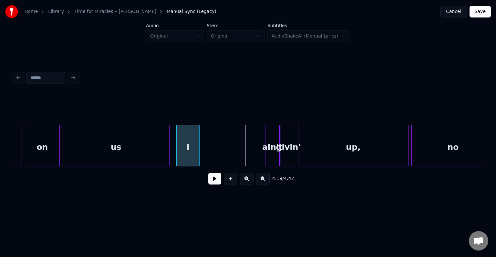
click at [190, 148] on div "I" at bounding box center [188, 147] width 23 height 44
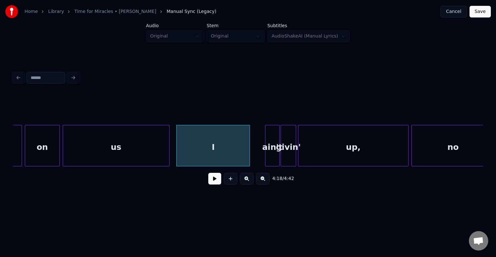
click at [249, 145] on div at bounding box center [249, 145] width 2 height 41
click at [252, 155] on div at bounding box center [253, 145] width 2 height 41
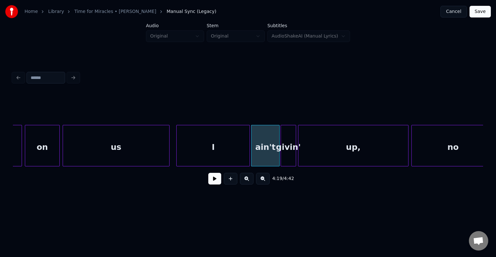
click at [131, 148] on div "us" at bounding box center [116, 147] width 106 height 44
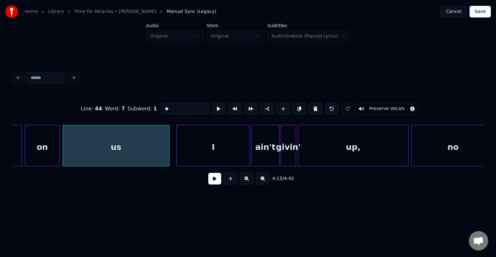
click at [212, 181] on button at bounding box center [214, 179] width 13 height 12
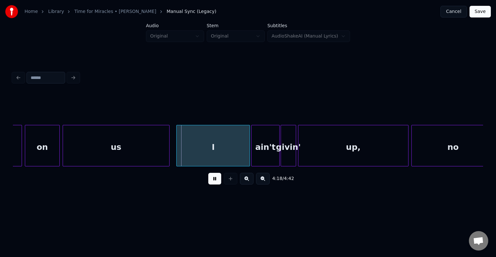
click at [215, 183] on button at bounding box center [214, 179] width 13 height 12
click at [214, 178] on button at bounding box center [214, 179] width 13 height 12
click at [185, 149] on div at bounding box center [185, 145] width 2 height 41
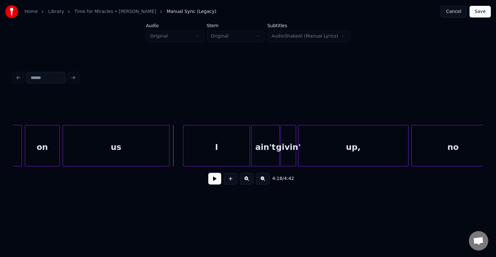
click at [216, 184] on button at bounding box center [214, 179] width 13 height 12
click at [216, 179] on button at bounding box center [214, 179] width 13 height 12
click at [213, 154] on div "I" at bounding box center [217, 147] width 66 height 44
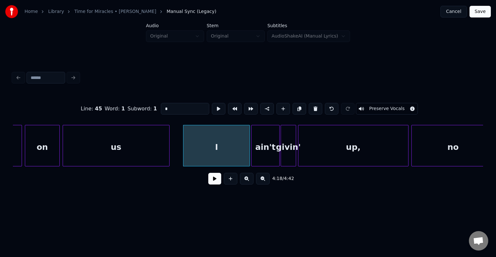
click at [271, 144] on div "ain't" at bounding box center [266, 147] width 28 height 44
click at [329, 103] on button at bounding box center [332, 109] width 14 height 12
click at [215, 182] on button at bounding box center [214, 179] width 13 height 12
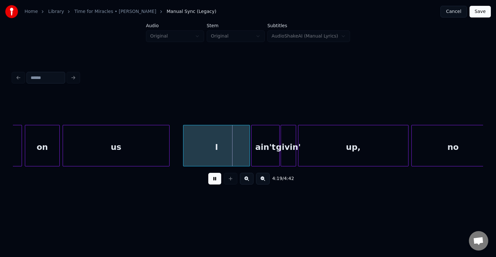
click at [215, 182] on button at bounding box center [214, 179] width 13 height 12
click at [244, 152] on div at bounding box center [243, 145] width 2 height 41
click at [247, 151] on div at bounding box center [248, 145] width 2 height 41
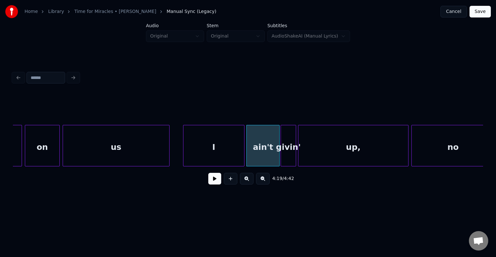
click at [215, 180] on button at bounding box center [214, 179] width 13 height 12
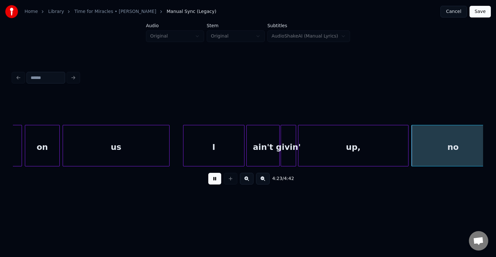
click at [215, 180] on button at bounding box center [214, 179] width 13 height 12
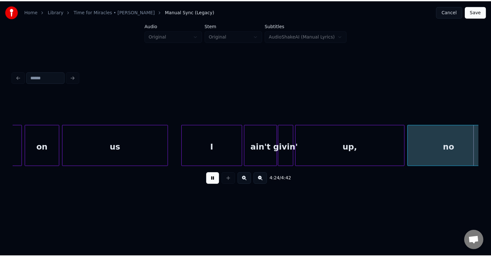
scroll to position [0, 12830]
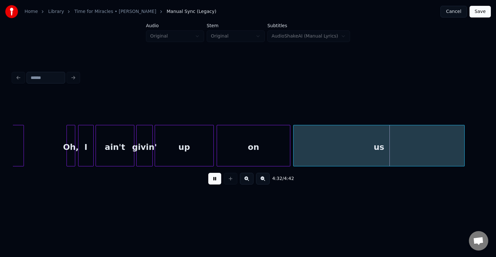
click at [484, 13] on button "Save" at bounding box center [480, 12] width 21 height 12
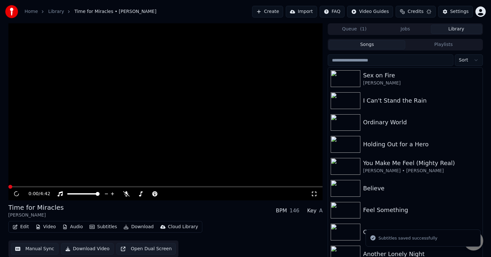
click at [133, 225] on button "Download" at bounding box center [139, 226] width 36 height 9
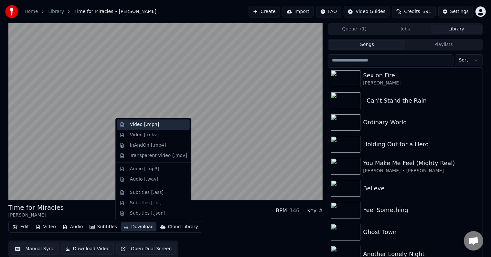
click at [132, 128] on div "Video [.mp4]" at bounding box center [153, 124] width 73 height 10
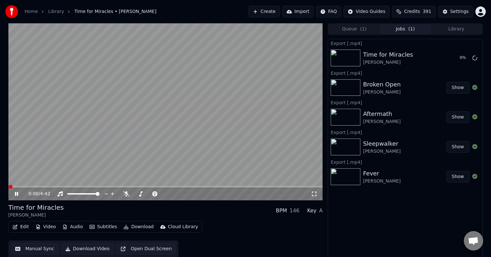
click at [17, 194] on icon at bounding box center [16, 194] width 3 height 4
click at [455, 26] on button "Library" at bounding box center [456, 29] width 51 height 9
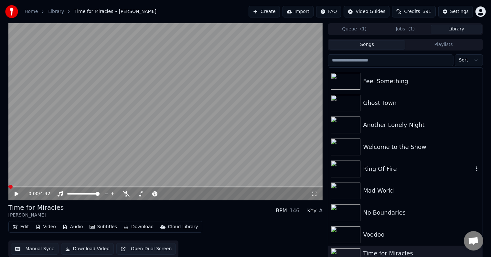
scroll to position [194, 0]
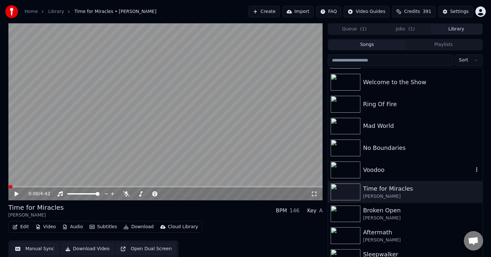
click at [396, 169] on div "Voodoo" at bounding box center [418, 169] width 110 height 9
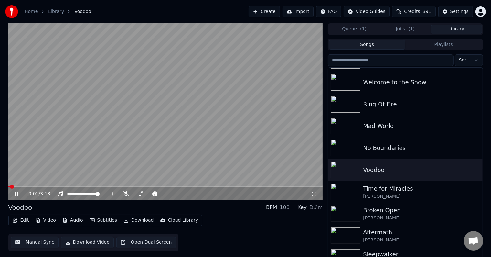
click at [16, 194] on icon at bounding box center [16, 194] width 3 height 4
click at [16, 222] on icon "button" at bounding box center [15, 220] width 5 height 5
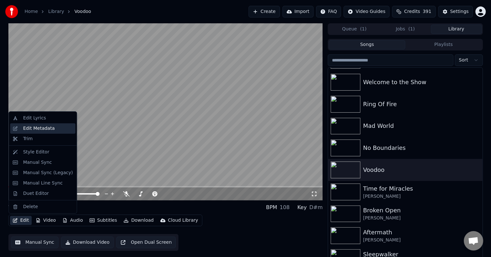
click at [31, 125] on div "Edit Metadata" at bounding box center [39, 128] width 32 height 6
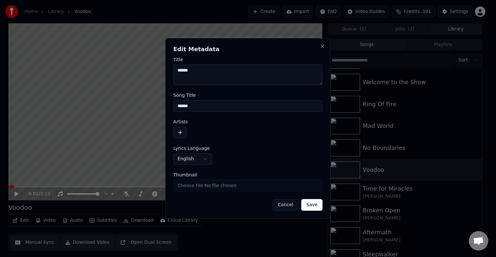
click at [175, 135] on button "button" at bounding box center [181, 132] width 14 height 12
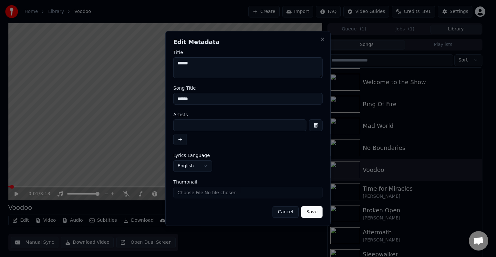
click at [202, 116] on div "Artists" at bounding box center [248, 128] width 149 height 33
click at [222, 115] on label "Artists" at bounding box center [248, 114] width 149 height 5
click at [223, 124] on input at bounding box center [240, 125] width 133 height 12
type input "**********"
click at [302, 206] on button "Save" at bounding box center [312, 212] width 21 height 12
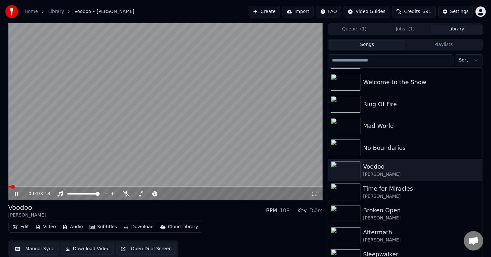
click at [16, 194] on icon at bounding box center [21, 193] width 15 height 5
click at [420, 13] on span "Credits" at bounding box center [412, 11] width 16 height 6
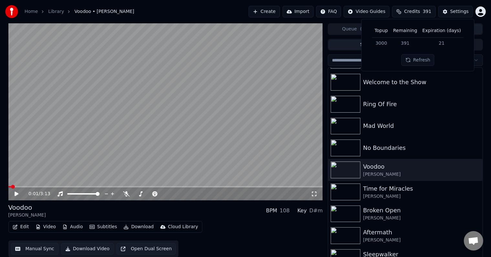
click at [420, 13] on span "Credits" at bounding box center [412, 11] width 16 height 6
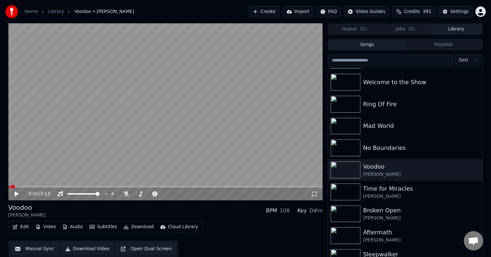
click at [276, 228] on div "Edit Video Audio Subtitles Download Cloud Library Manual Sync Download Video Op…" at bounding box center [165, 239] width 314 height 36
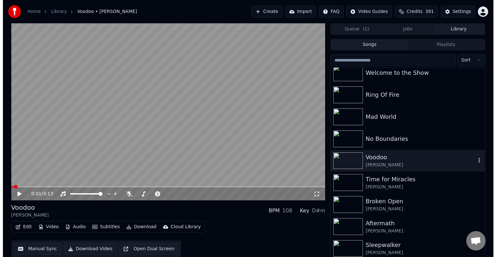
scroll to position [194, 0]
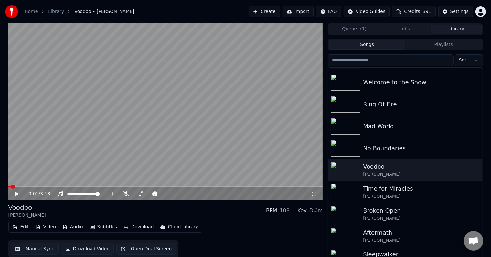
click at [12, 227] on button "Edit" at bounding box center [21, 226] width 22 height 9
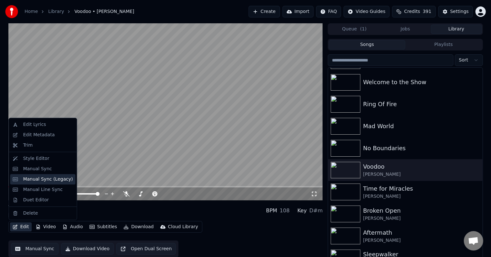
click at [32, 177] on div "Manual Sync (Legacy)" at bounding box center [48, 179] width 50 height 6
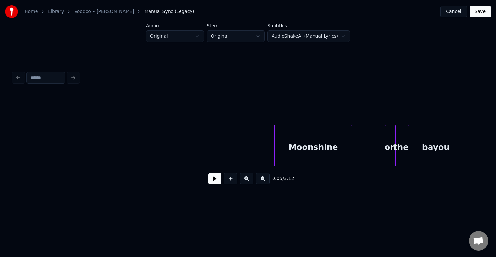
click at [212, 182] on button at bounding box center [214, 179] width 13 height 12
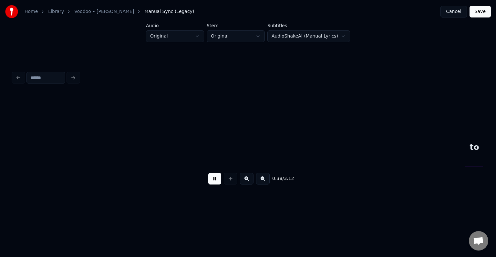
scroll to position [0, 1883]
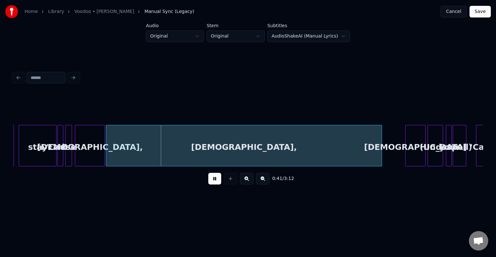
click at [212, 182] on button at bounding box center [214, 179] width 13 height 12
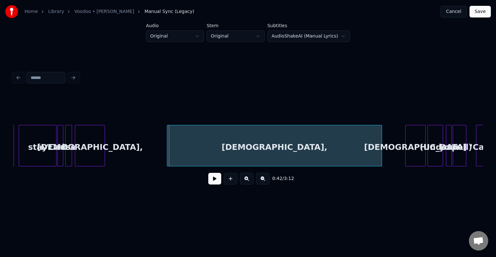
click at [168, 149] on div at bounding box center [168, 145] width 2 height 41
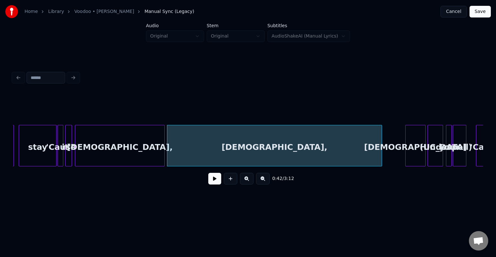
click at [163, 154] on div at bounding box center [164, 145] width 2 height 41
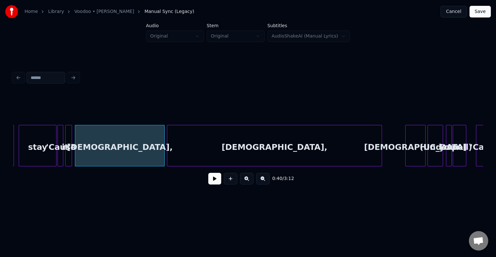
click at [212, 181] on button at bounding box center [214, 179] width 13 height 12
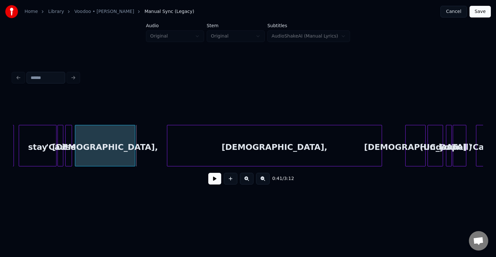
click at [134, 159] on div at bounding box center [134, 145] width 2 height 41
click at [140, 155] on div at bounding box center [139, 145] width 2 height 41
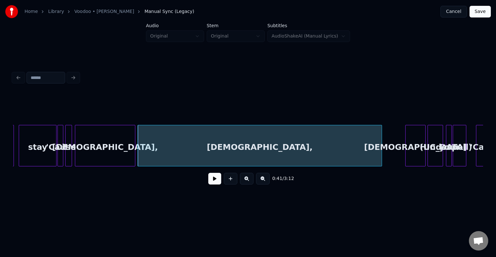
click at [138, 154] on div at bounding box center [139, 145] width 2 height 41
click at [413, 151] on div "[DEMOGRAPHIC_DATA]" at bounding box center [416, 147] width 20 height 44
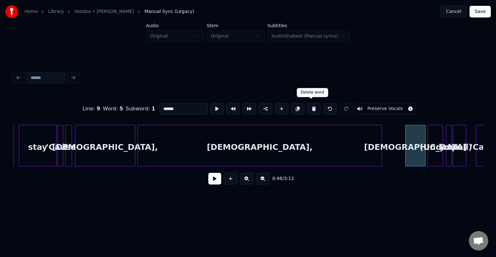
click at [311, 107] on button at bounding box center [314, 109] width 14 height 12
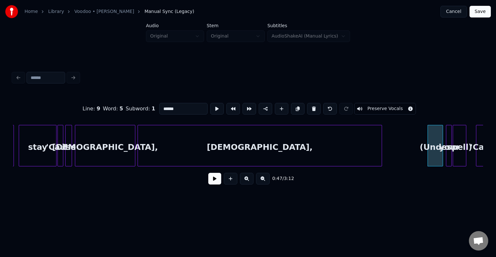
click at [303, 162] on div "[DEMOGRAPHIC_DATA]," at bounding box center [260, 147] width 244 height 44
type input "*******"
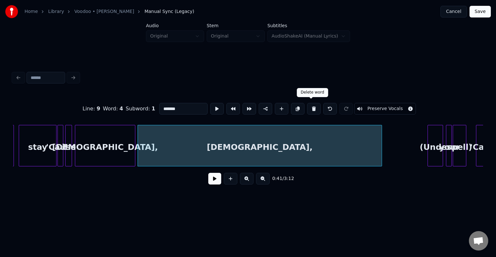
click at [308, 108] on button at bounding box center [314, 109] width 14 height 12
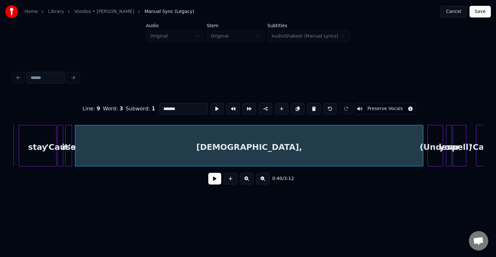
click at [423, 163] on div at bounding box center [422, 145] width 2 height 41
click at [213, 181] on button at bounding box center [214, 179] width 13 height 12
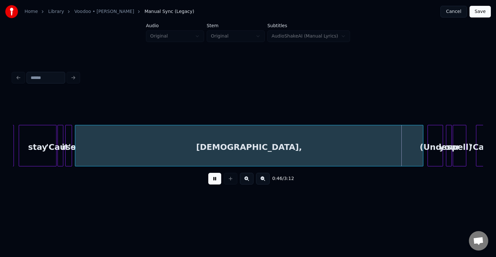
click at [213, 181] on button at bounding box center [214, 179] width 13 height 12
click at [406, 156] on div at bounding box center [405, 145] width 2 height 41
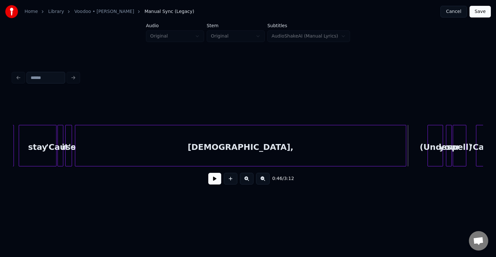
click at [214, 184] on button at bounding box center [214, 179] width 13 height 12
click at [409, 159] on div at bounding box center [410, 145] width 2 height 41
click at [208, 180] on div "0:47 / 3:12" at bounding box center [248, 178] width 460 height 14
click at [212, 181] on button at bounding box center [214, 179] width 13 height 12
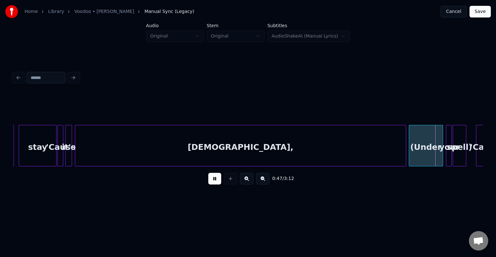
click at [211, 181] on button at bounding box center [214, 179] width 13 height 12
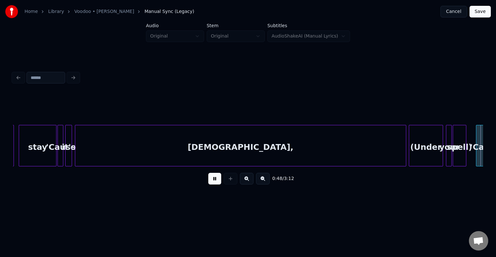
click at [211, 181] on button at bounding box center [214, 179] width 13 height 12
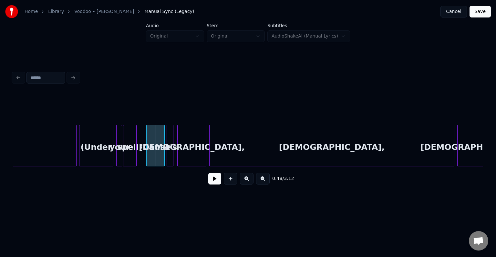
scroll to position [0, 2199]
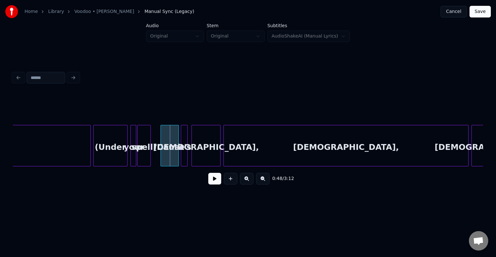
click at [167, 149] on div "'Cause" at bounding box center [170, 147] width 18 height 44
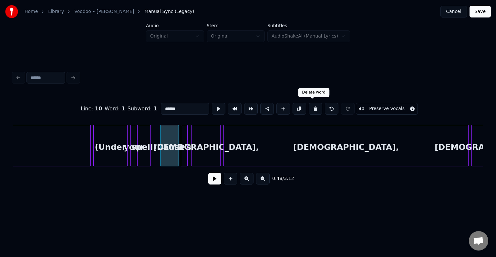
click at [311, 107] on button at bounding box center [316, 109] width 14 height 12
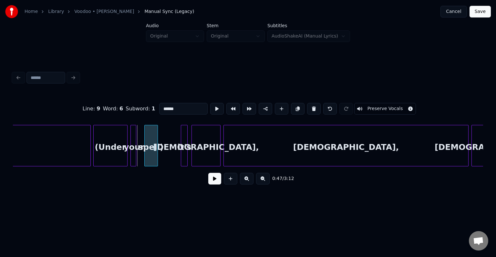
click at [151, 154] on div "spell)" at bounding box center [151, 147] width 13 height 44
click at [141, 158] on div at bounding box center [140, 145] width 2 height 41
click at [117, 157] on div "(Under" at bounding box center [111, 147] width 34 height 44
type input "******"
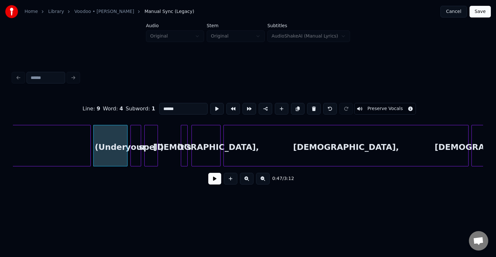
click at [208, 183] on div "0:47 / 3:12" at bounding box center [248, 178] width 460 height 14
click at [213, 184] on button at bounding box center [214, 179] width 13 height 12
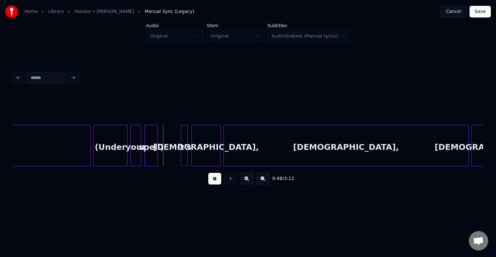
click at [213, 184] on button at bounding box center [214, 179] width 13 height 12
click at [167, 155] on div at bounding box center [168, 145] width 2 height 41
click at [116, 158] on div "(Under" at bounding box center [111, 147] width 34 height 44
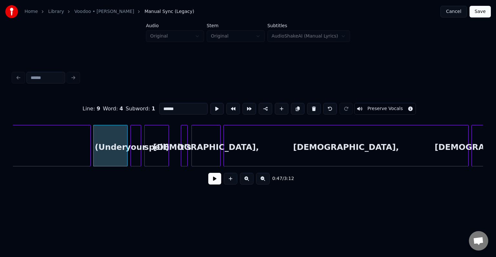
click at [216, 184] on button at bounding box center [214, 179] width 13 height 12
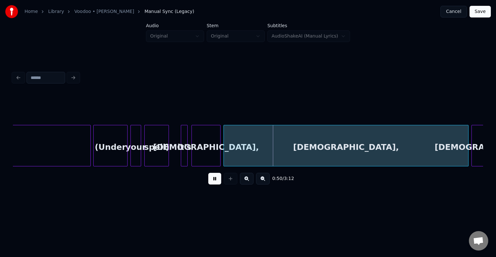
click at [216, 184] on button at bounding box center [214, 179] width 13 height 12
click at [206, 152] on div "[DEMOGRAPHIC_DATA]," at bounding box center [206, 147] width 28 height 44
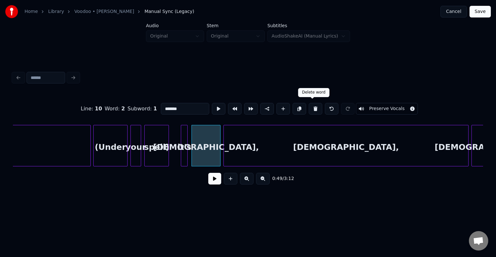
click at [315, 108] on button at bounding box center [316, 109] width 14 height 12
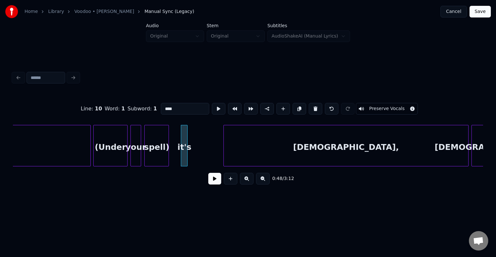
click at [478, 151] on div "[DEMOGRAPHIC_DATA]" at bounding box center [486, 147] width 28 height 44
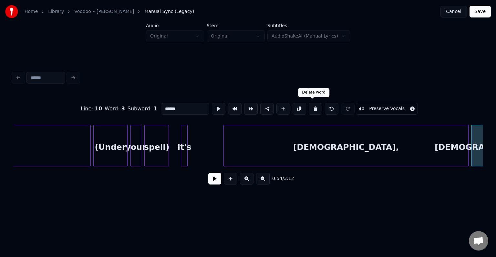
click at [313, 109] on button at bounding box center [316, 109] width 14 height 12
type input "*******"
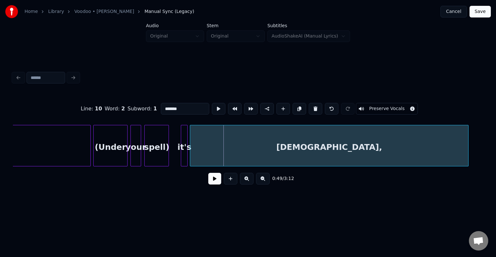
click at [191, 162] on div at bounding box center [191, 145] width 2 height 41
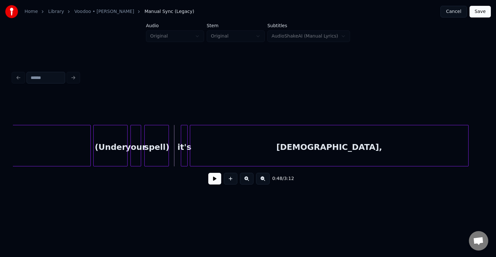
click at [212, 182] on button at bounding box center [214, 179] width 13 height 12
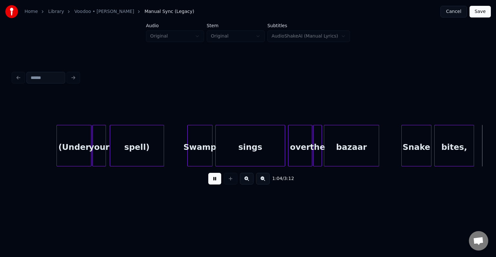
scroll to position [0, 3140]
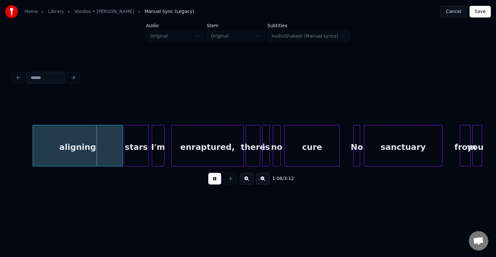
click at [212, 182] on button at bounding box center [214, 179] width 13 height 12
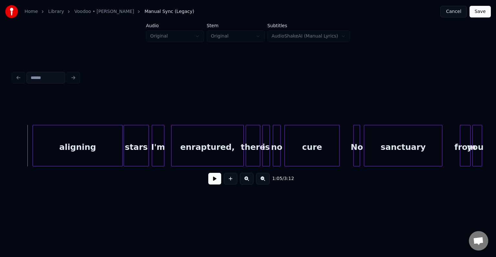
click at [216, 184] on button at bounding box center [214, 179] width 13 height 12
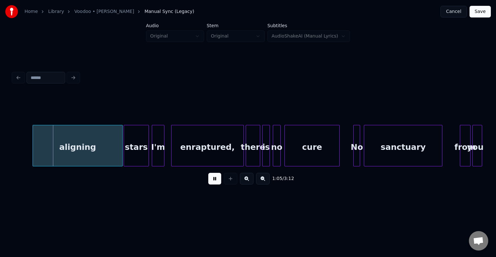
click at [216, 184] on button at bounding box center [214, 179] width 13 height 12
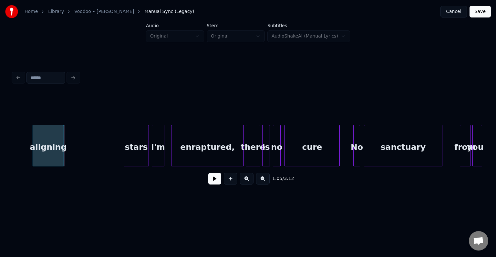
click at [62, 158] on div at bounding box center [63, 145] width 2 height 41
click at [73, 150] on div "stars" at bounding box center [77, 147] width 25 height 44
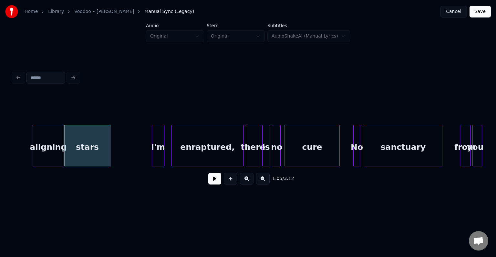
click at [109, 155] on div at bounding box center [109, 145] width 2 height 41
click at [216, 182] on button at bounding box center [214, 179] width 13 height 12
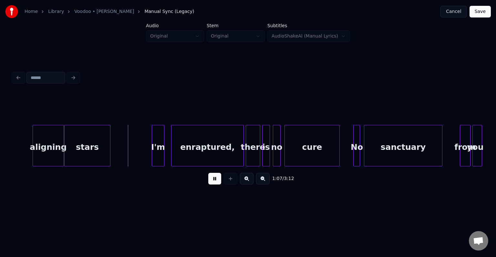
click at [216, 182] on button at bounding box center [214, 179] width 13 height 12
click at [129, 155] on div at bounding box center [129, 145] width 2 height 41
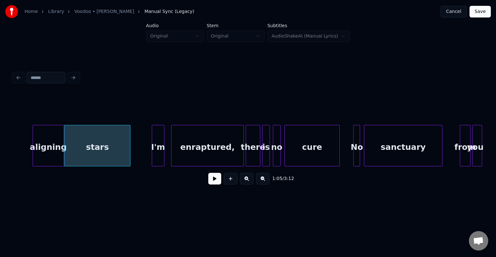
click at [211, 181] on button at bounding box center [214, 179] width 13 height 12
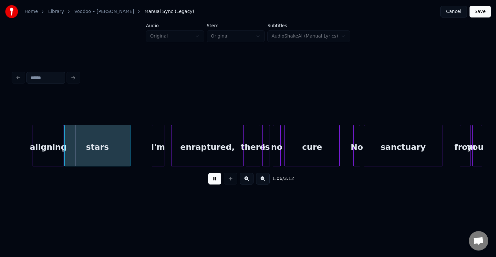
click at [210, 179] on button at bounding box center [214, 179] width 13 height 12
click at [167, 155] on div at bounding box center [168, 145] width 2 height 41
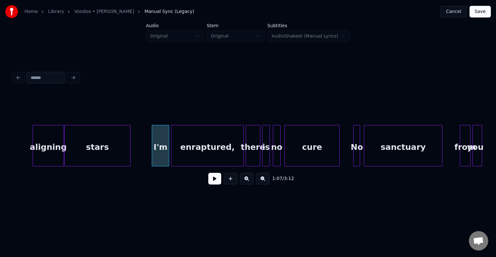
click at [210, 178] on button at bounding box center [214, 179] width 13 height 12
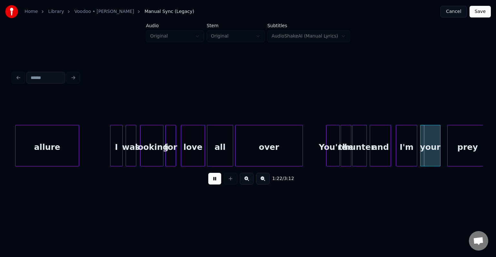
click at [210, 178] on button at bounding box center [214, 179] width 13 height 12
click at [211, 183] on button at bounding box center [214, 179] width 13 height 12
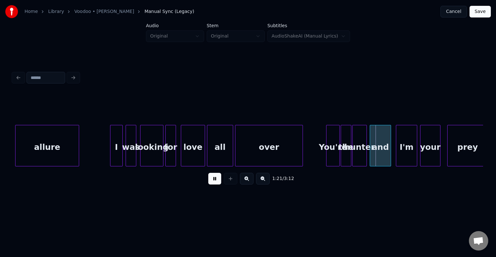
click at [211, 183] on button at bounding box center [214, 179] width 13 height 12
click at [370, 154] on div "and" at bounding box center [380, 145] width 21 height 41
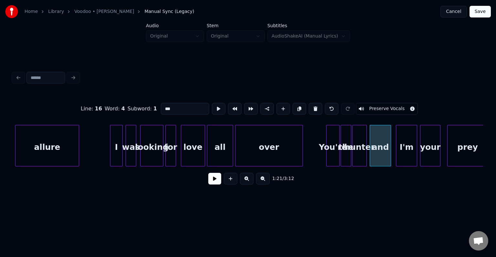
click at [214, 178] on button at bounding box center [214, 179] width 13 height 12
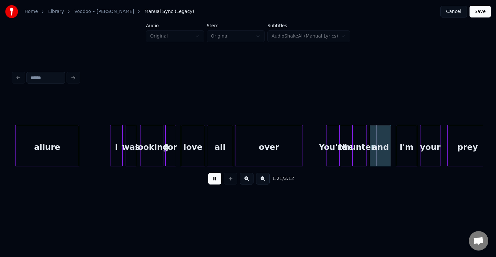
click at [214, 178] on button at bounding box center [214, 179] width 13 height 12
click at [219, 181] on button at bounding box center [214, 179] width 13 height 12
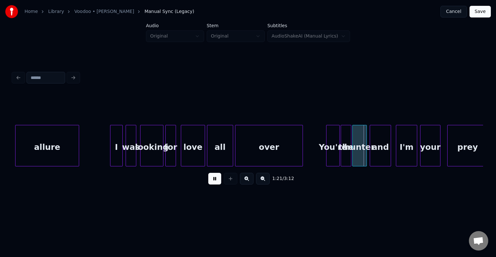
click at [219, 181] on button at bounding box center [214, 179] width 13 height 12
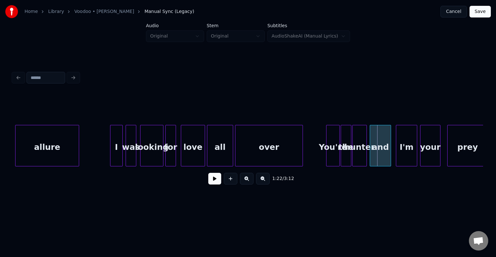
click at [349, 153] on div "the" at bounding box center [346, 147] width 10 height 44
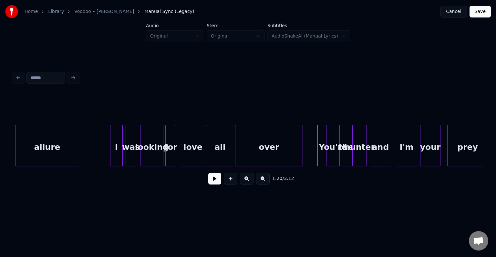
click at [214, 181] on button at bounding box center [214, 179] width 13 height 12
click at [384, 154] on div at bounding box center [385, 145] width 2 height 41
click at [379, 153] on div at bounding box center [380, 145] width 2 height 41
click at [216, 182] on button at bounding box center [214, 179] width 13 height 12
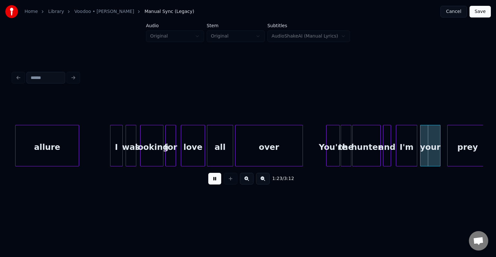
click at [216, 182] on button at bounding box center [214, 179] width 13 height 12
click at [481, 11] on button "Save" at bounding box center [480, 12] width 21 height 12
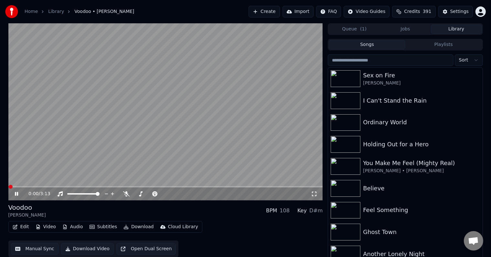
click at [16, 195] on icon at bounding box center [16, 194] width 3 height 4
click at [17, 225] on icon "button" at bounding box center [15, 226] width 5 height 5
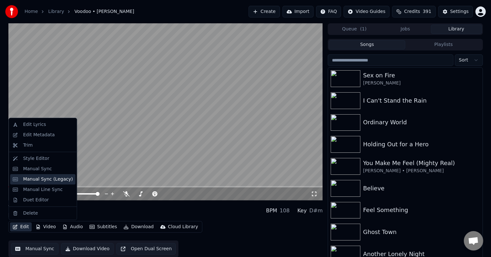
click at [35, 180] on div "Manual Sync (Legacy)" at bounding box center [48, 179] width 50 height 6
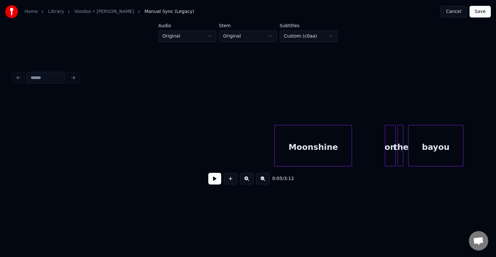
click at [212, 182] on button at bounding box center [214, 179] width 13 height 12
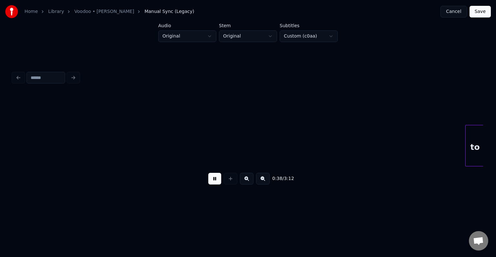
scroll to position [0, 1883]
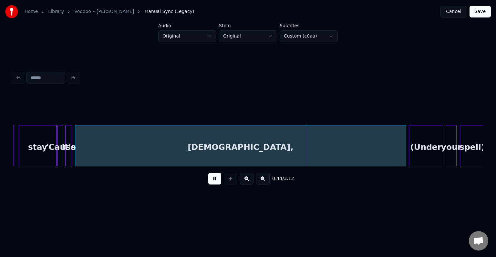
click at [212, 182] on button at bounding box center [214, 179] width 13 height 12
click at [31, 146] on div "stay" at bounding box center [37, 147] width 37 height 44
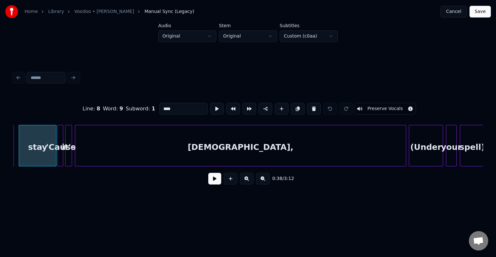
click at [218, 181] on button at bounding box center [214, 179] width 13 height 12
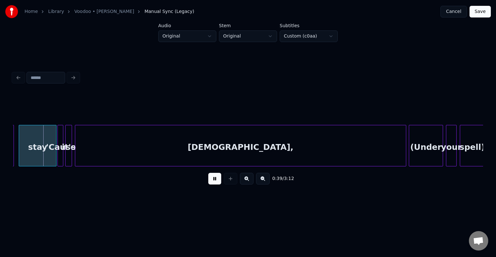
click at [218, 181] on button at bounding box center [214, 179] width 13 height 12
click at [46, 157] on div at bounding box center [46, 145] width 2 height 41
click at [53, 155] on div at bounding box center [54, 145] width 2 height 41
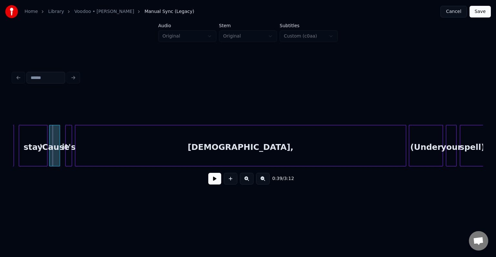
click at [56, 155] on div "'Cause" at bounding box center [54, 147] width 10 height 44
click at [62, 155] on div at bounding box center [63, 145] width 2 height 41
click at [44, 155] on div "stay" at bounding box center [33, 147] width 28 height 44
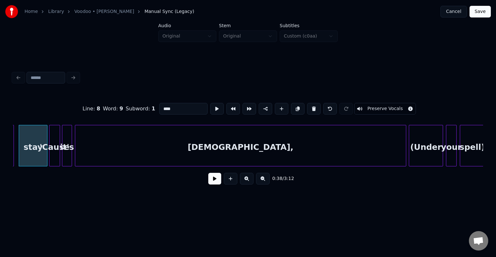
click at [214, 181] on button at bounding box center [214, 179] width 13 height 12
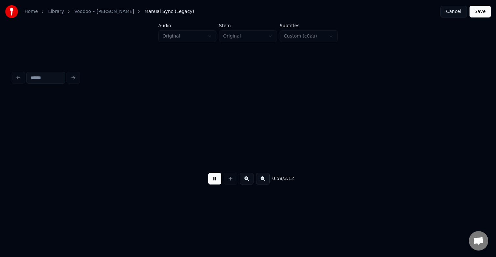
scroll to position [0, 2825]
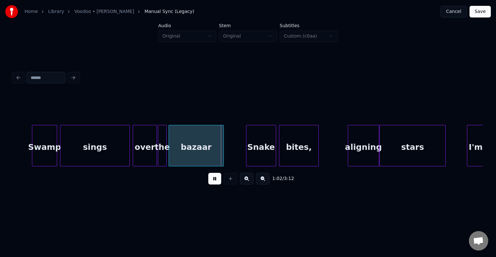
click at [214, 181] on button at bounding box center [214, 179] width 13 height 12
click at [145, 157] on div at bounding box center [145, 145] width 2 height 41
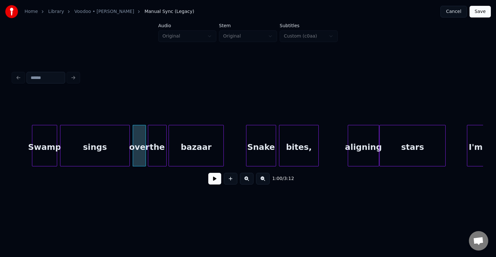
click at [149, 155] on div at bounding box center [149, 145] width 2 height 41
click at [140, 156] on div "over" at bounding box center [139, 147] width 13 height 44
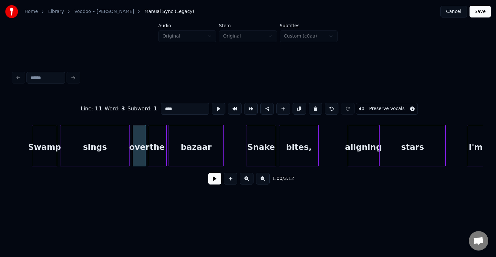
click at [215, 178] on button at bounding box center [214, 179] width 13 height 12
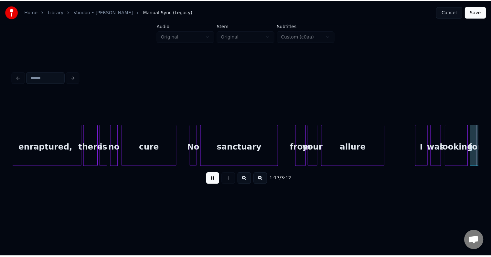
scroll to position [0, 3774]
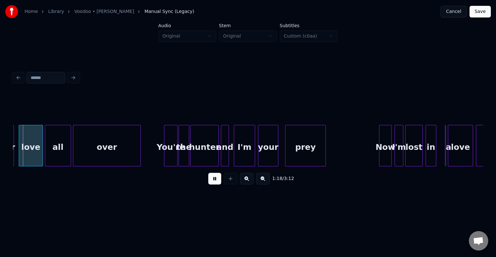
click at [213, 181] on button at bounding box center [214, 179] width 13 height 12
click at [475, 15] on button "Save" at bounding box center [480, 12] width 21 height 12
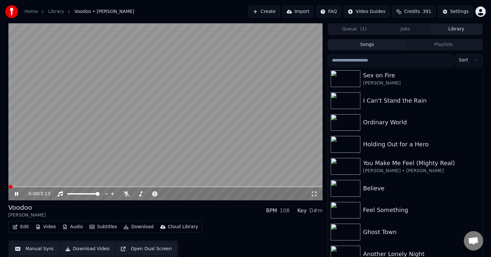
click at [18, 195] on icon at bounding box center [21, 193] width 15 height 5
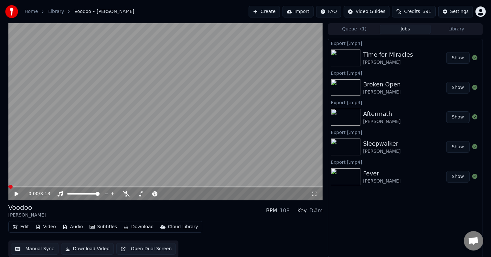
click at [405, 28] on button "Jobs" at bounding box center [405, 29] width 51 height 9
click at [438, 32] on button "Library" at bounding box center [456, 29] width 51 height 9
